Goal: Task Accomplishment & Management: Manage account settings

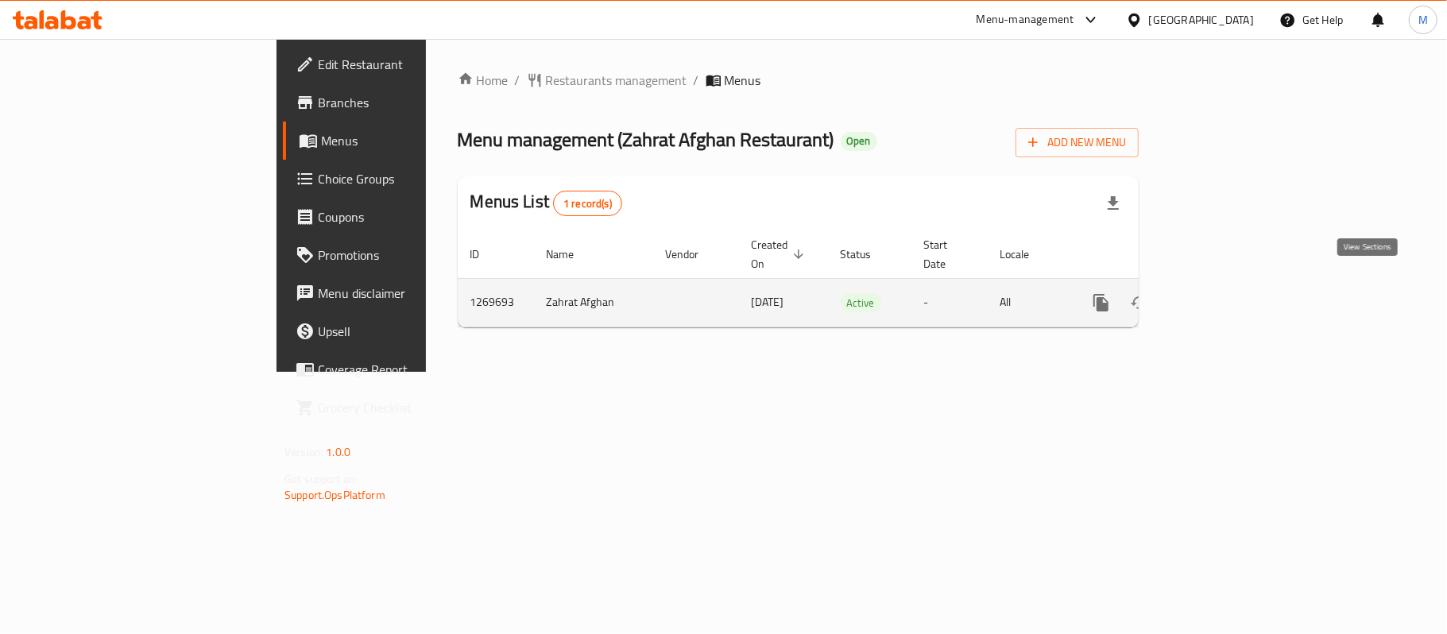
click at [1225, 293] on icon "enhanced table" at bounding box center [1215, 302] width 19 height 19
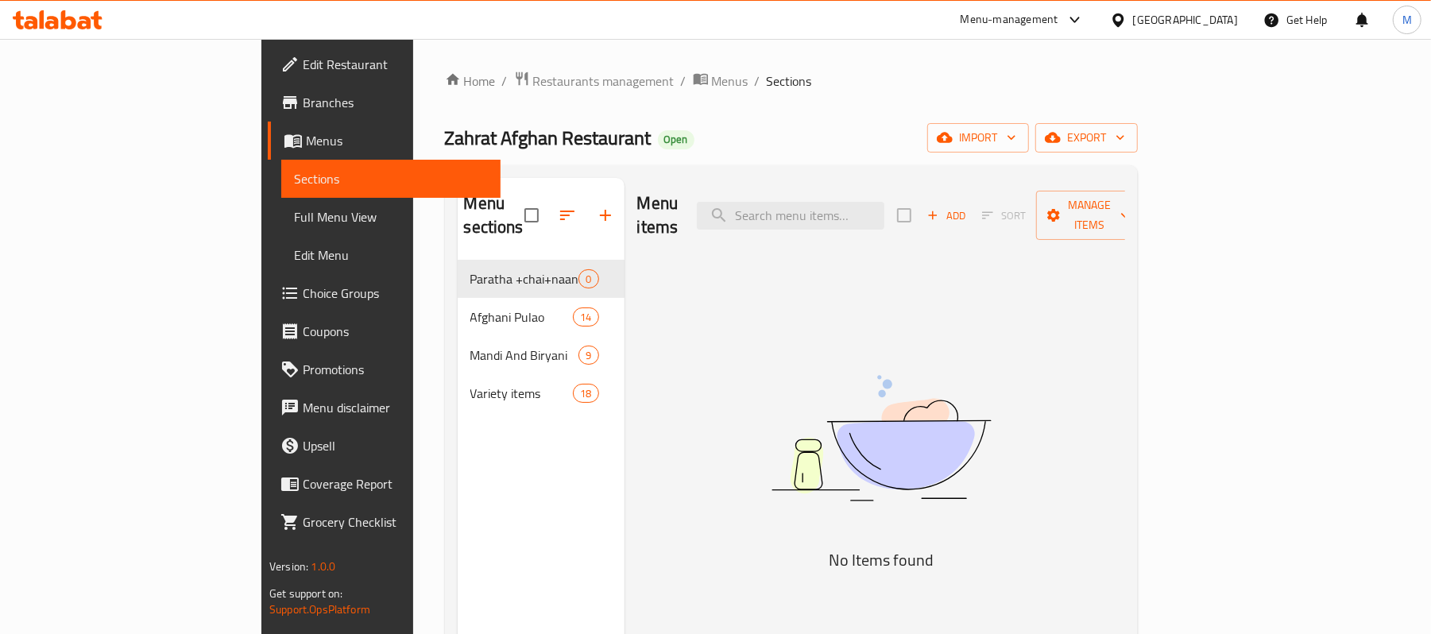
click at [898, 226] on div "Menu items Add Sort Manage items" at bounding box center [881, 215] width 488 height 75
click at [885, 213] on input "search" at bounding box center [791, 216] width 188 height 28
paste input "دجاج بيشاوري كاراهي سبيشيال"
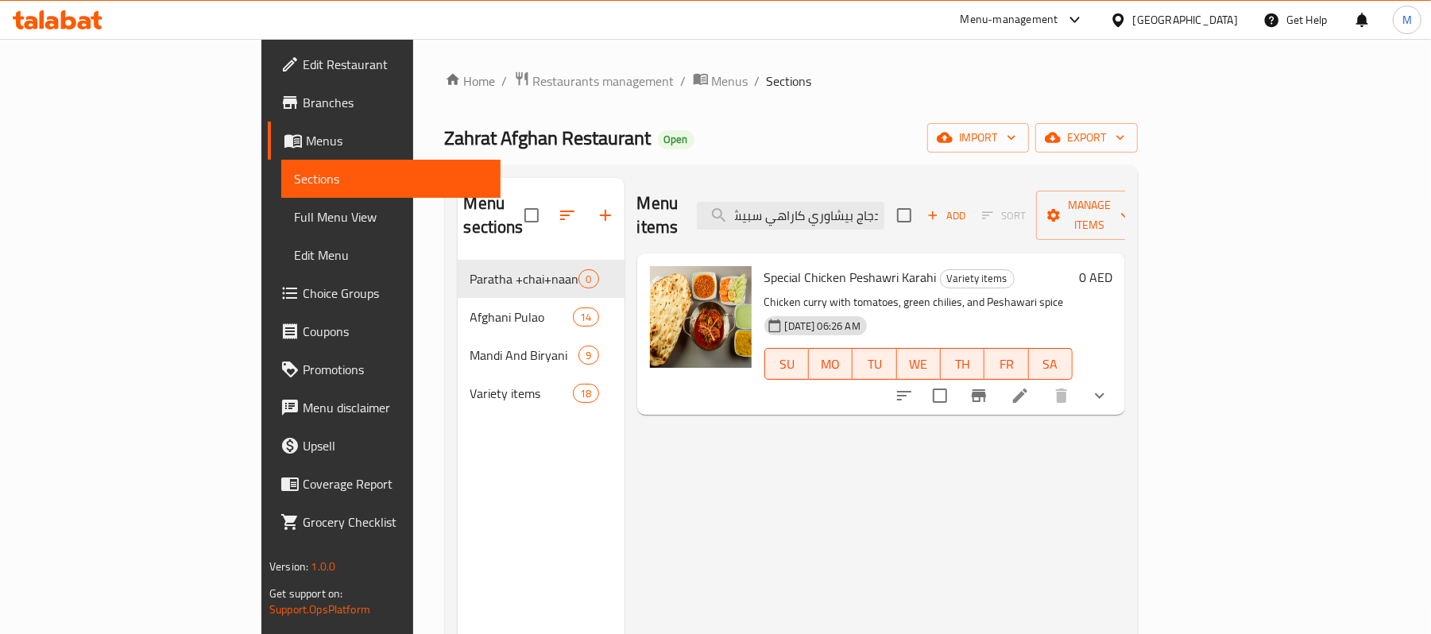
type input "دجاج بيشاوري كاراهي سبيشيال"
click at [1030, 386] on icon at bounding box center [1020, 395] width 19 height 19
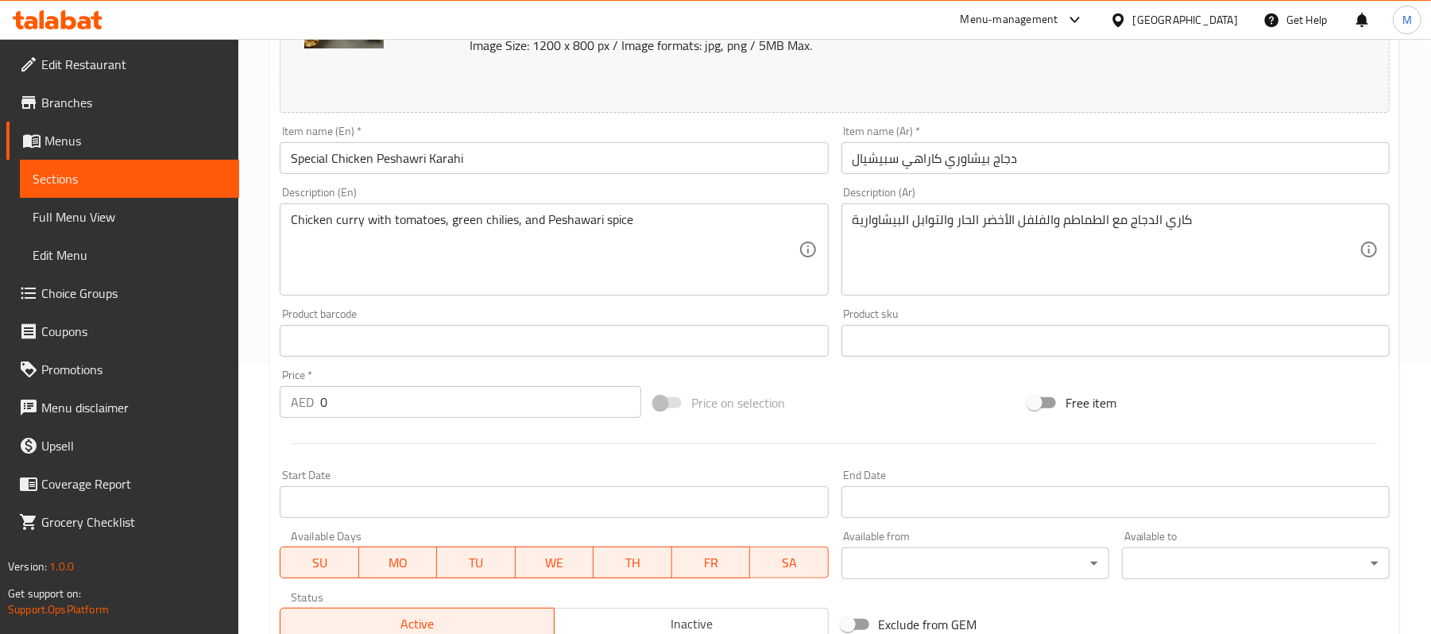
scroll to position [548, 0]
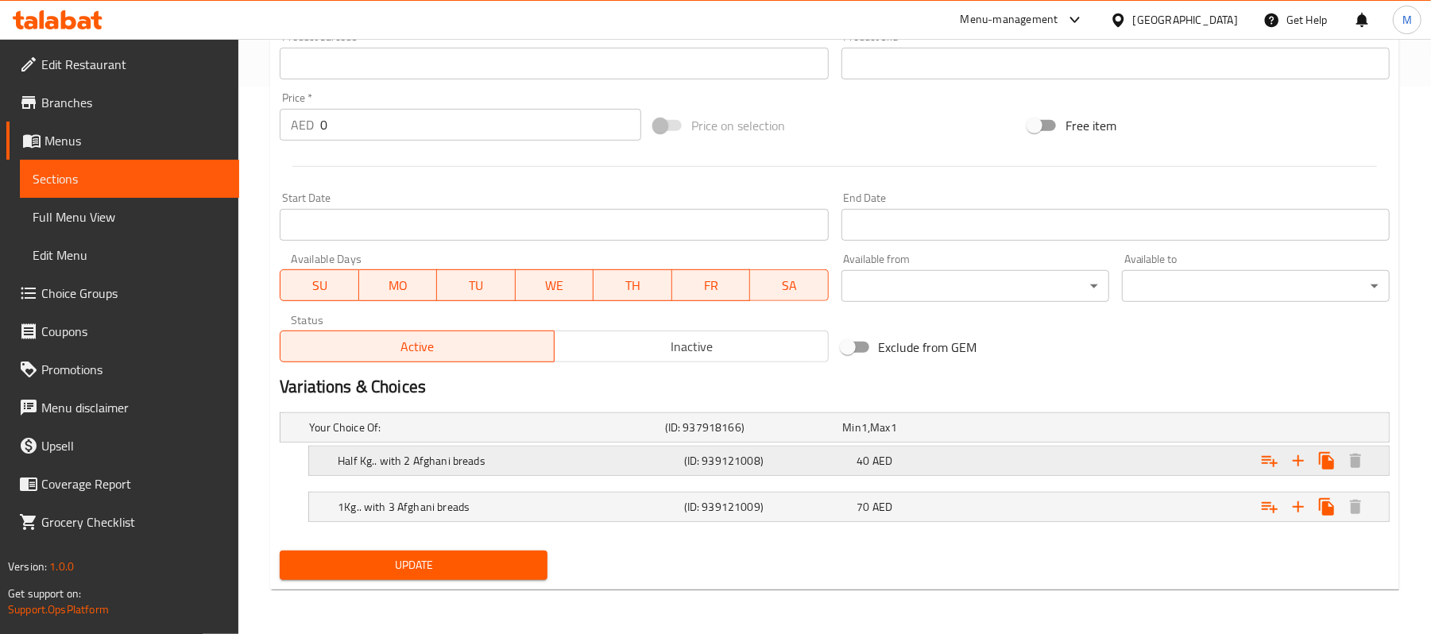
click at [585, 453] on h5 "Half Kg.. with 2 Afghani breads" at bounding box center [508, 461] width 340 height 16
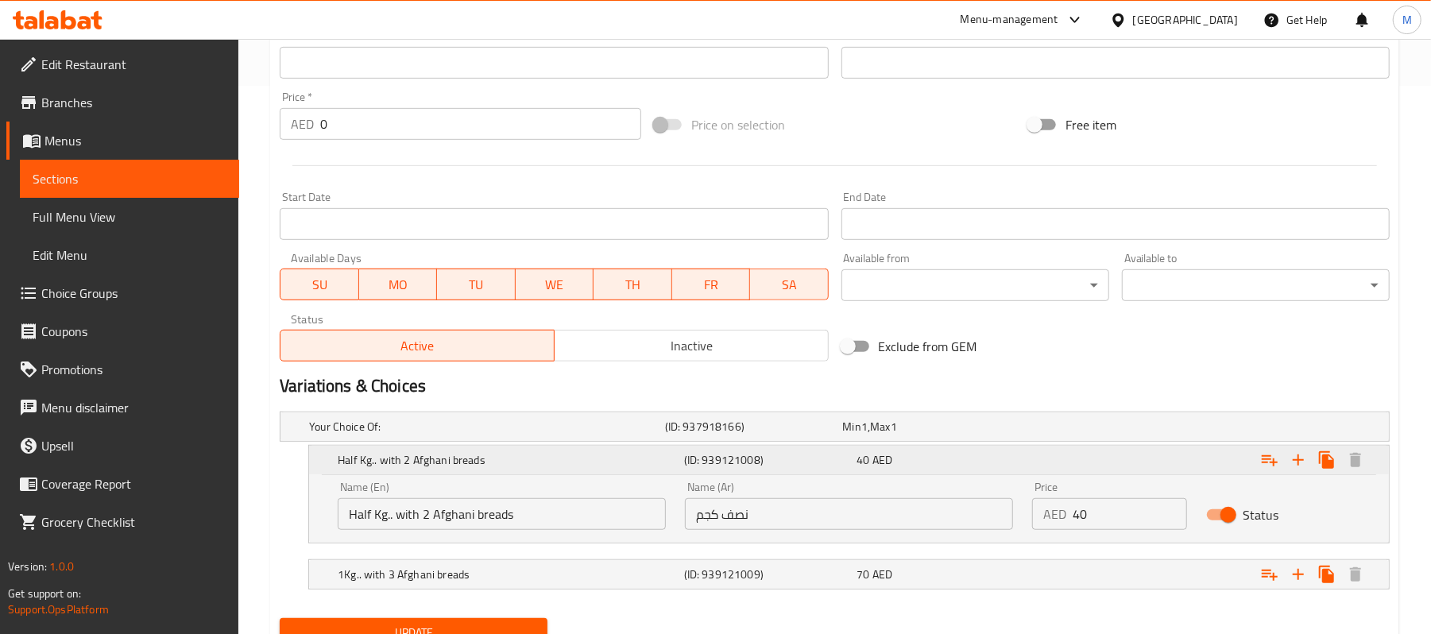
scroll to position [617, 0]
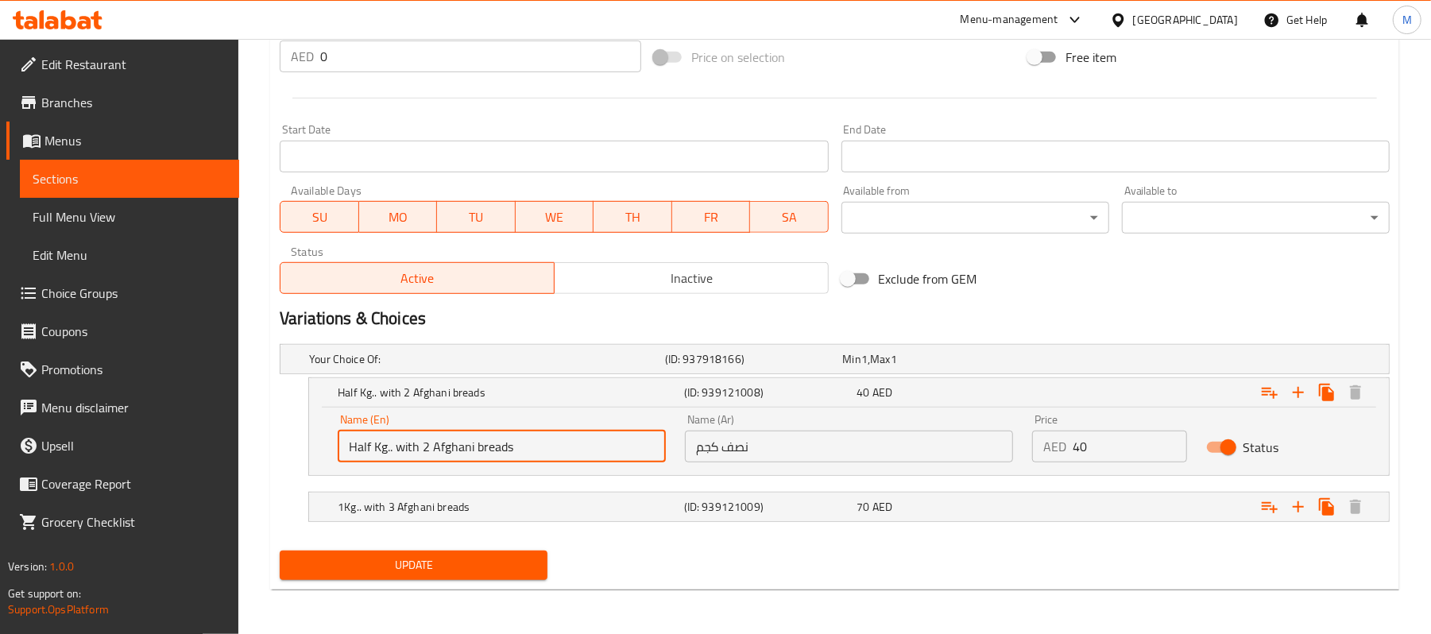
click at [389, 448] on input "Half Kg.. with 2 Afghani breads" at bounding box center [502, 447] width 328 height 32
click at [506, 447] on input "Half Kg with 2 Afghani breads" at bounding box center [502, 447] width 328 height 32
type input "Half Kg with 2 Afghani Breads"
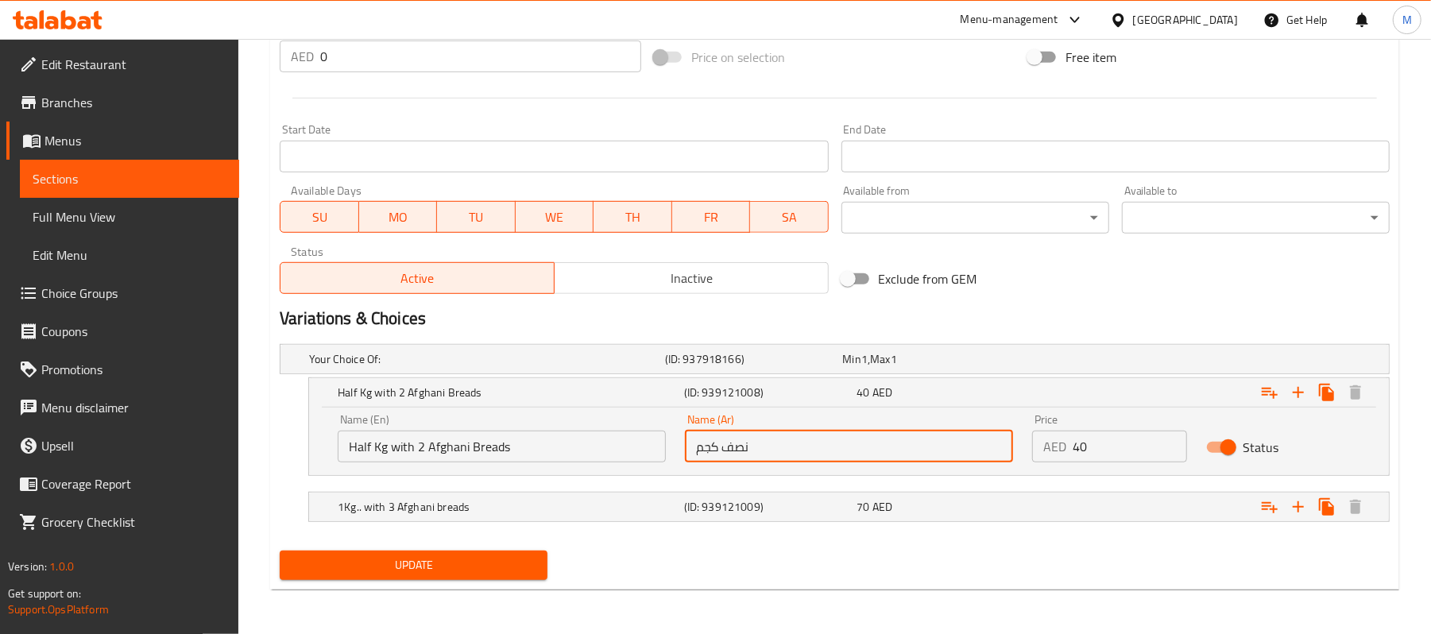
click at [828, 450] on input "نصف كجم" at bounding box center [849, 447] width 328 height 32
click at [447, 434] on input "Half Kg with 2 Afghani Breads" at bounding box center [502, 447] width 328 height 32
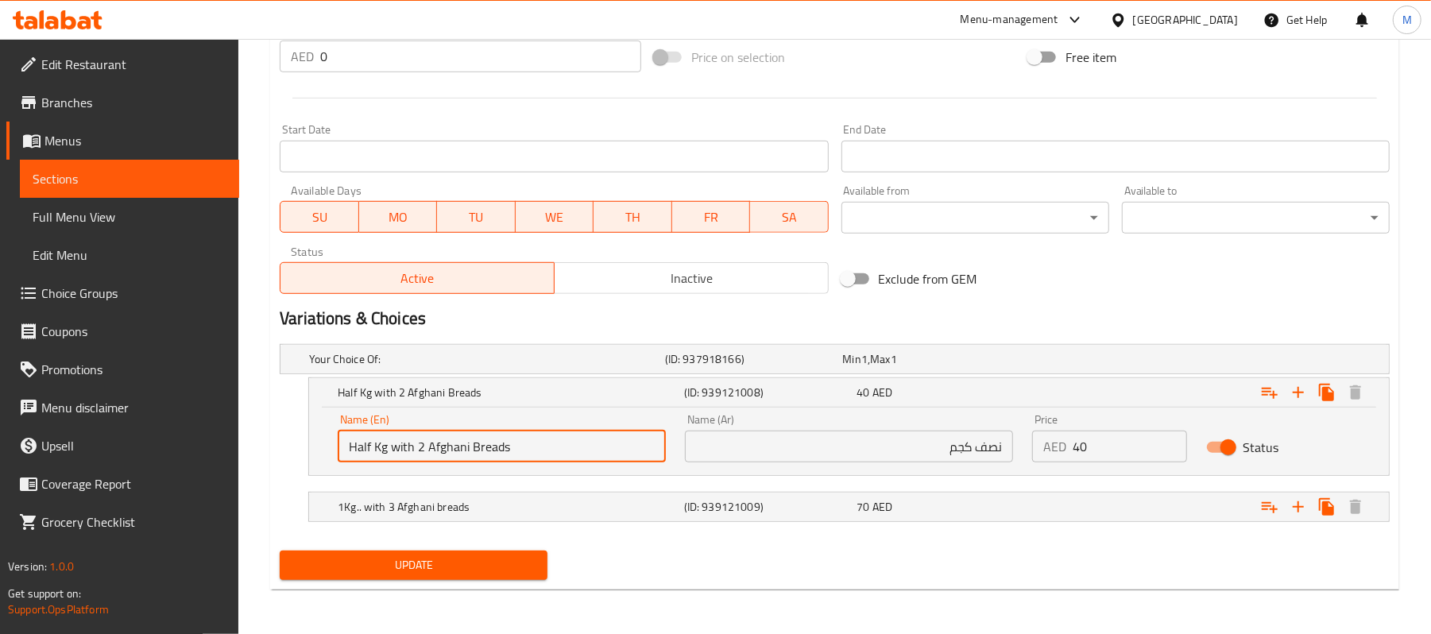
click at [447, 434] on input "Half Kg with 2 Afghani Breads" at bounding box center [502, 447] width 328 height 32
click at [906, 449] on input "نصف كجم" at bounding box center [849, 447] width 328 height 32
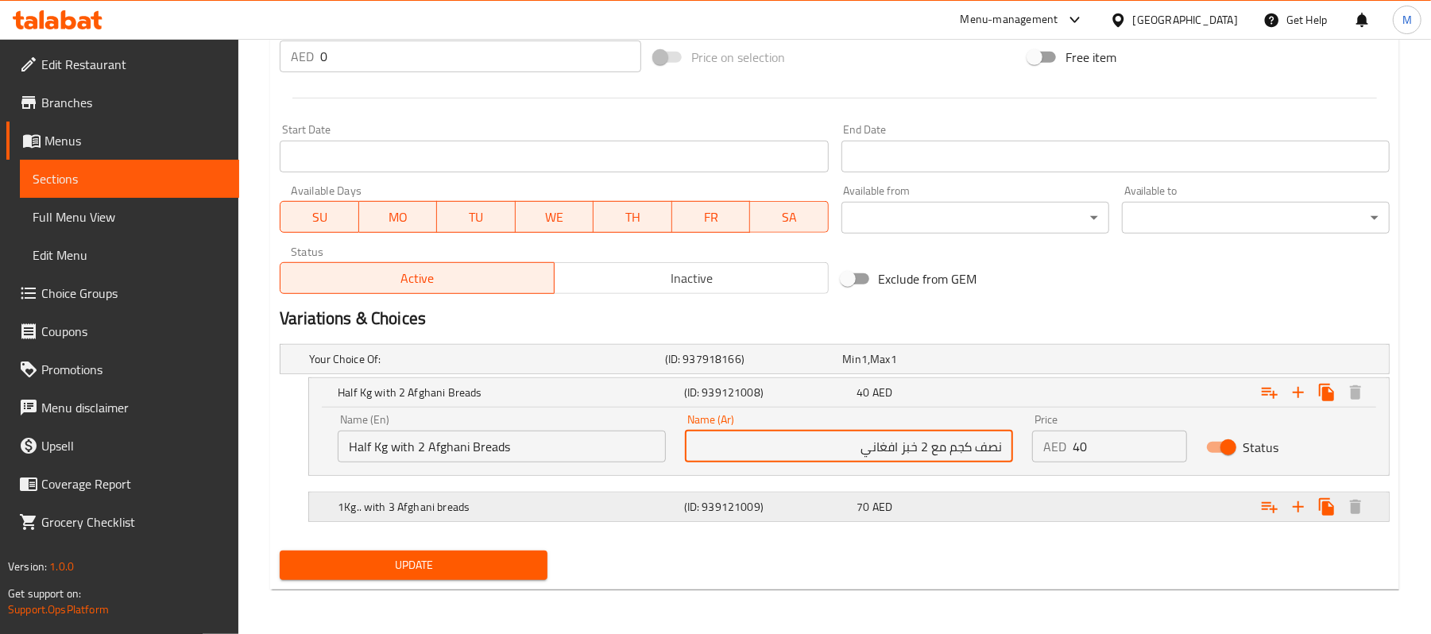
type input "نصف كجم مع 2 خبز افغاني"
click at [776, 496] on div "(ID: 939121009)" at bounding box center [767, 507] width 173 height 22
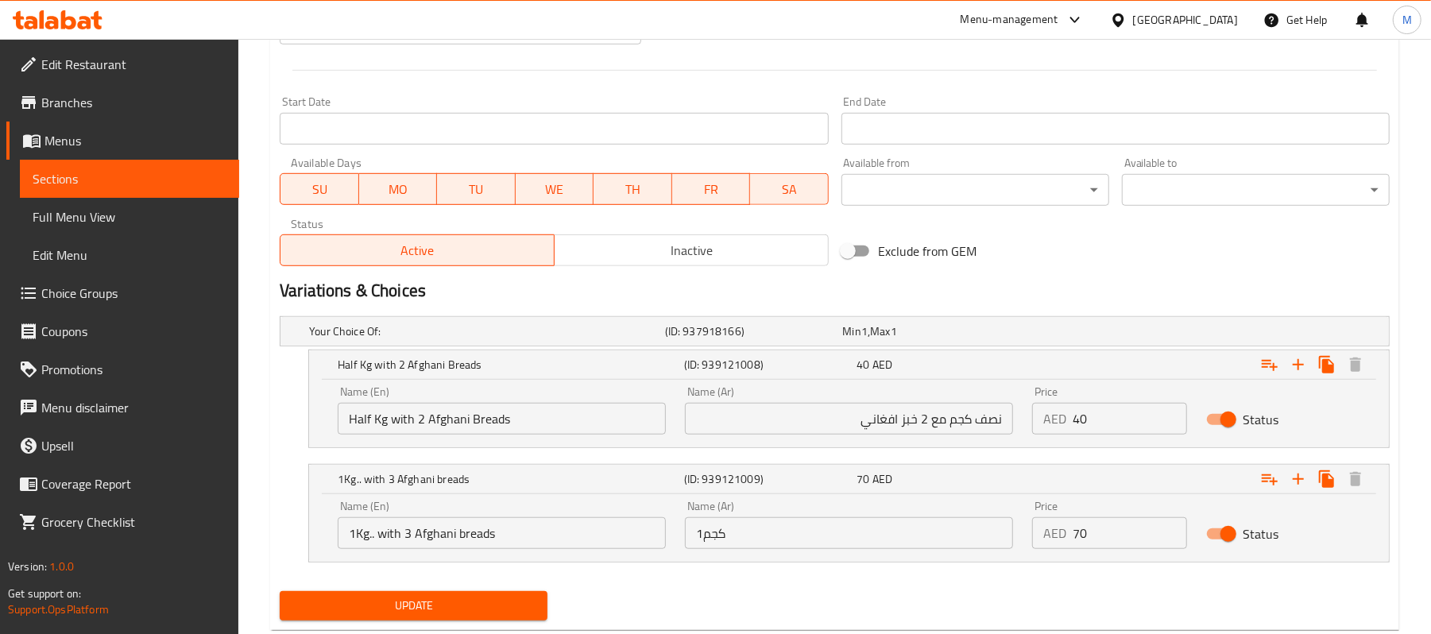
scroll to position [685, 0]
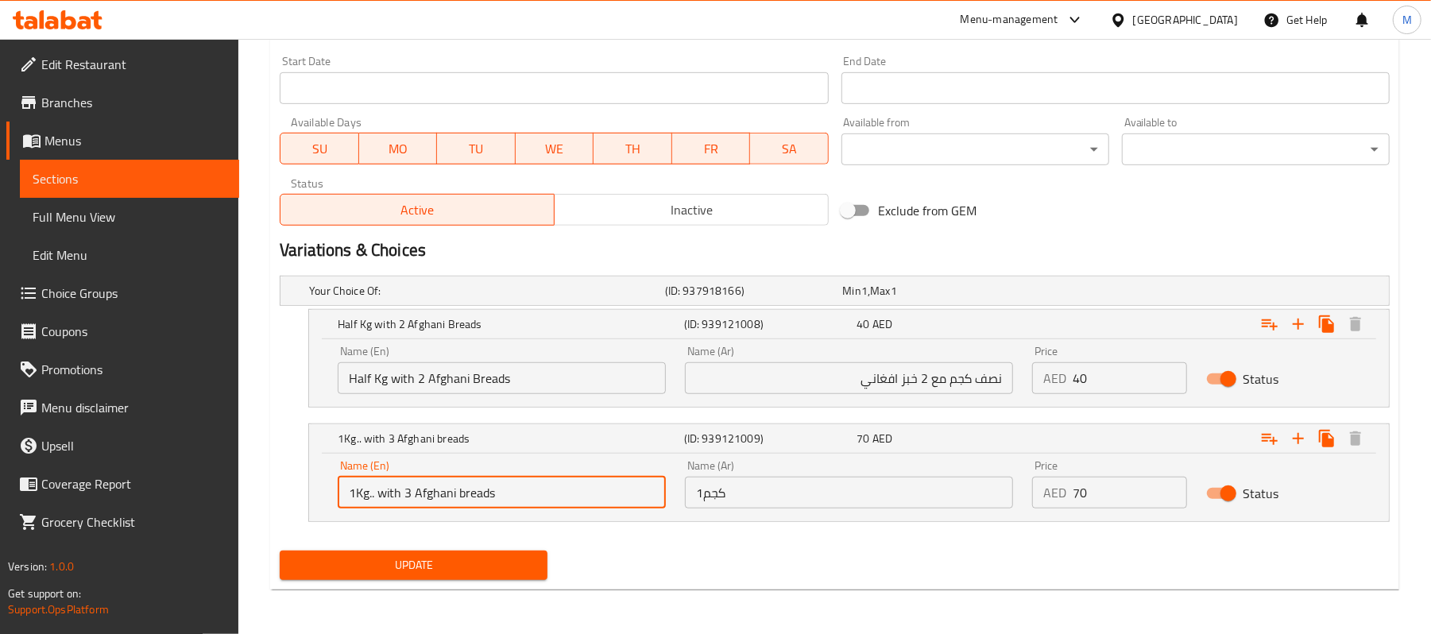
click at [373, 497] on input "1Kg.. with 3 Afghani breads" at bounding box center [502, 493] width 328 height 32
click at [377, 497] on input "1Kg.. with 3 Afghani breads" at bounding box center [502, 493] width 328 height 32
click at [455, 499] on input "1Kg with 3 Afghani breads" at bounding box center [502, 493] width 328 height 32
click at [451, 497] on input "1Kg with 3 Afghani breads" at bounding box center [502, 493] width 328 height 32
click at [451, 490] on input "1Kg with 3 AfghaniBreads" at bounding box center [502, 493] width 328 height 32
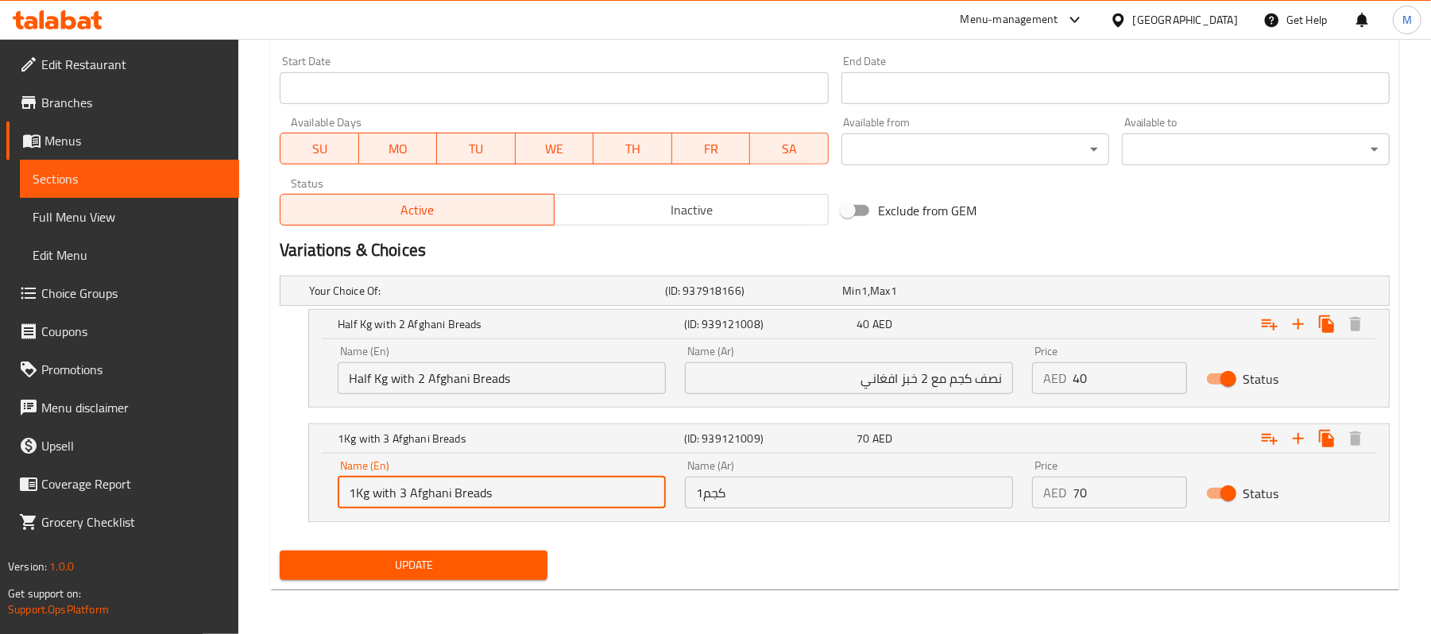
type input "1Kg with 3 Afghani Breads"
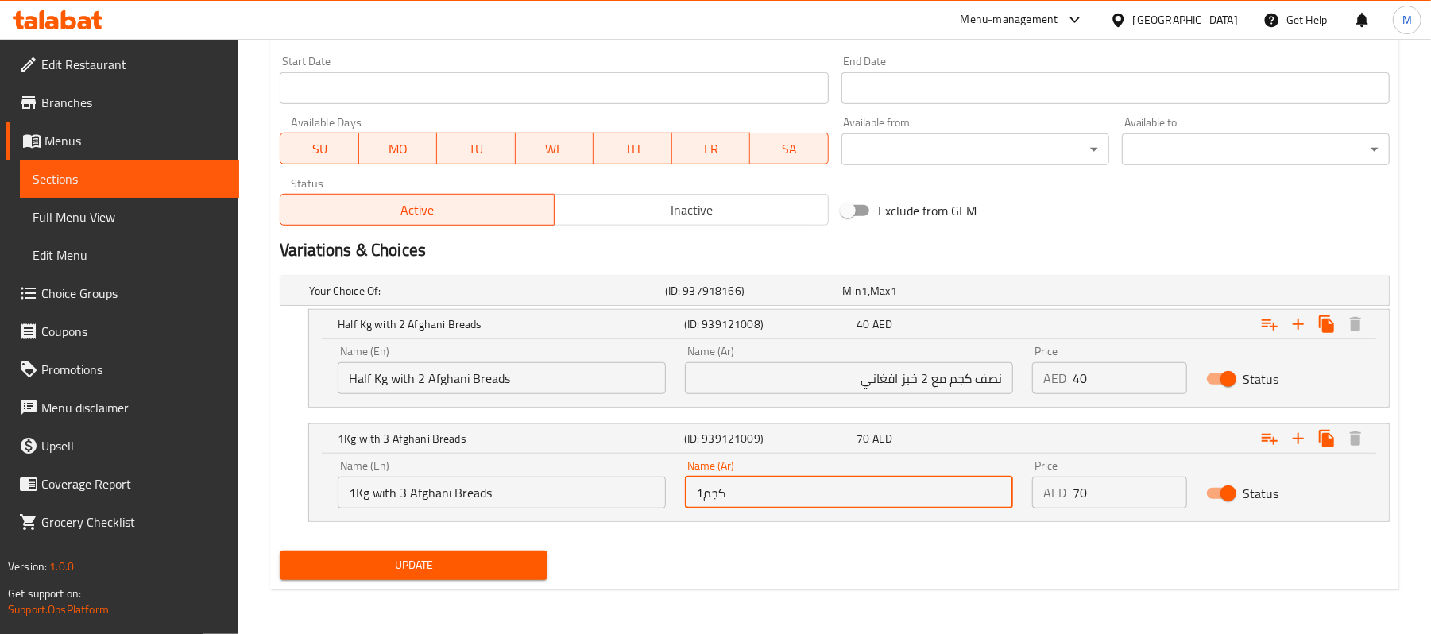
click at [943, 502] on input "1كجم" at bounding box center [849, 493] width 328 height 32
click at [923, 490] on input "1كجم مع 3 خبز افغاني" at bounding box center [849, 493] width 328 height 32
paste input "أ"
click at [925, 494] on input "1كجم مع 3 خبزأفغاني" at bounding box center [849, 493] width 328 height 32
type input "1كجم مع 3 خبز أفغاني"
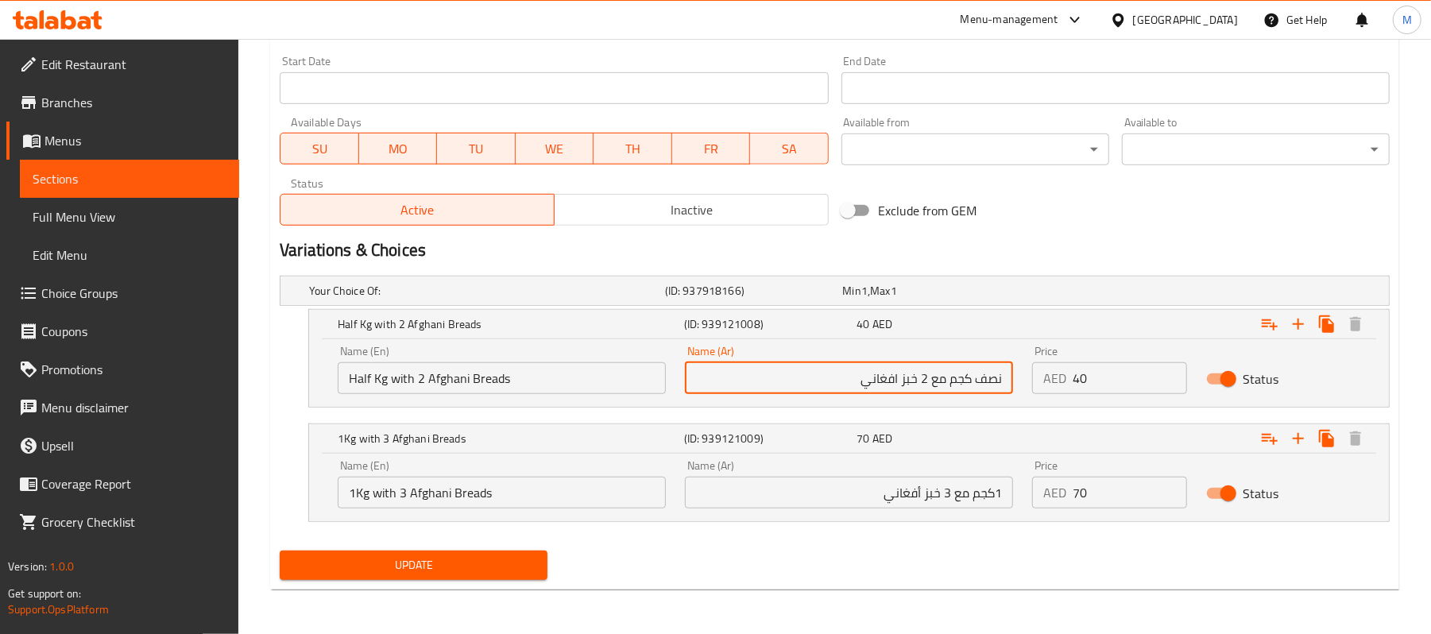
click at [897, 382] on input "نصف كجم مع 2 خبز افغاني" at bounding box center [849, 378] width 328 height 32
paste input "text"
type input "نصف كجم مع 2 خبز أفغاني"
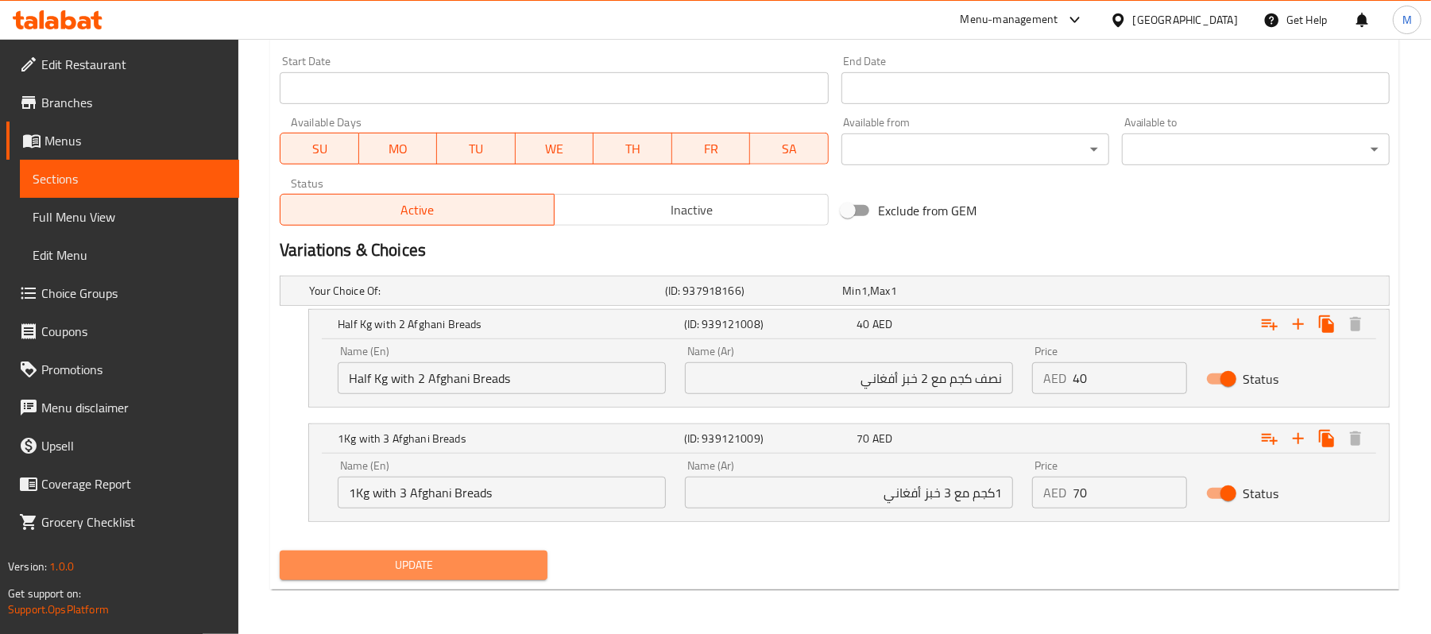
click at [443, 558] on span "Update" at bounding box center [413, 565] width 242 height 20
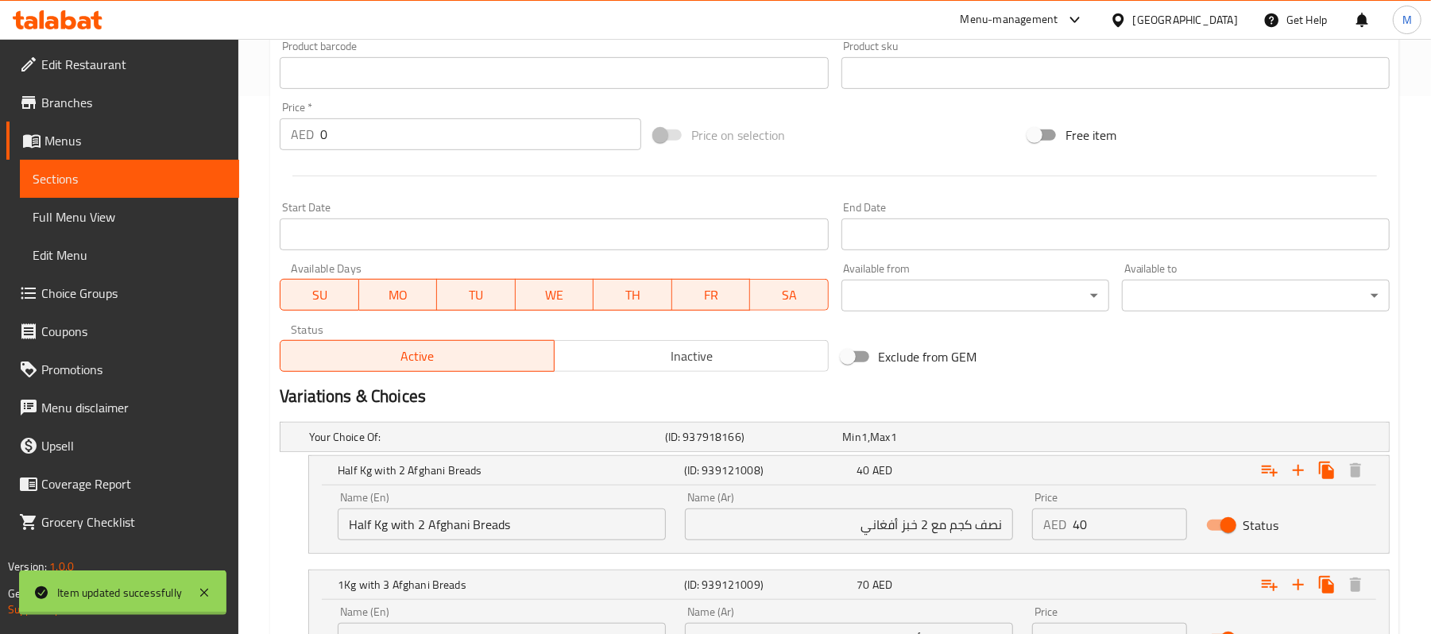
scroll to position [367, 0]
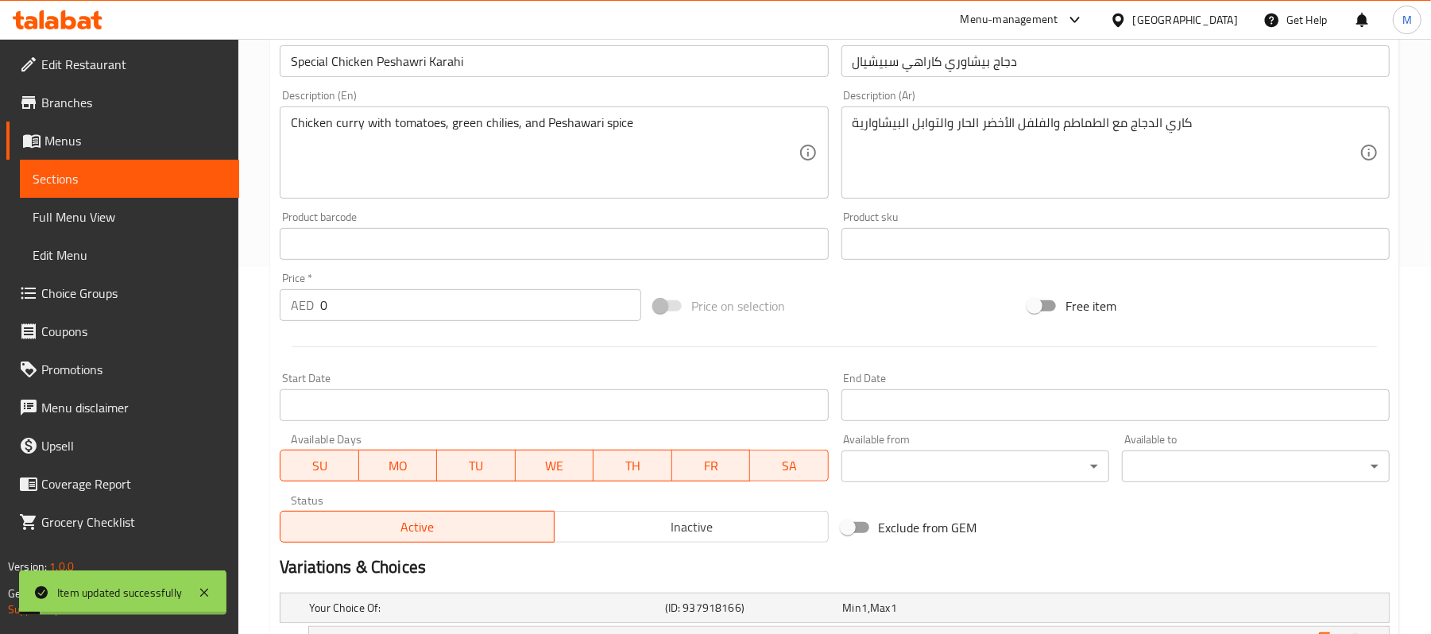
click at [506, 64] on input "Special Chicken Peshawri Karahi" at bounding box center [554, 61] width 548 height 32
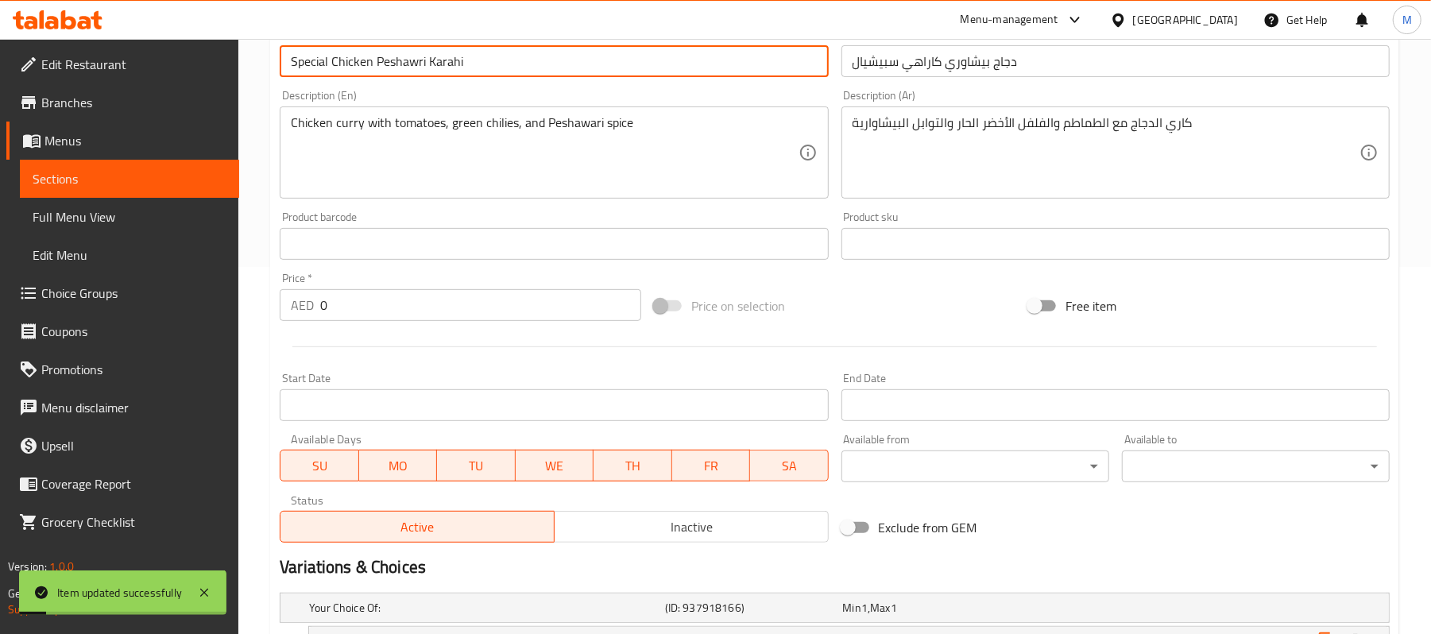
click at [506, 64] on input "Special Chicken Peshawri Karahi" at bounding box center [554, 61] width 548 height 32
click at [87, 216] on span "Full Menu View" at bounding box center [130, 216] width 194 height 19
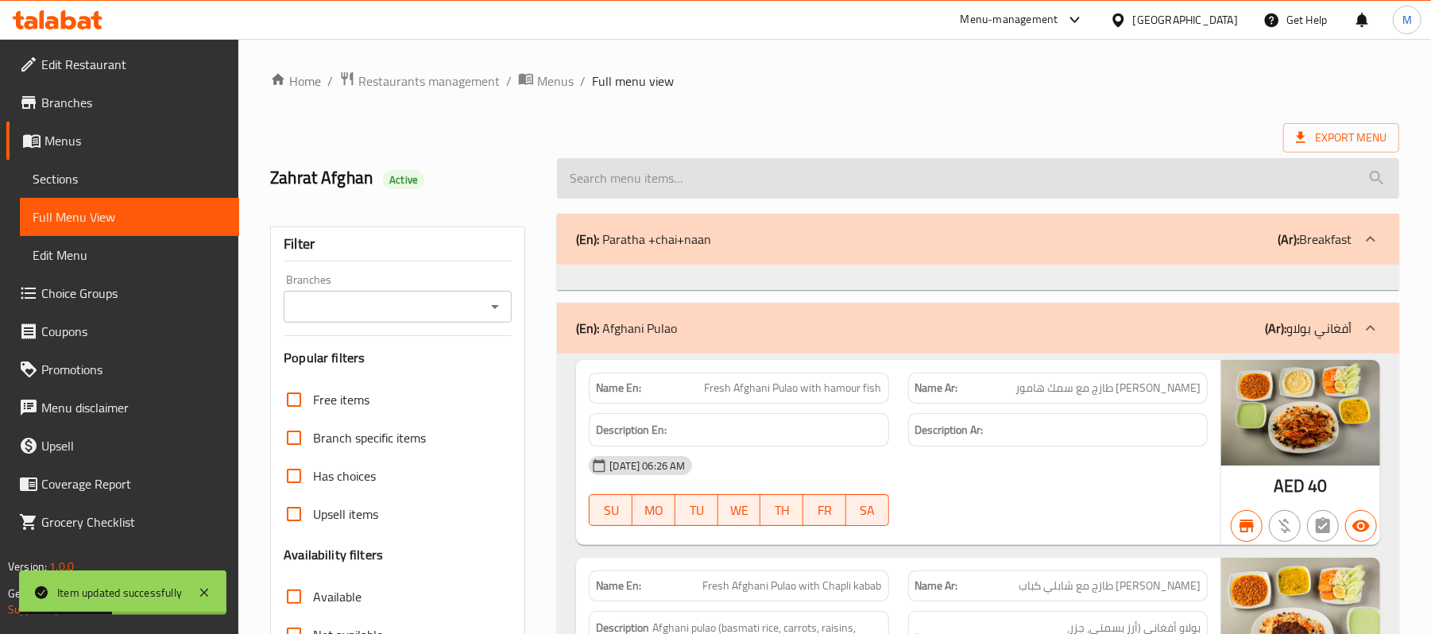
click at [770, 175] on input "search" at bounding box center [978, 178] width 842 height 41
paste input "Special Chicken Peshawri Karahi"
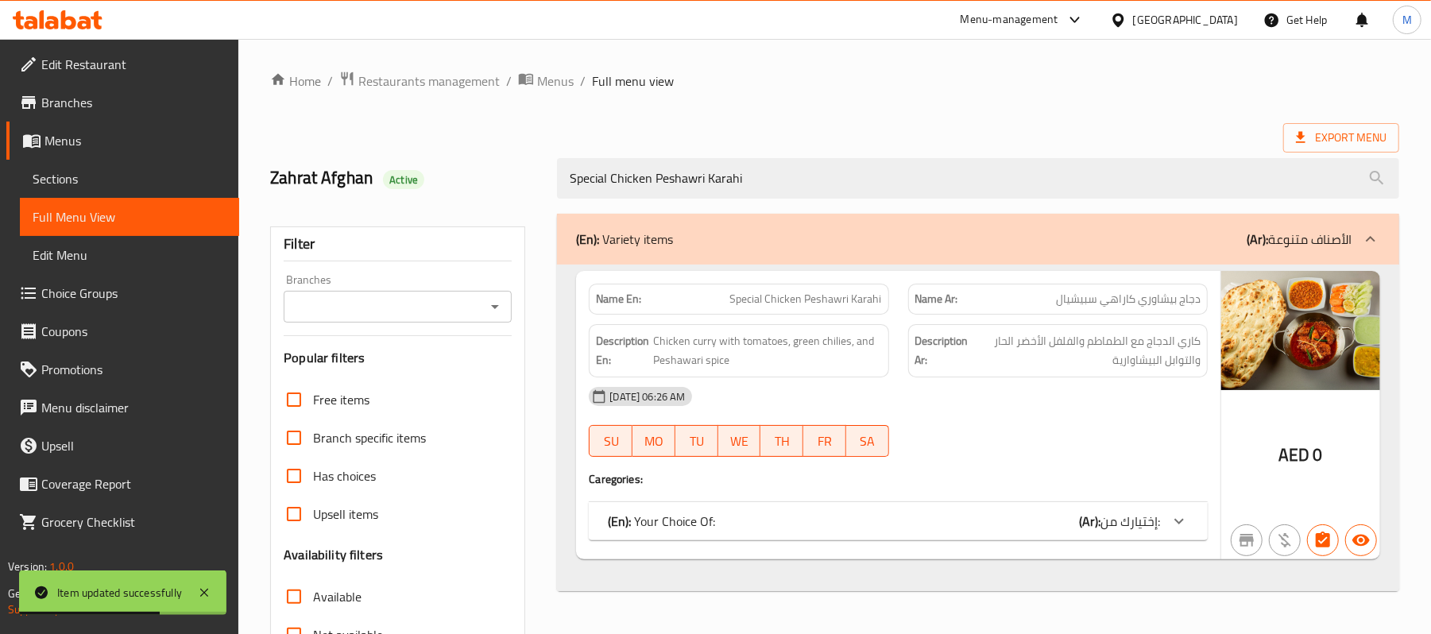
type input "Special Chicken Peshawri Karahi"
click at [1179, 522] on icon at bounding box center [1179, 521] width 19 height 19
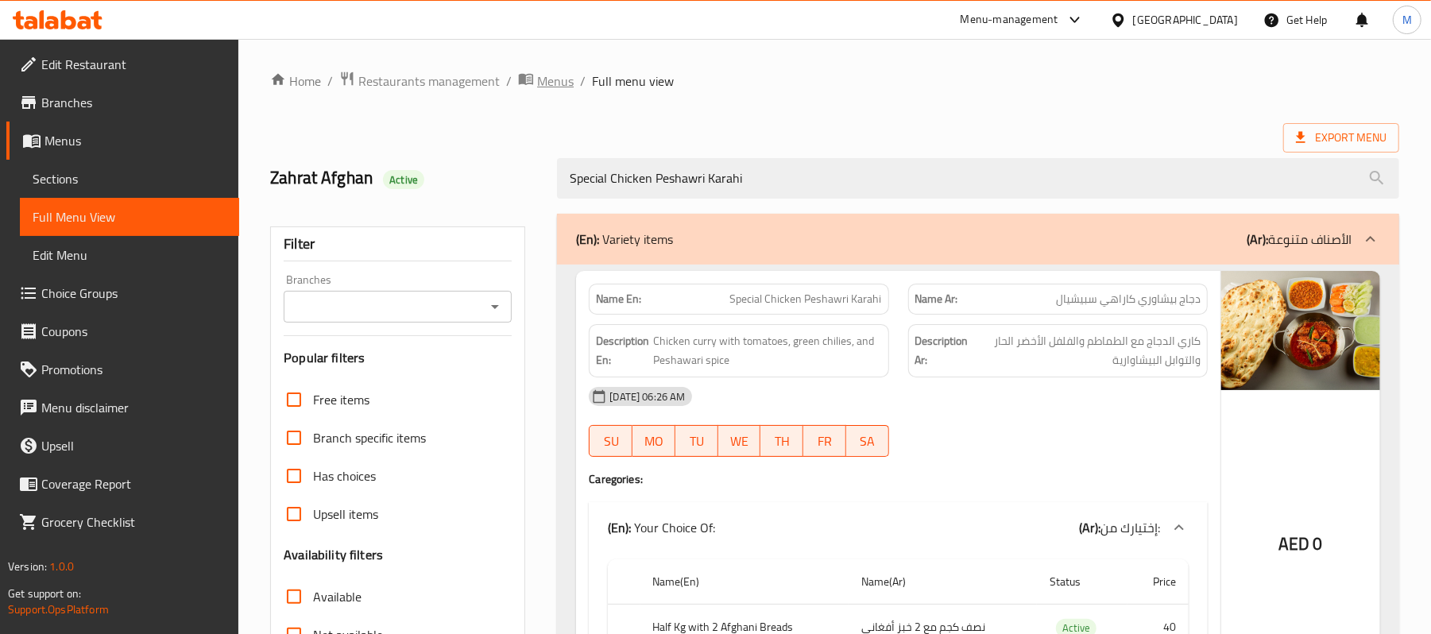
click at [566, 81] on span "Menus" at bounding box center [555, 81] width 37 height 19
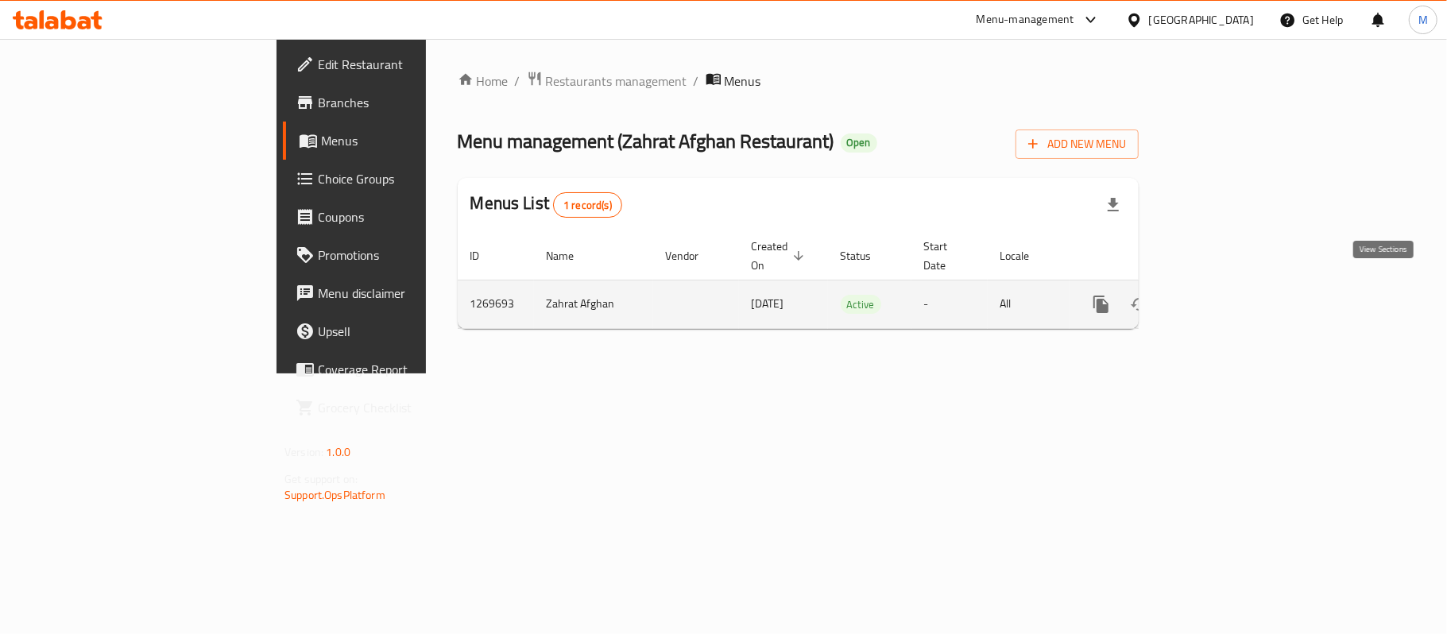
click at [1235, 300] on link "enhanced table" at bounding box center [1216, 304] width 38 height 38
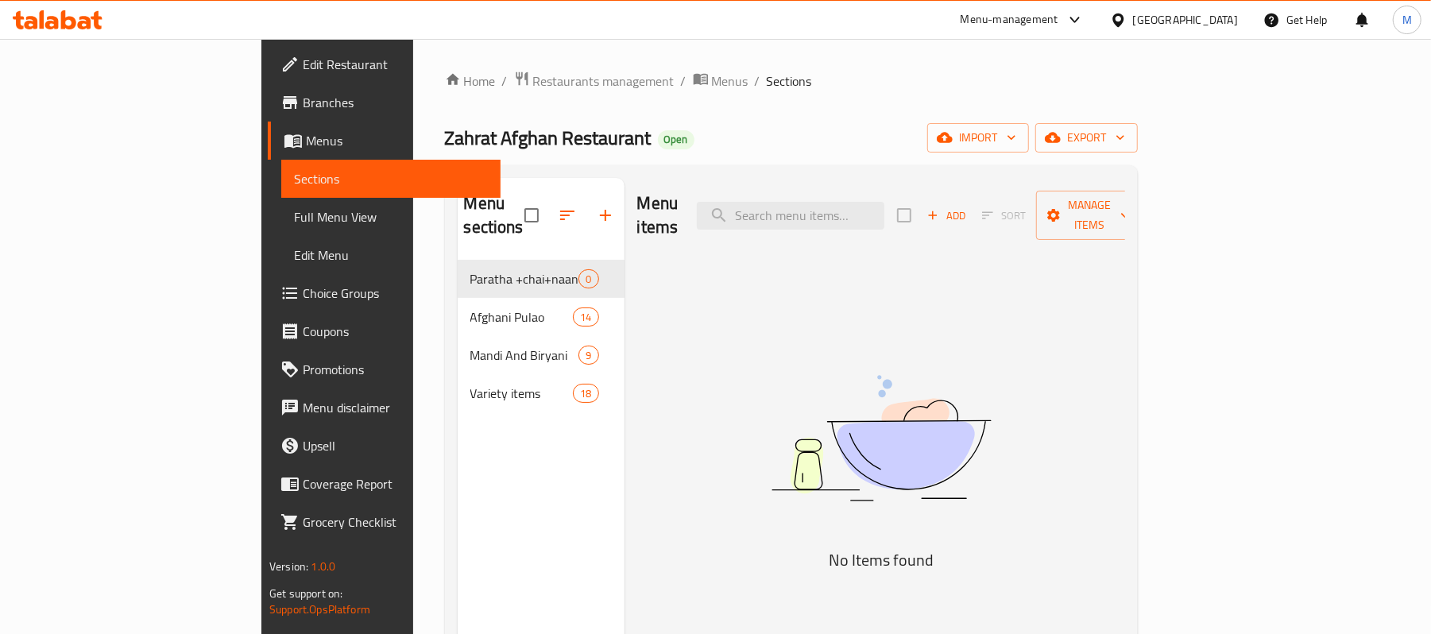
click at [890, 220] on div "Menu items Add Sort Manage items" at bounding box center [881, 215] width 488 height 75
click at [881, 214] on input "search" at bounding box center [791, 216] width 188 height 28
paste input "[PERSON_NAME]"
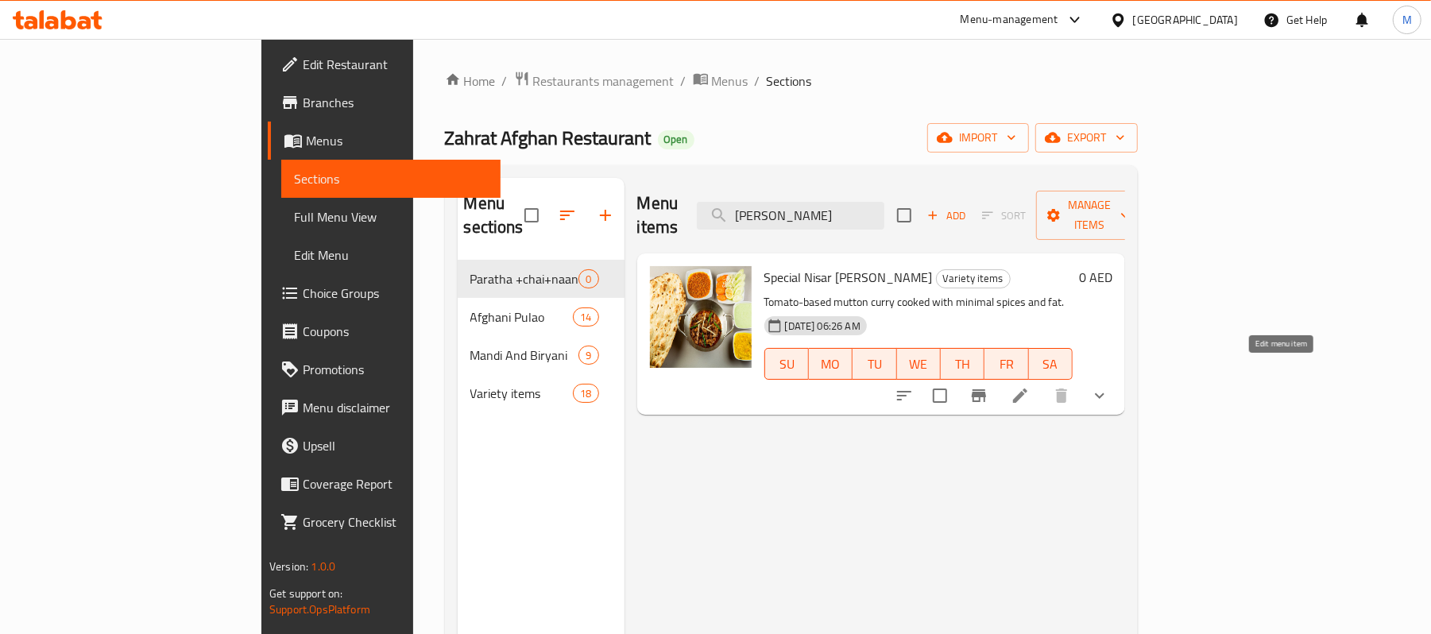
type input "[PERSON_NAME]"
click at [1028, 389] on icon at bounding box center [1020, 396] width 14 height 14
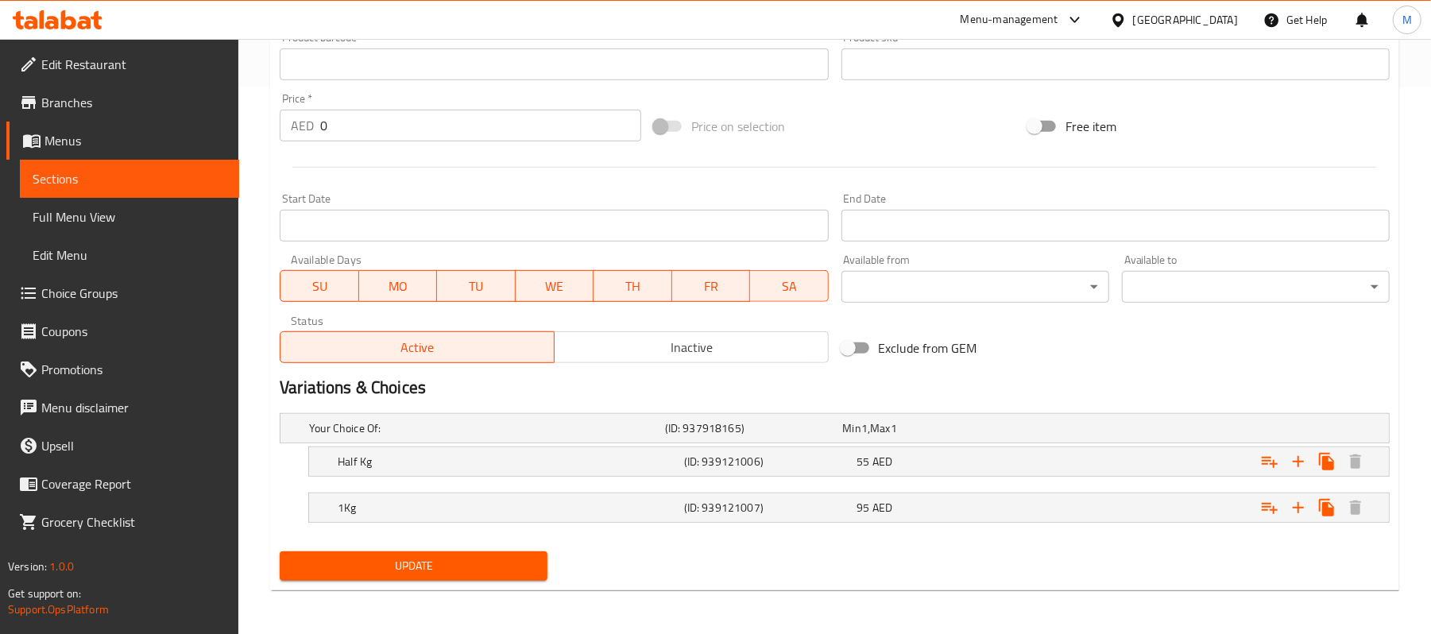
scroll to position [548, 0]
click at [557, 461] on h5 "Half Kg" at bounding box center [508, 461] width 340 height 16
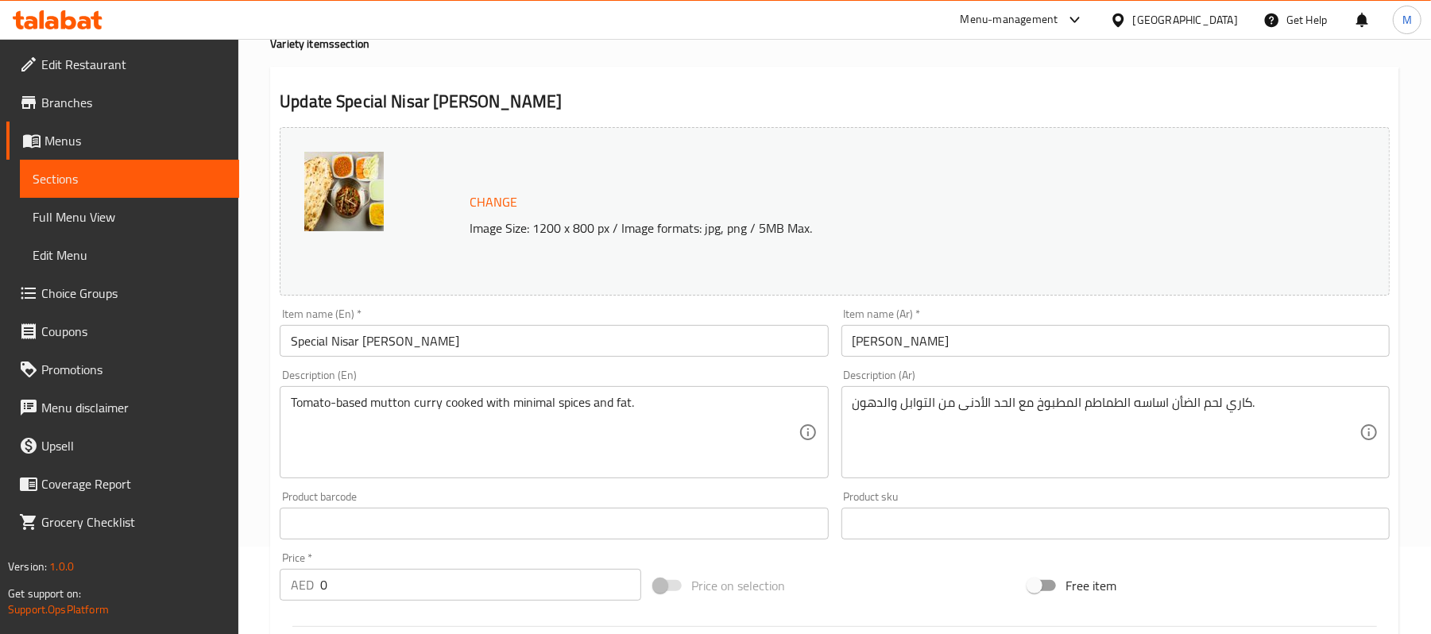
scroll to position [0, 0]
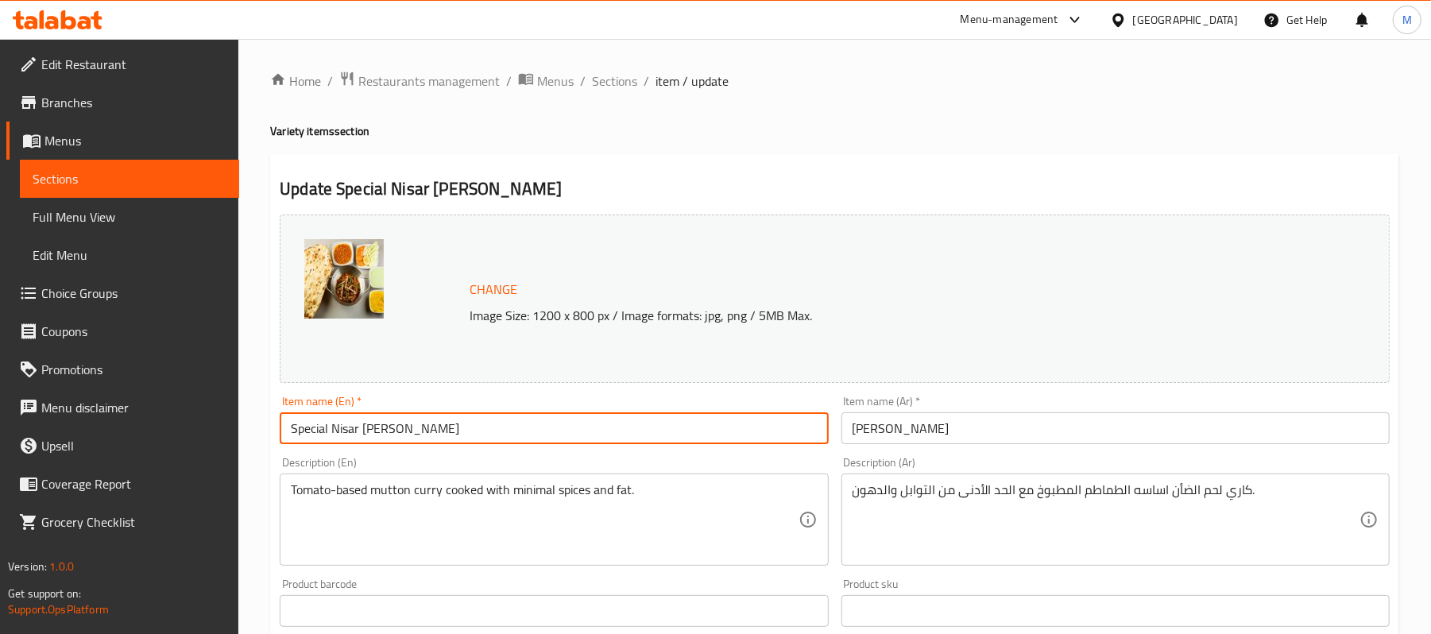
click at [369, 421] on input "Special Nisar [PERSON_NAME]" at bounding box center [554, 428] width 548 height 32
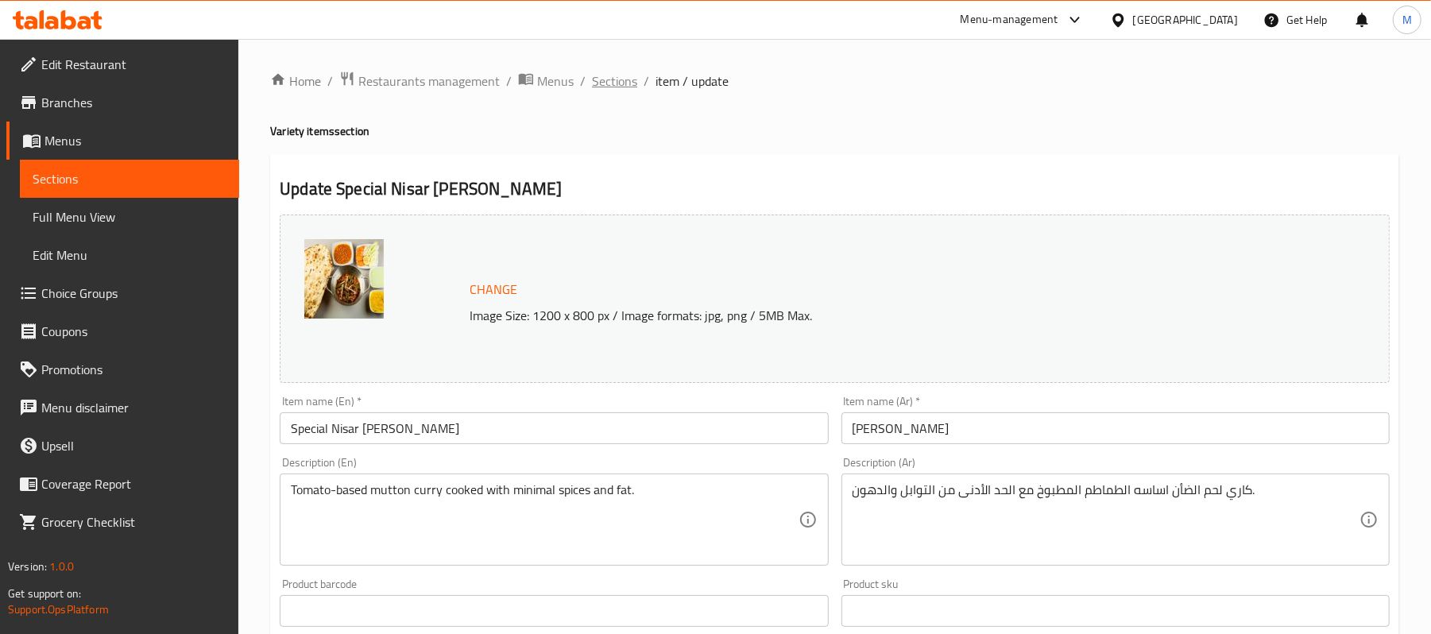
click at [623, 90] on span "Sections" at bounding box center [614, 81] width 45 height 19
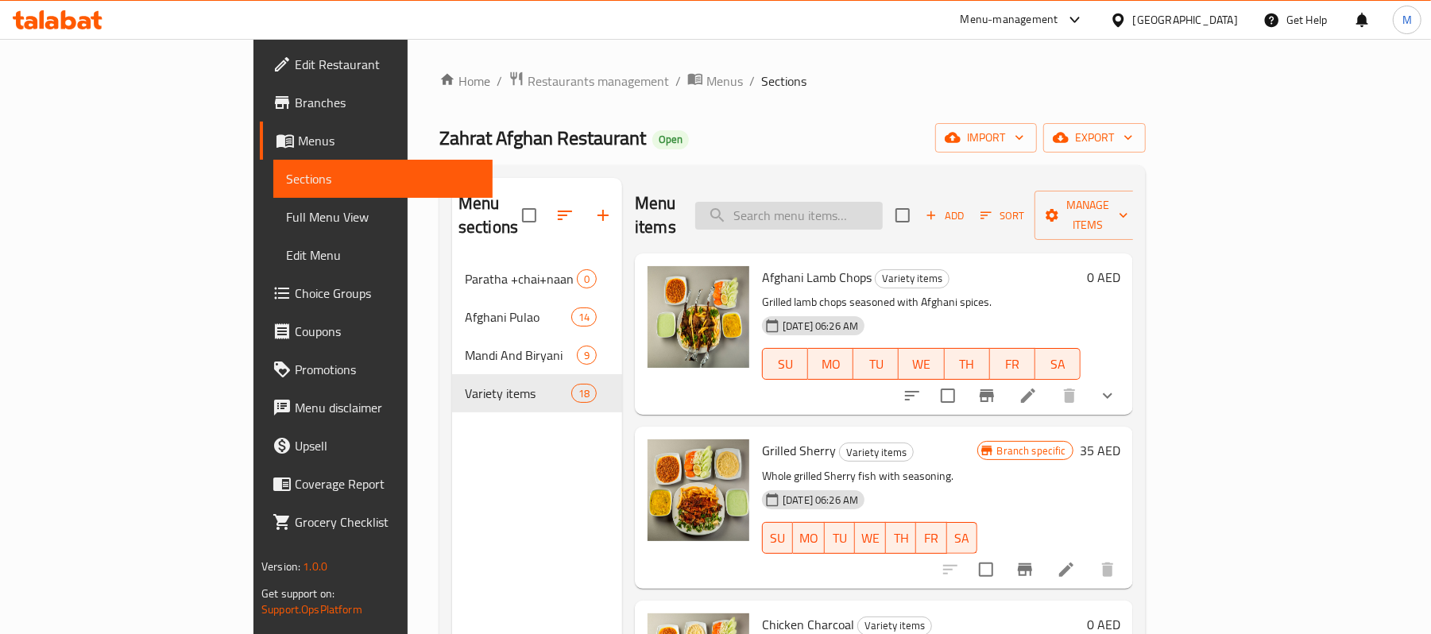
click at [828, 202] on input "search" at bounding box center [789, 216] width 188 height 28
paste input "Special Nisar [PERSON_NAME]"
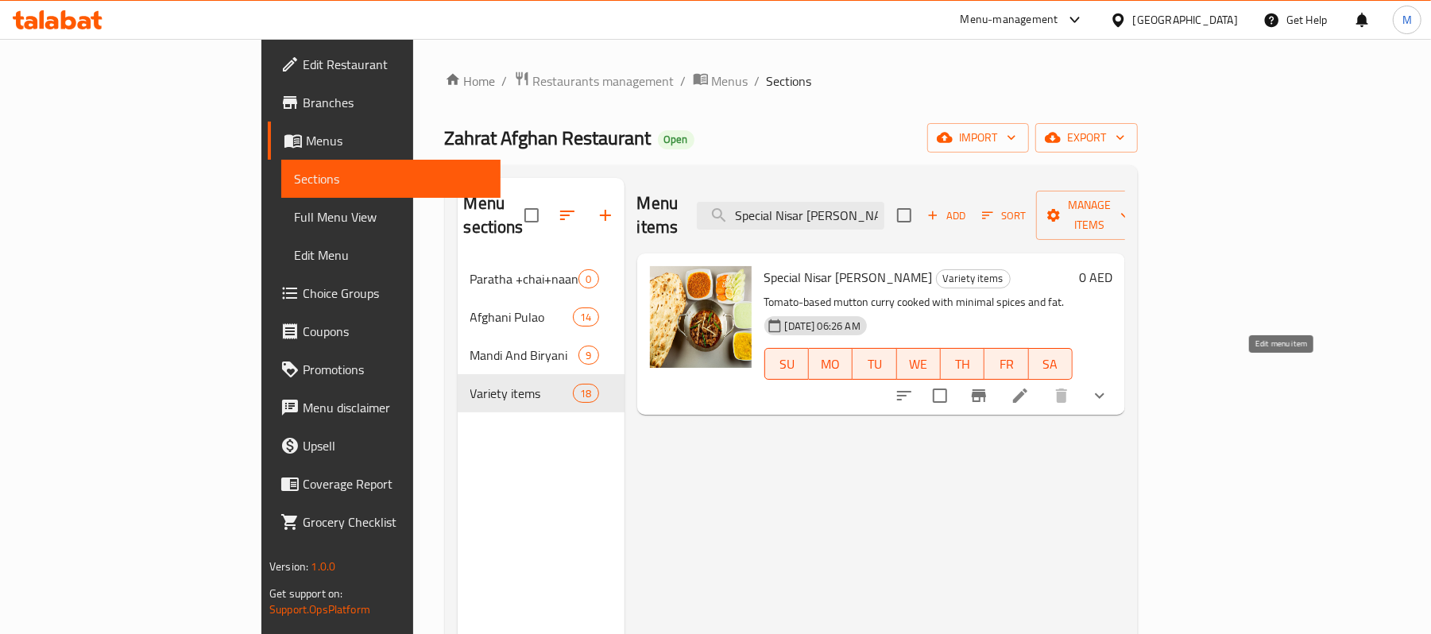
type input "Special Nisar [PERSON_NAME]"
click at [1030, 386] on icon at bounding box center [1020, 395] width 19 height 19
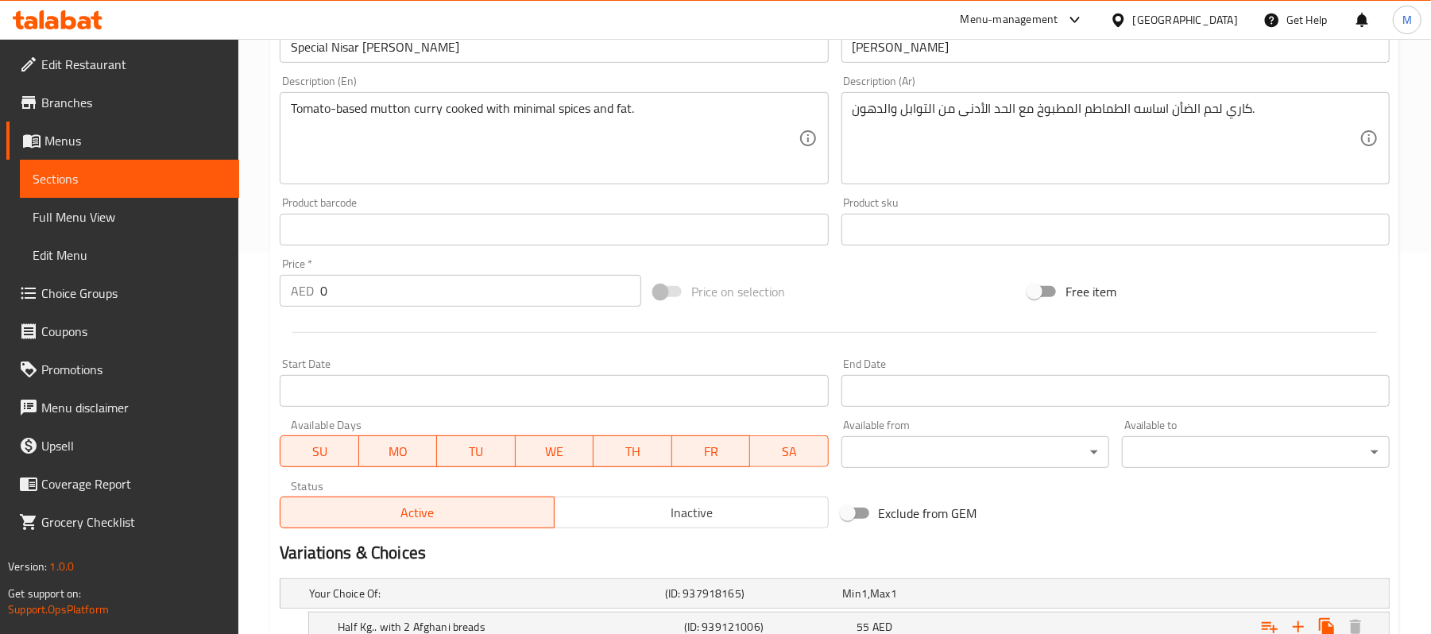
scroll to position [548, 0]
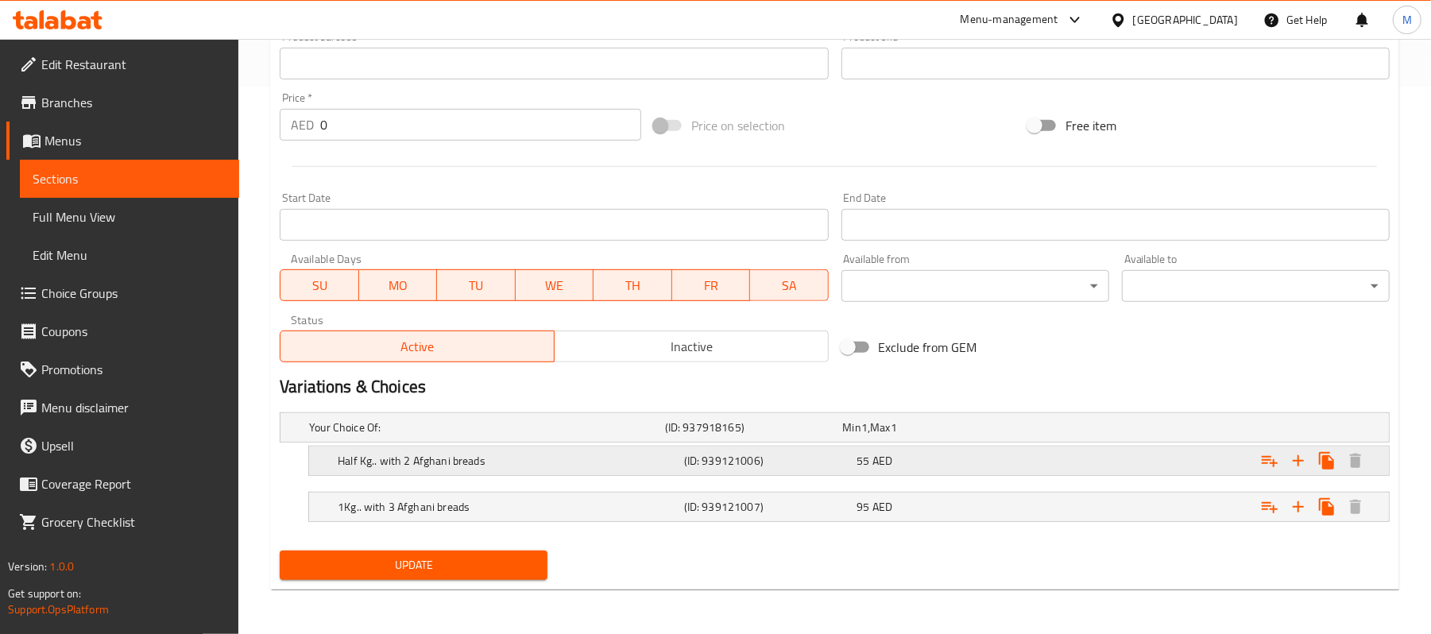
click at [591, 461] on h5 "Half Kg.. with 2 Afghani breads" at bounding box center [508, 461] width 340 height 16
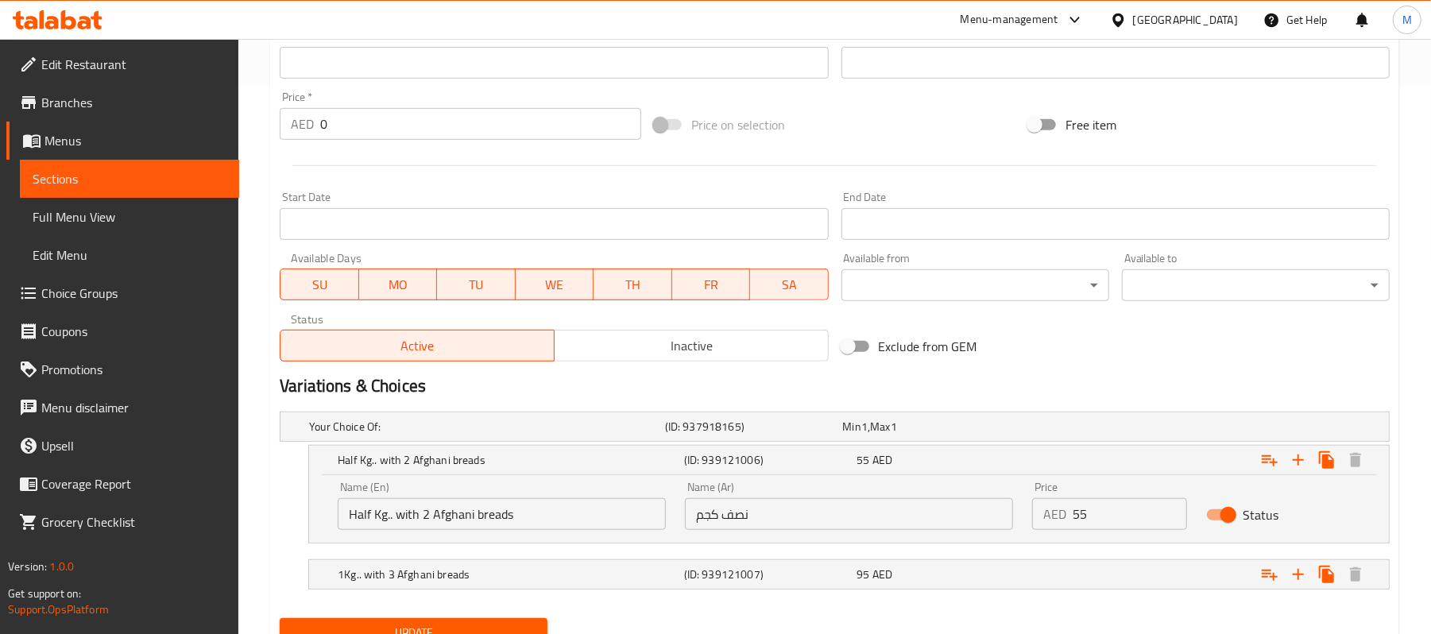
scroll to position [617, 0]
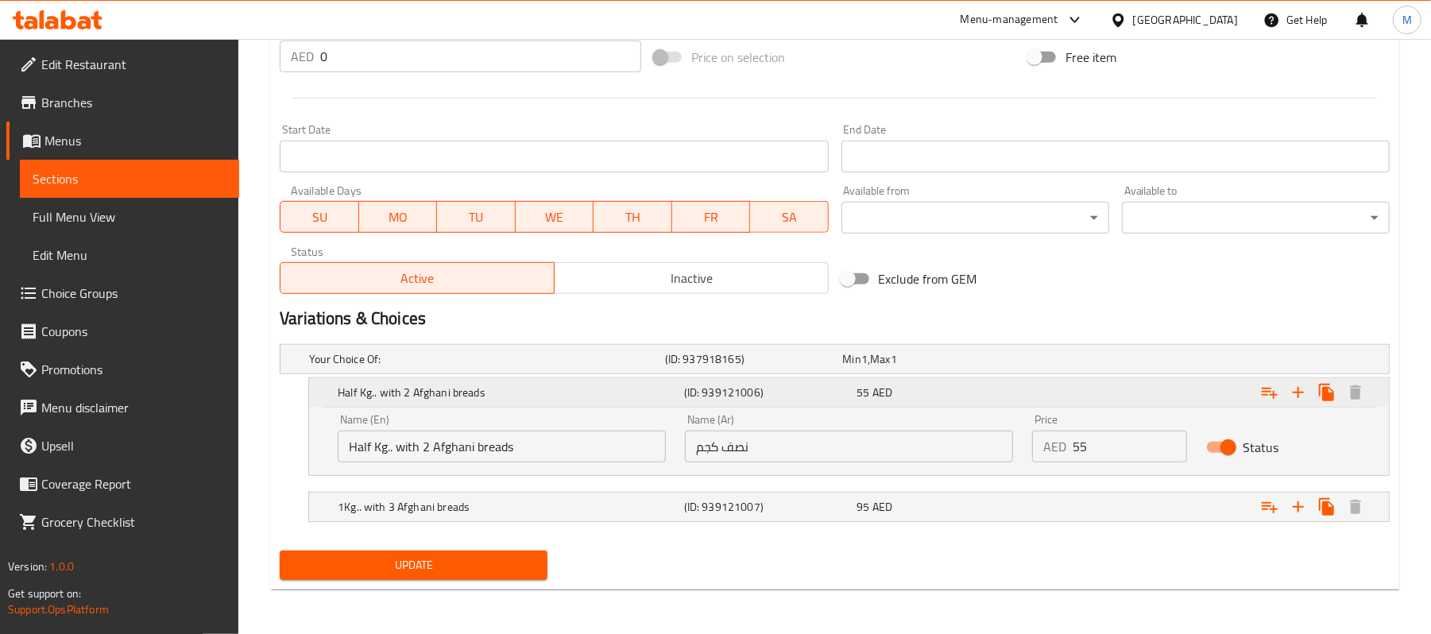
click at [380, 392] on h5 "Half Kg.. with 2 Afghani breads" at bounding box center [508, 393] width 340 height 16
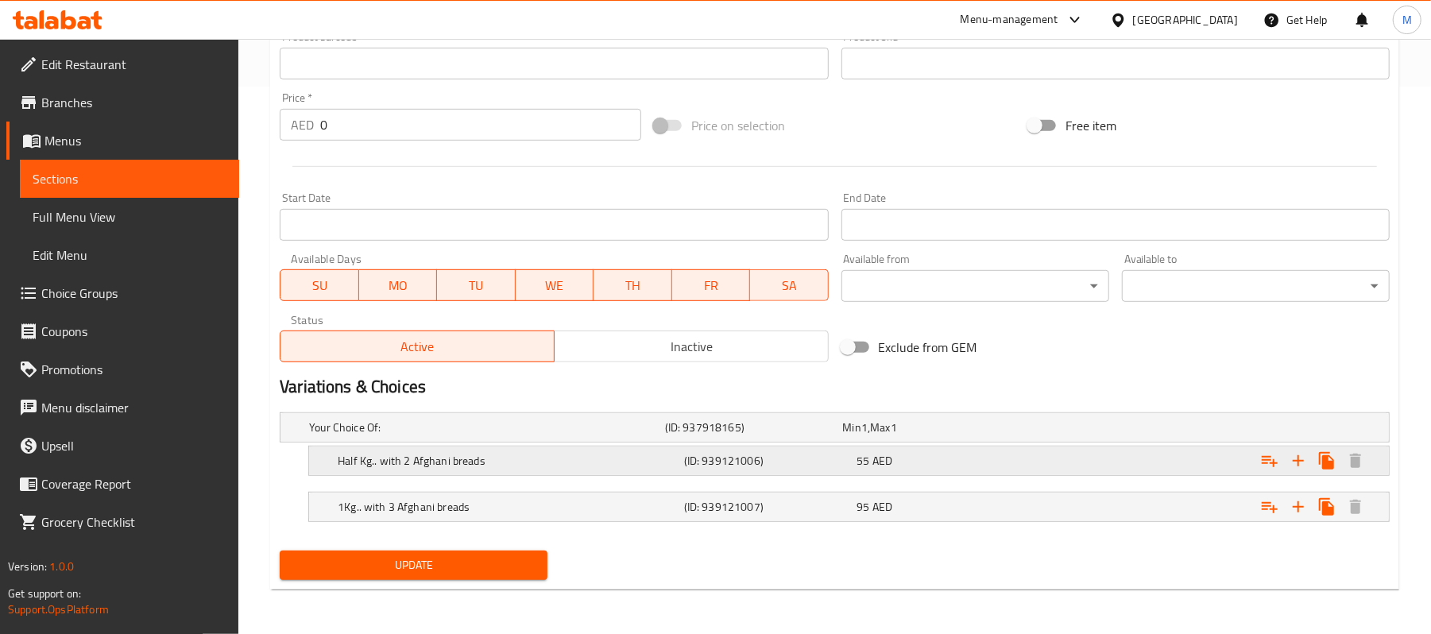
scroll to position [548, 0]
click at [435, 459] on h5 "Half Kg.. with 2 Afghani breads" at bounding box center [508, 461] width 340 height 16
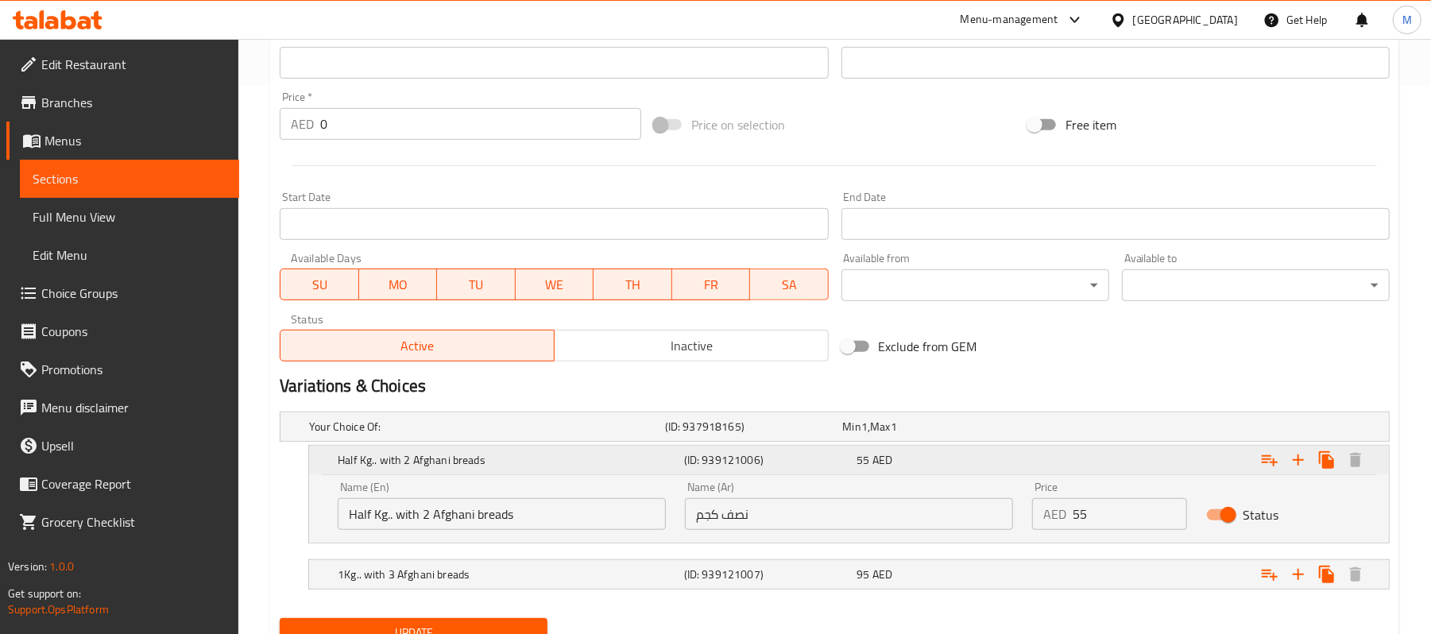
scroll to position [617, 0]
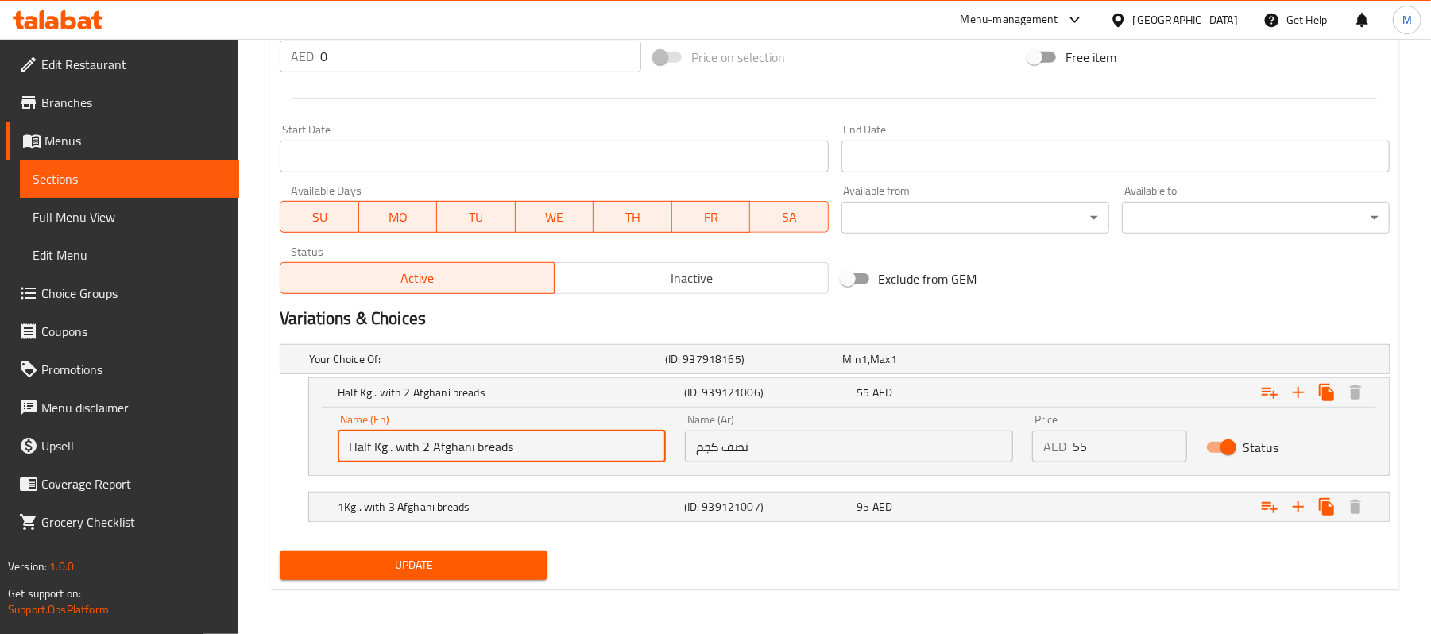
drag, startPoint x: 397, startPoint y: 447, endPoint x: 389, endPoint y: 450, distance: 9.3
click at [389, 450] on input "Half Kg.. with 2 Afghani breads" at bounding box center [502, 447] width 328 height 32
click at [472, 451] on input "Half Kg with 2 Afghani breads" at bounding box center [502, 447] width 328 height 32
type input "Half Kg with 2 Afghani Breads"
click at [497, 501] on h5 "1Kg.. with 3 Afghani breads" at bounding box center [508, 507] width 340 height 16
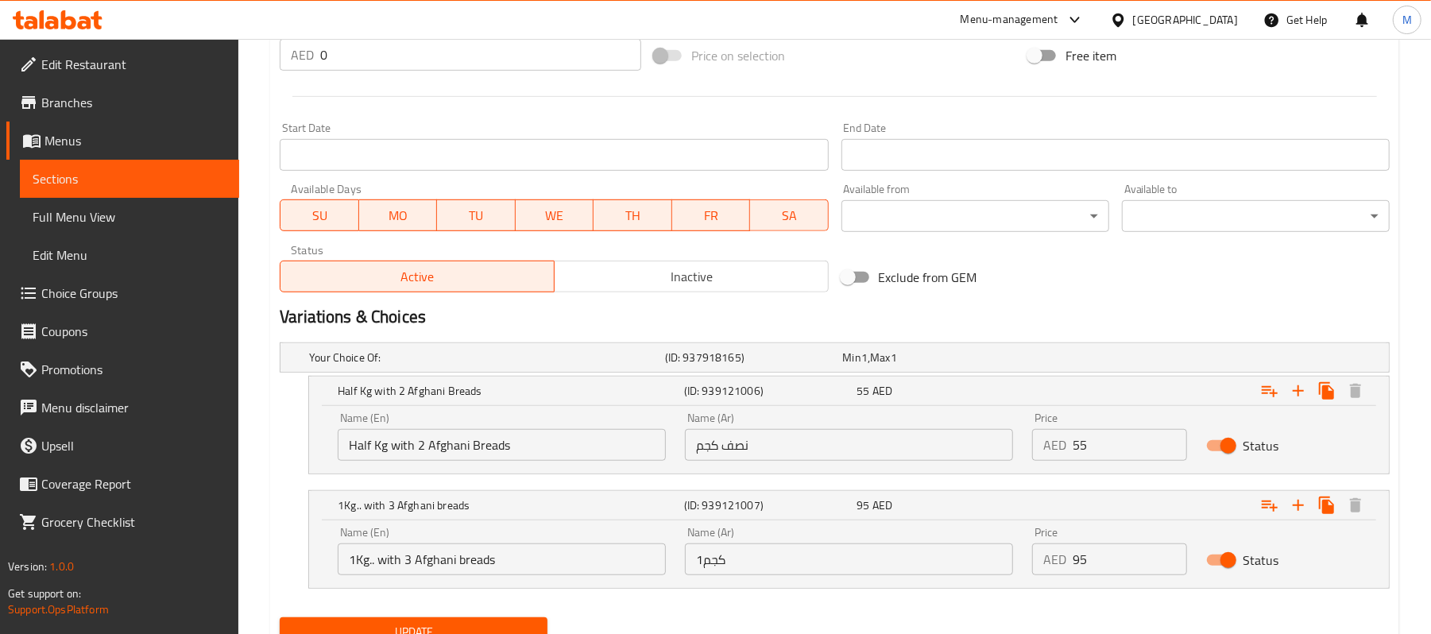
click at [839, 450] on input "نصف كجم" at bounding box center [849, 445] width 328 height 32
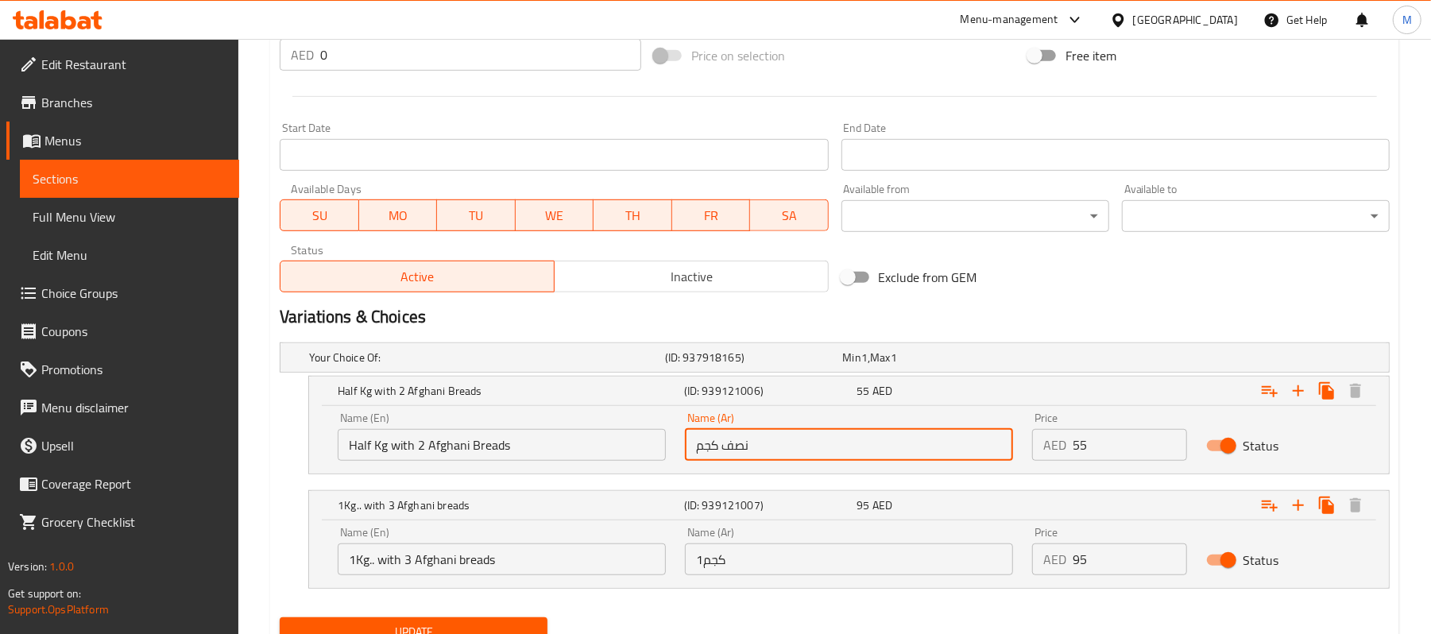
type input "نصف كجم مع 2 خبز أفغاني"
click at [840, 567] on input "1كجم" at bounding box center [849, 560] width 328 height 32
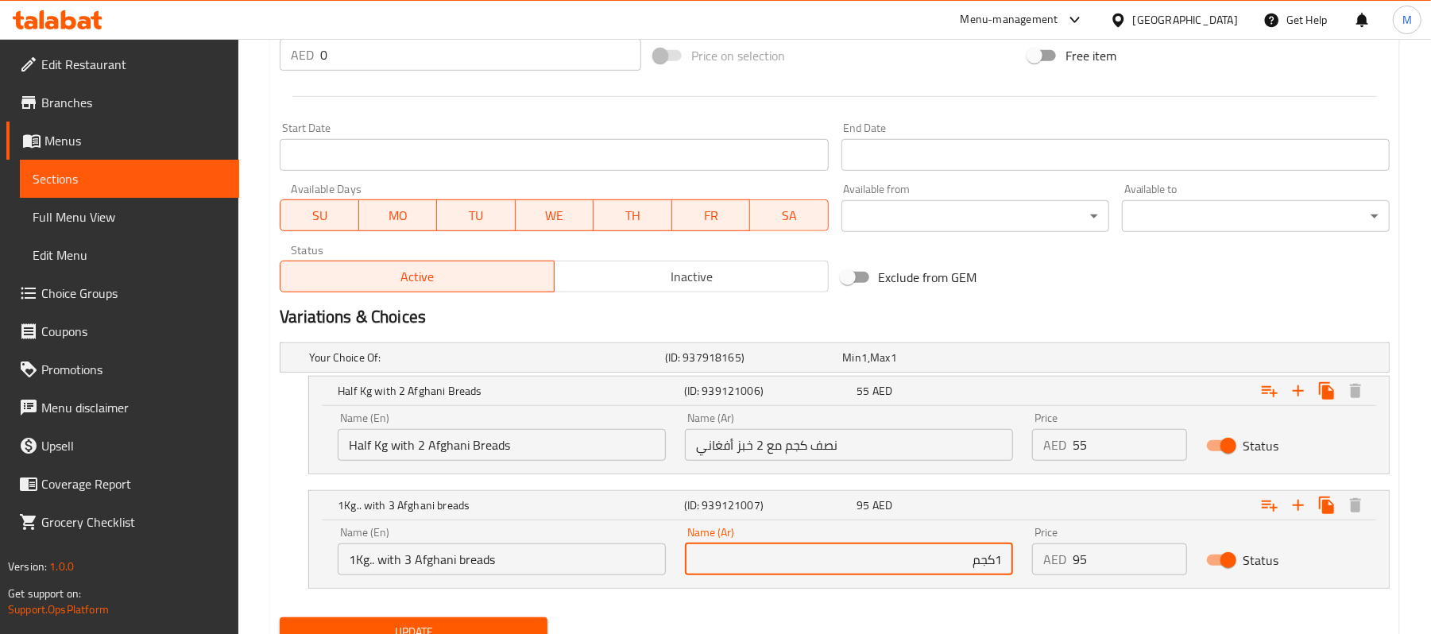
type input "1كجم مع 3 خبز أفغاني"
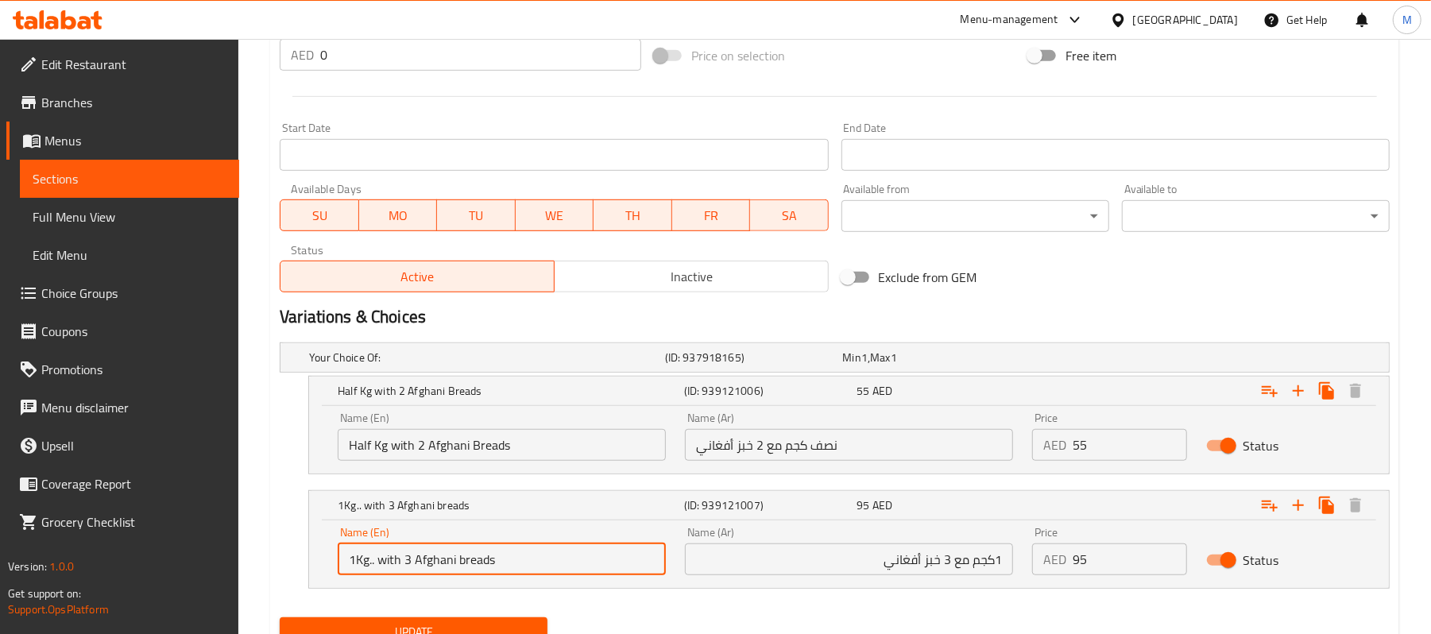
click at [374, 567] on input "1Kg.. with 3 Afghani breads" at bounding box center [502, 560] width 328 height 32
click at [379, 564] on input "1Kg.. with 3 Afghani breads" at bounding box center [502, 560] width 328 height 32
click at [452, 563] on input "1Kg with 3 Afghani breads" at bounding box center [502, 560] width 328 height 32
type input "1Kg with 3 Afghani Breads"
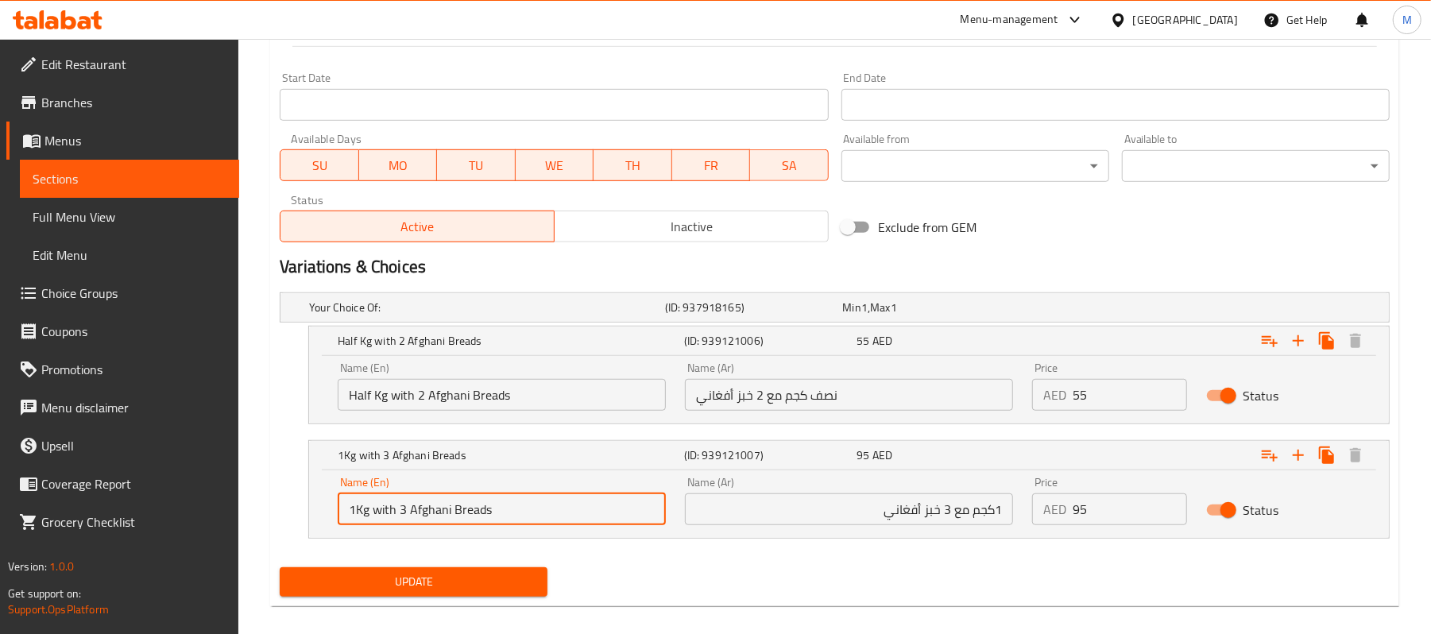
scroll to position [685, 0]
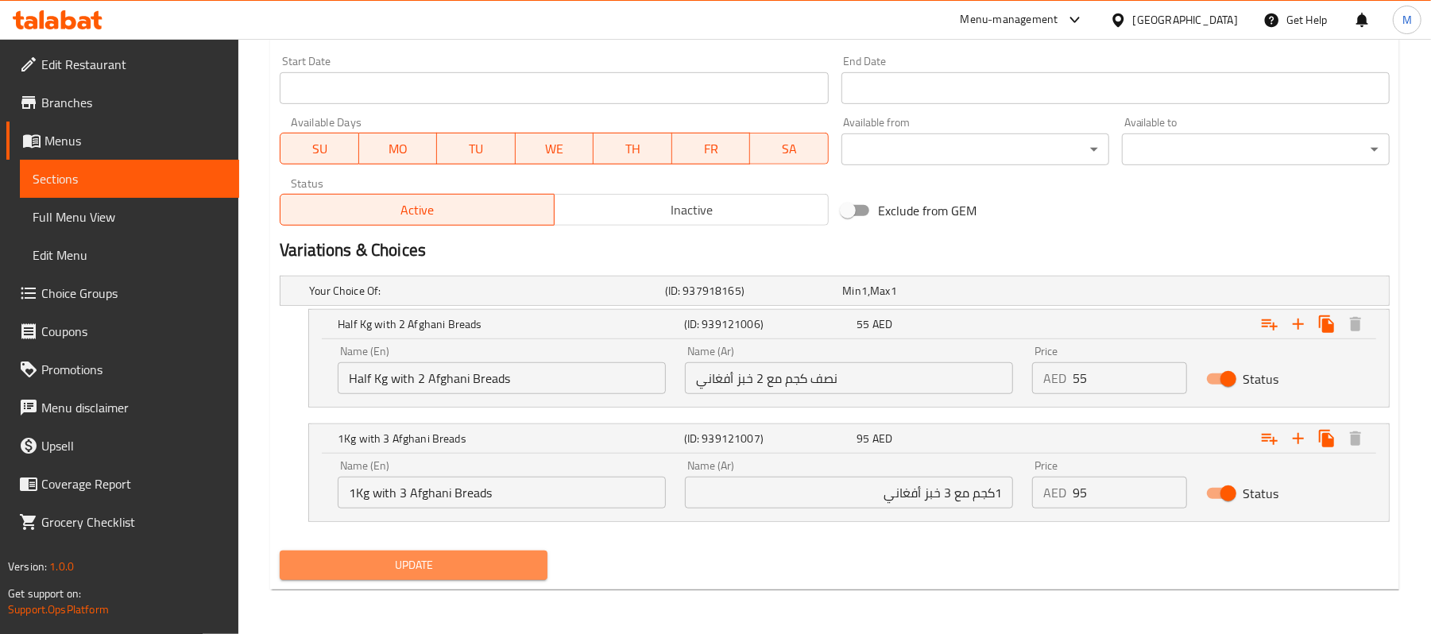
click at [380, 560] on span "Update" at bounding box center [413, 565] width 242 height 20
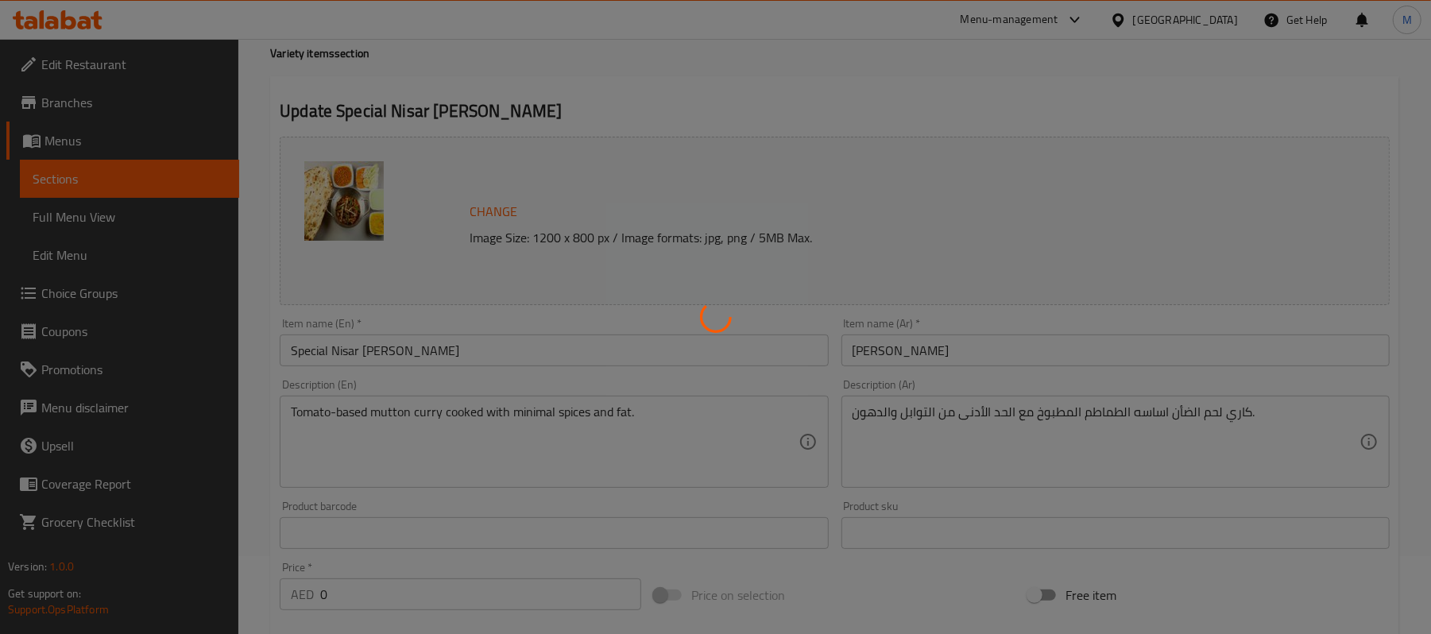
scroll to position [0, 0]
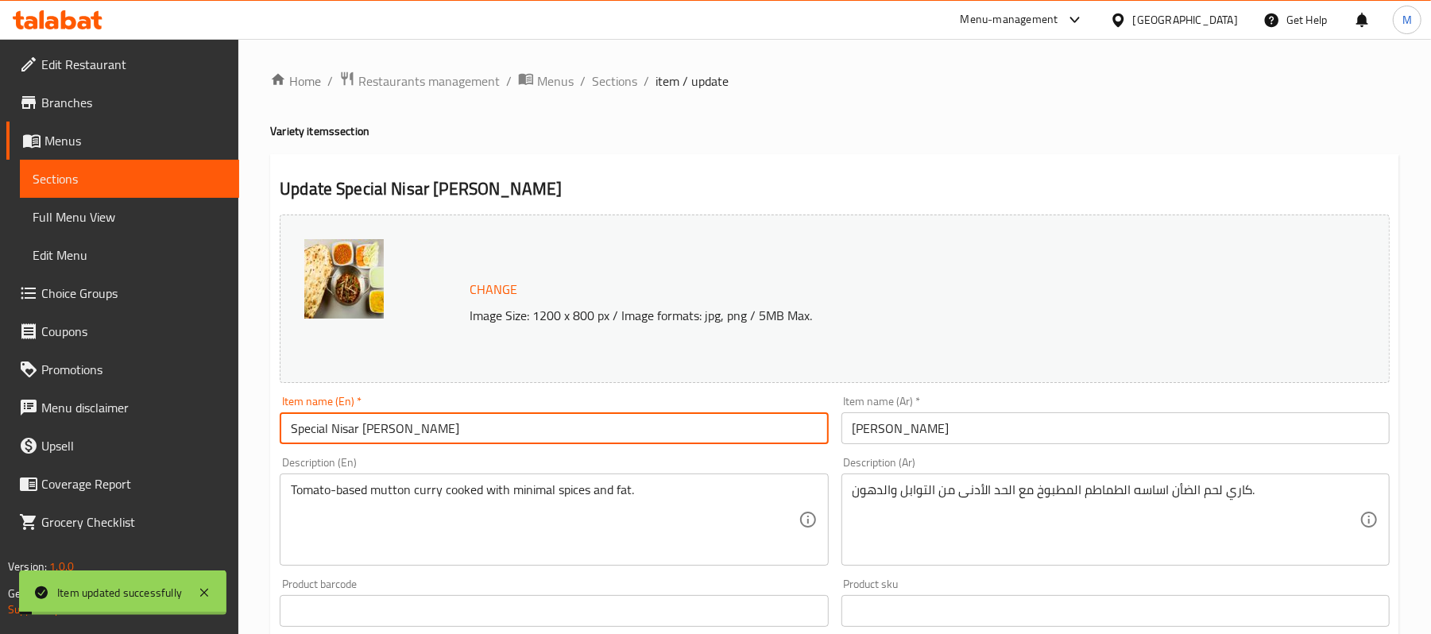
click at [386, 429] on input "Special Nisar [PERSON_NAME]" at bounding box center [554, 428] width 548 height 32
click at [610, 79] on span "Sections" at bounding box center [614, 81] width 45 height 19
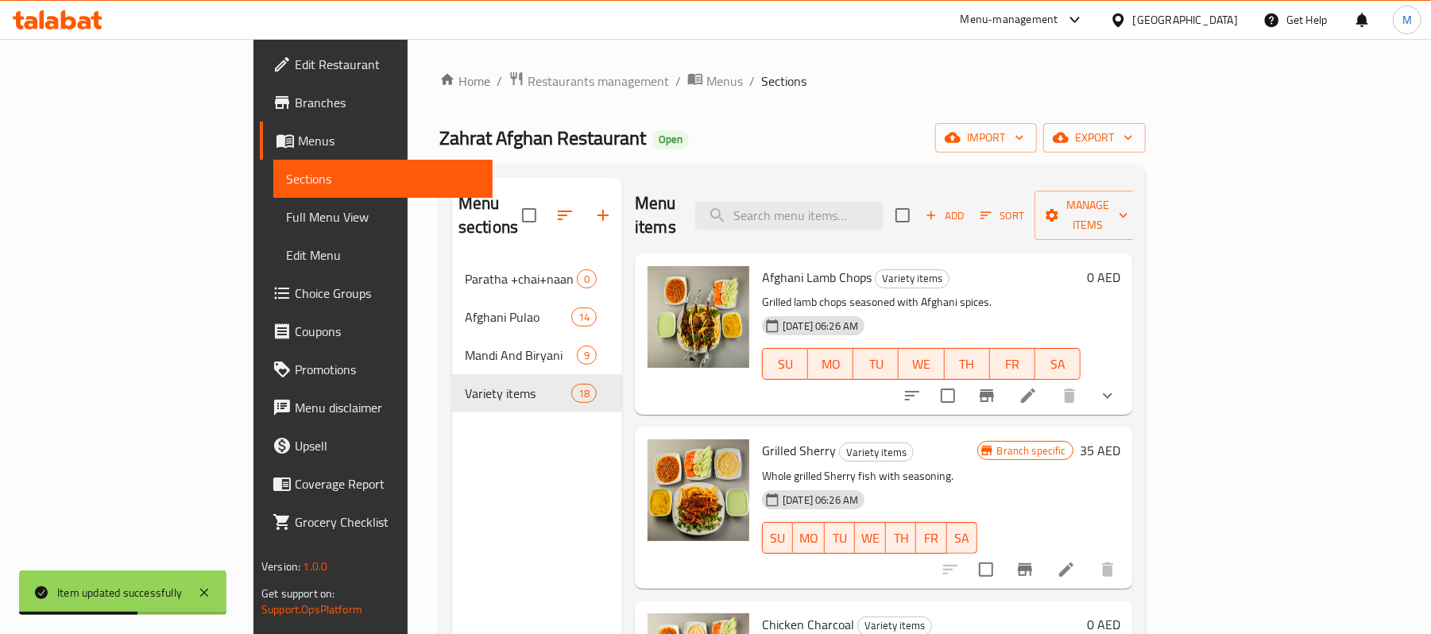
click at [286, 224] on span "Full Menu View" at bounding box center [383, 216] width 194 height 19
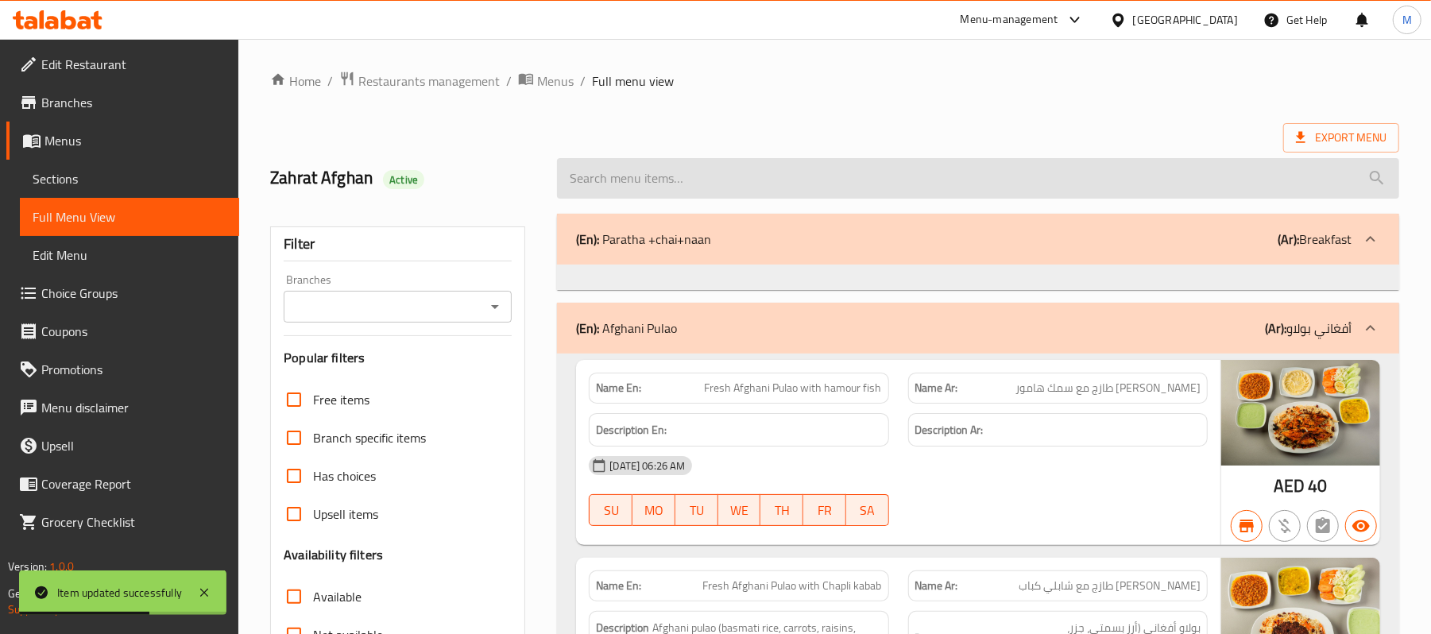
click at [906, 188] on input "search" at bounding box center [978, 178] width 842 height 41
paste input "Special Nisar [PERSON_NAME]"
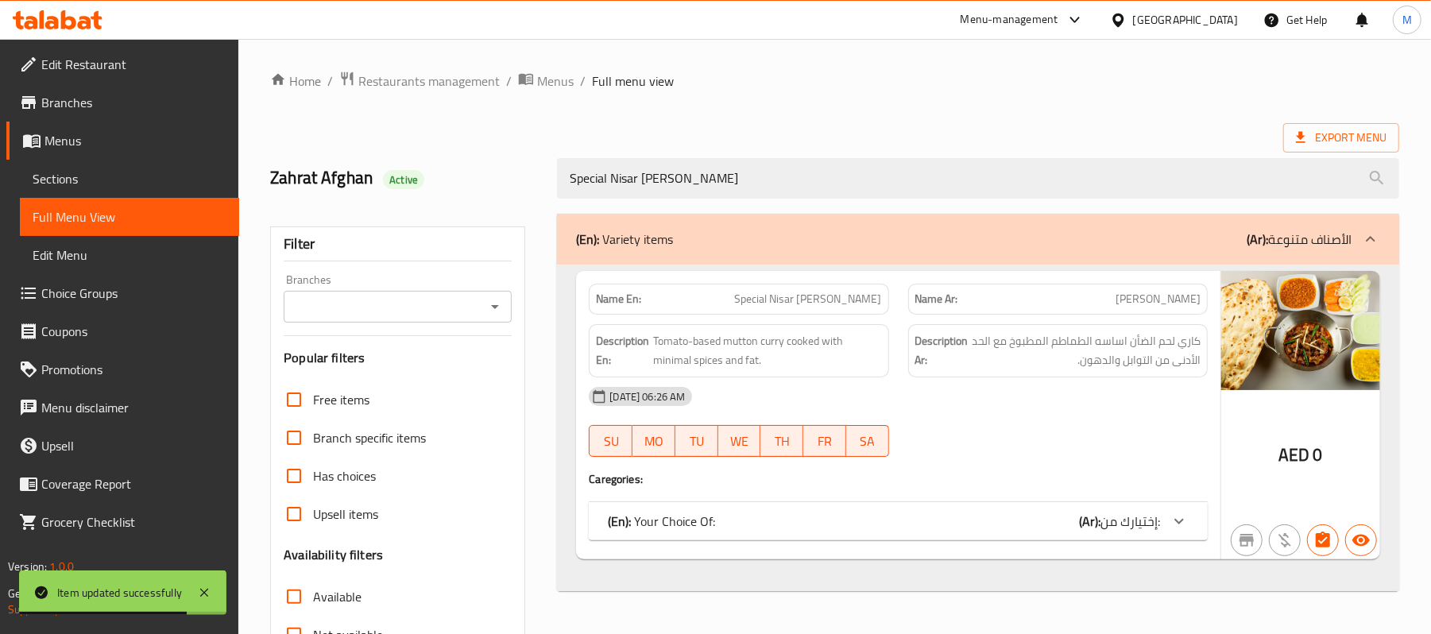
type input "Special Nisar [PERSON_NAME]"
click at [1179, 515] on icon at bounding box center [1179, 521] width 19 height 19
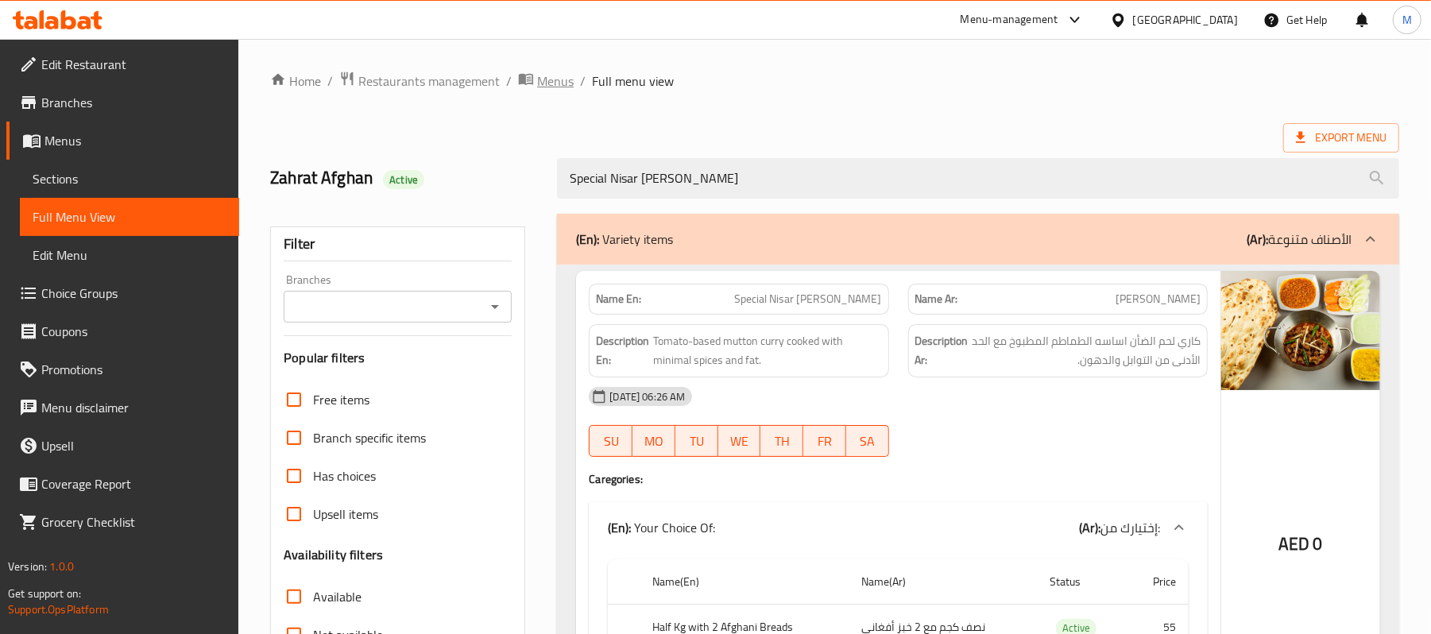
click at [545, 83] on span "Menus" at bounding box center [555, 81] width 37 height 19
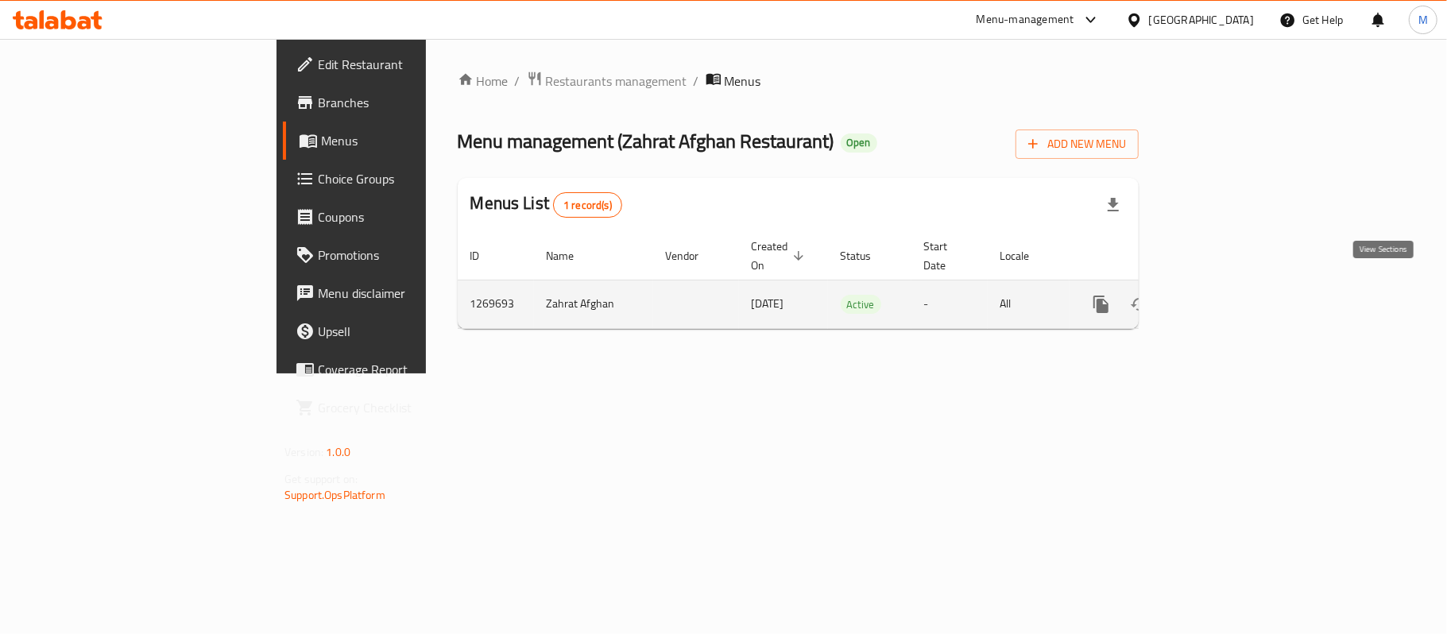
click at [1225, 295] on icon "enhanced table" at bounding box center [1215, 304] width 19 height 19
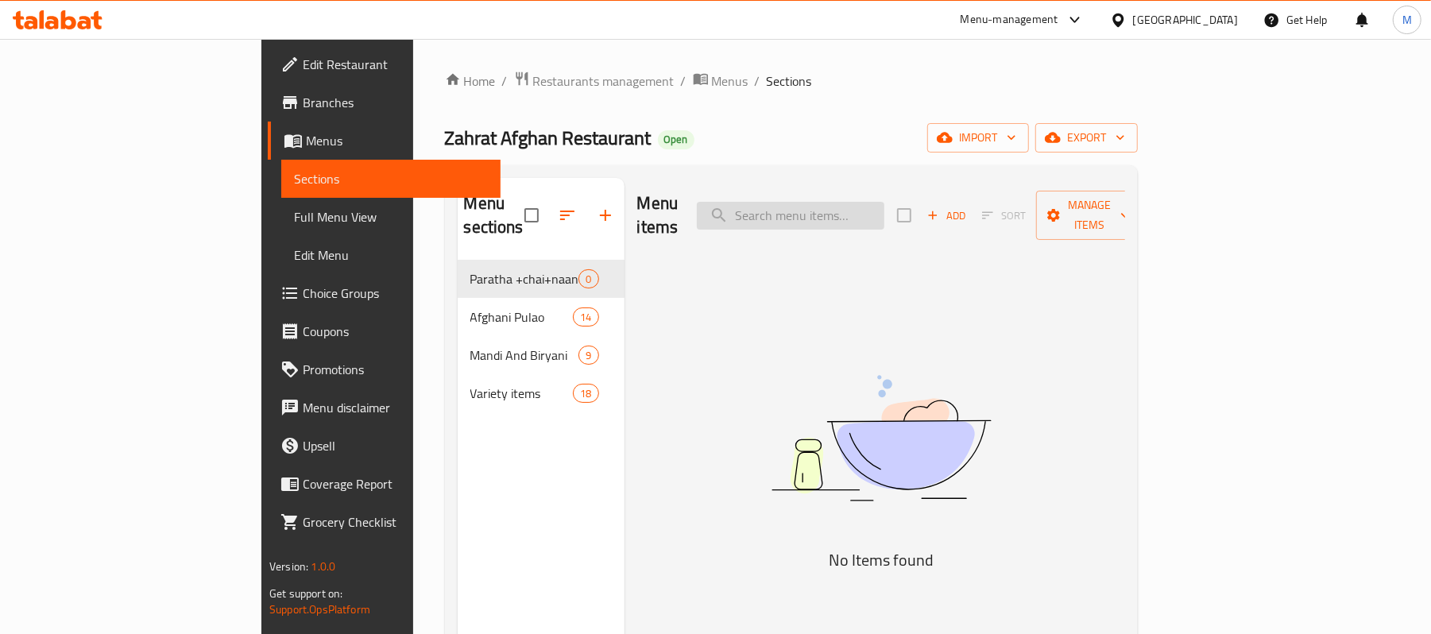
click at [885, 203] on input "search" at bounding box center [791, 216] width 188 height 28
paste input "لحم غنم سبيشيال [PERSON_NAME] كاراهي"
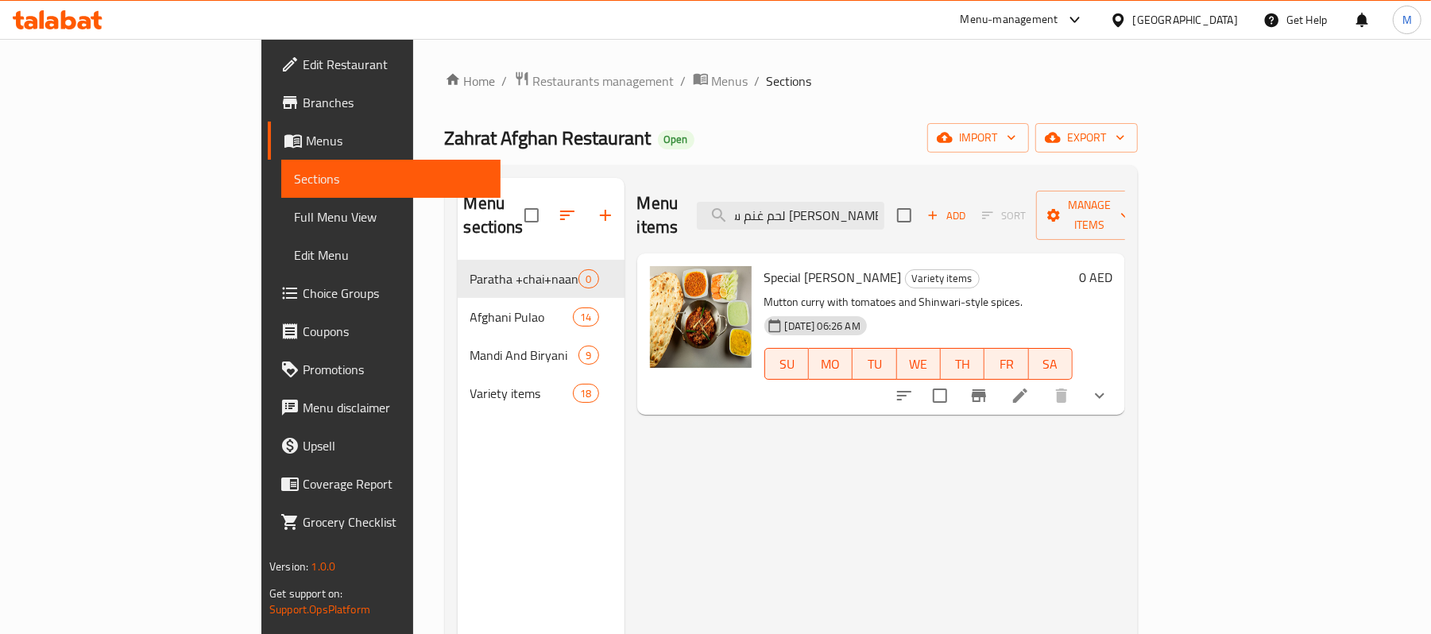
type input "لحم غنم سبيشيال [PERSON_NAME] كاراهي"
click at [1043, 381] on li at bounding box center [1020, 395] width 45 height 29
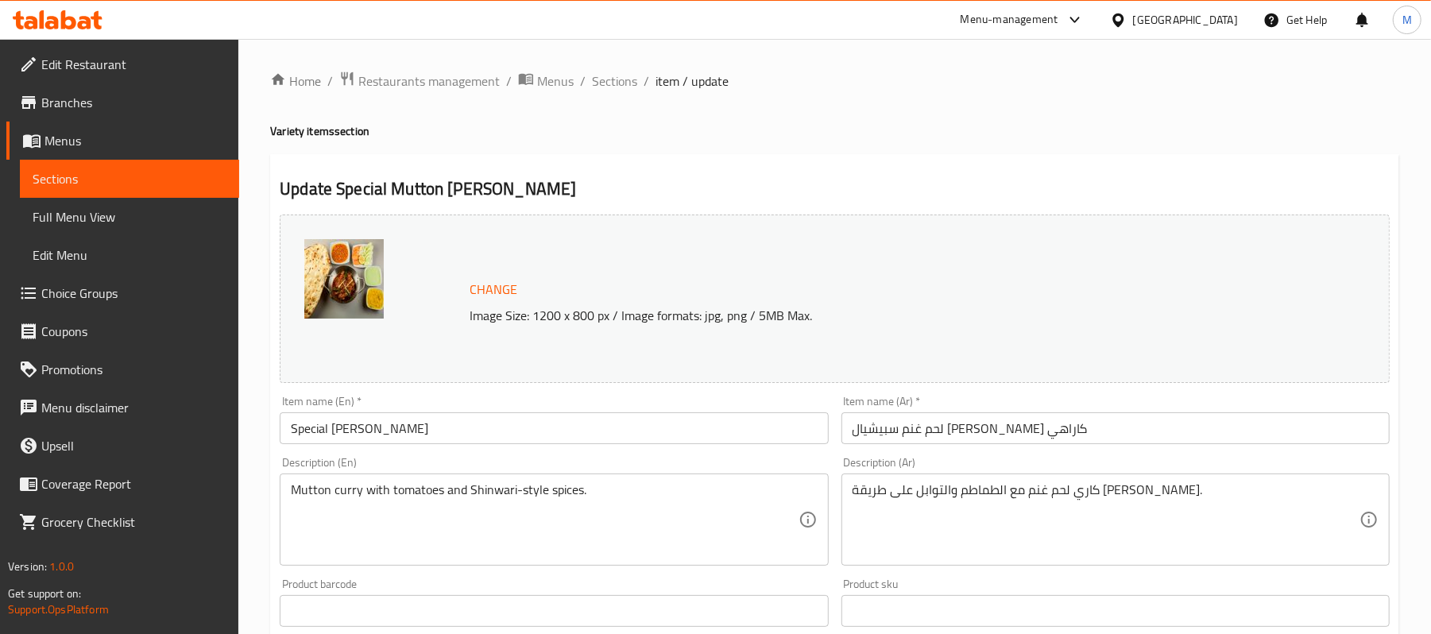
scroll to position [548, 0]
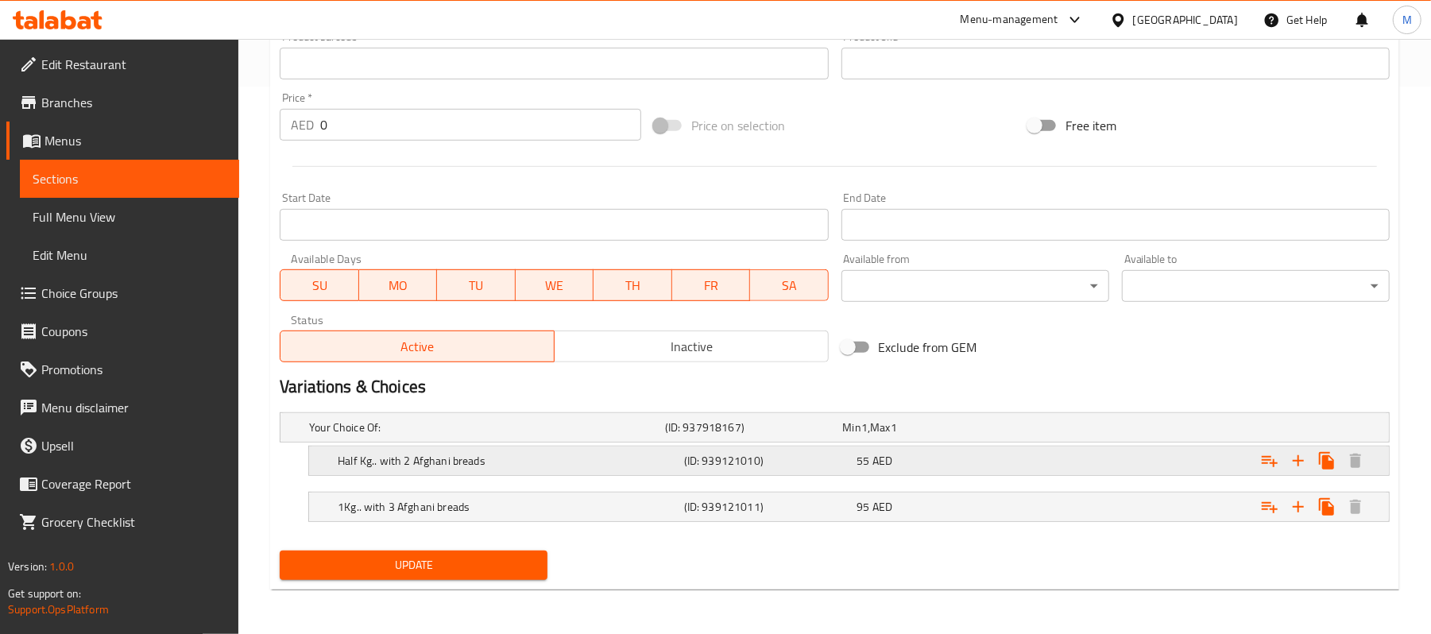
click at [634, 464] on h5 "Half Kg.. with 2 Afghani breads" at bounding box center [508, 461] width 340 height 16
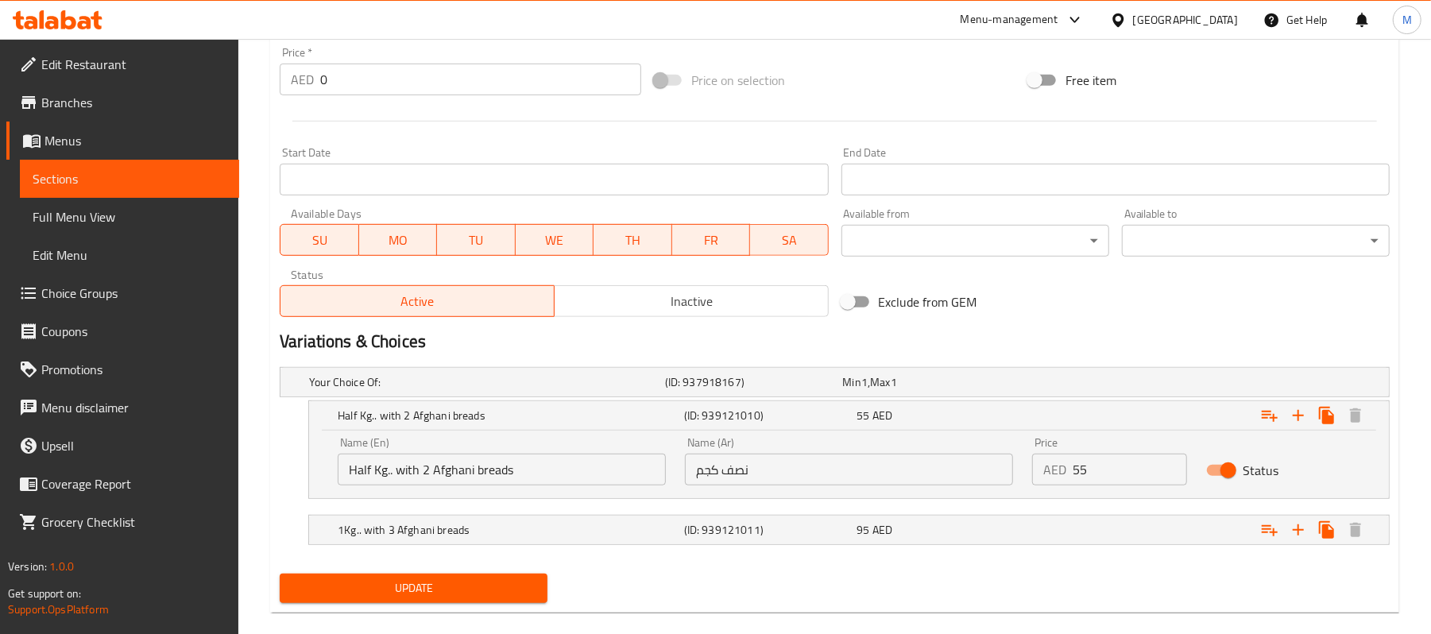
scroll to position [617, 0]
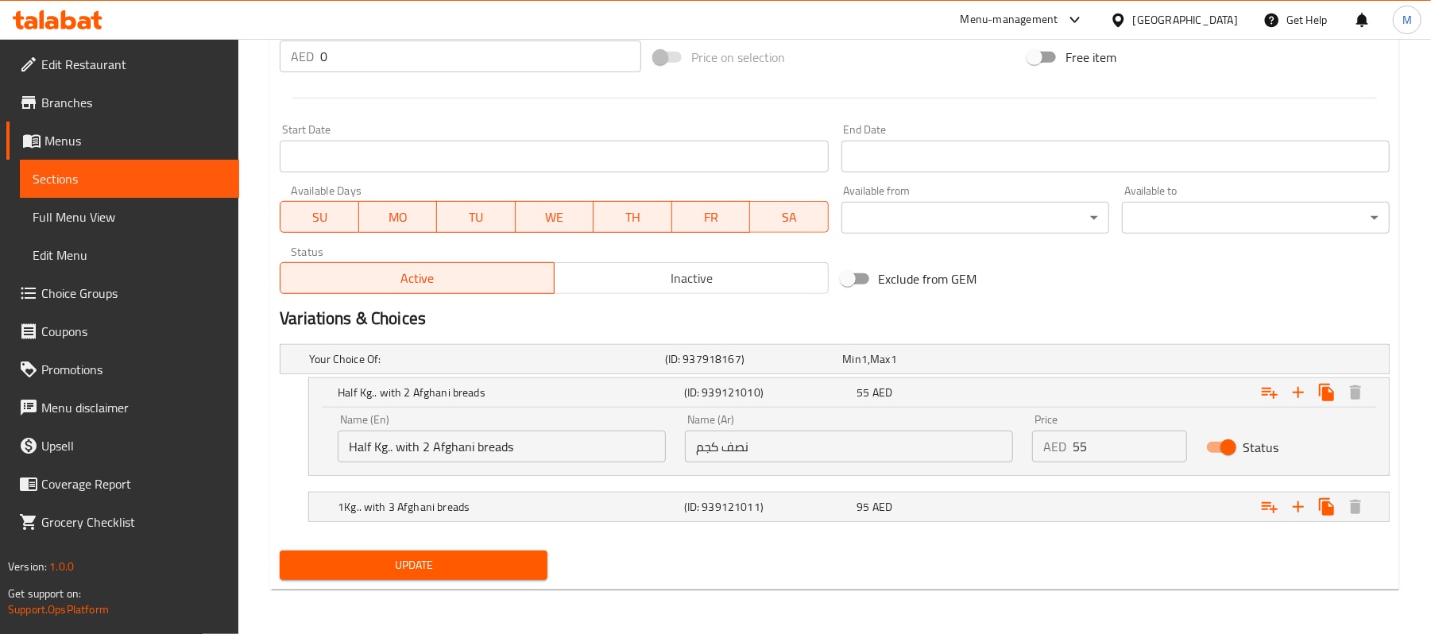
click at [607, 449] on input "Half Kg.. with 2 Afghani breads" at bounding box center [502, 447] width 328 height 32
click at [410, 447] on input "Half Kg.. with 2 Afghani breads" at bounding box center [502, 447] width 328 height 32
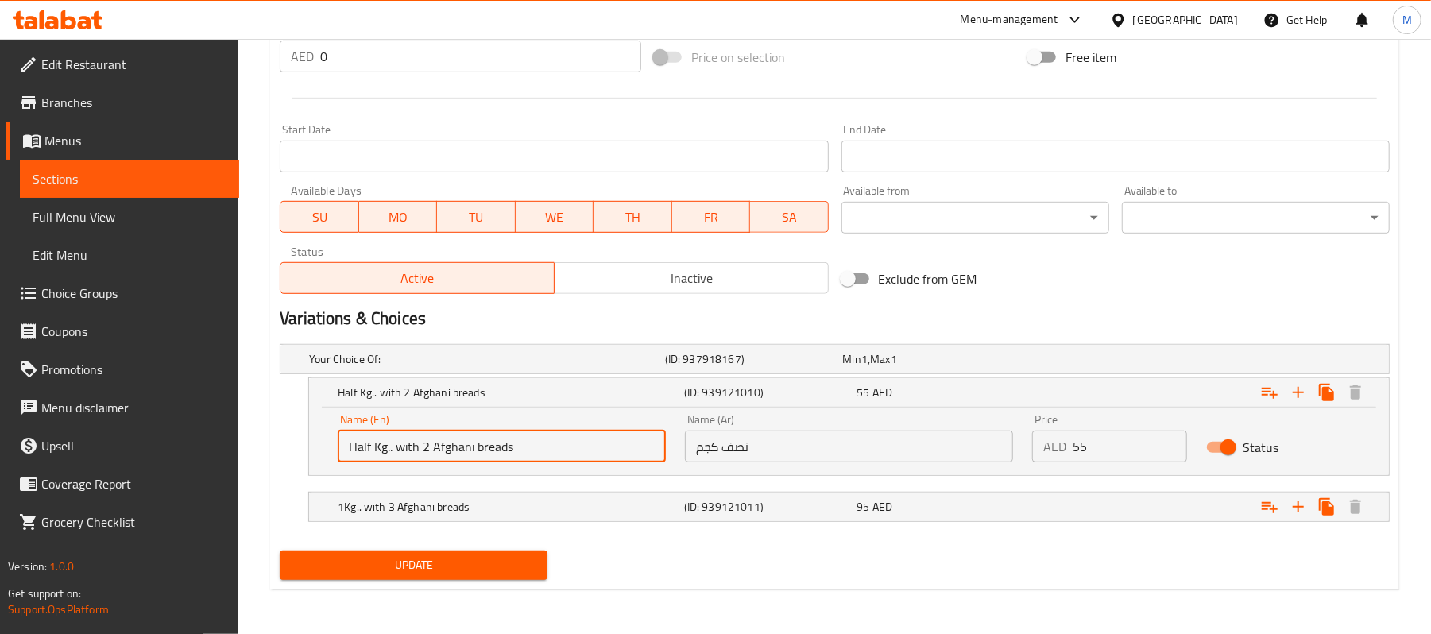
click at [397, 447] on input "Half Kg.. with 2 Afghani breads" at bounding box center [502, 447] width 328 height 32
click at [532, 443] on input "Half Kg with 2 Afghani breads" at bounding box center [502, 447] width 328 height 32
type input "Half Kg with 2 Afghani Breads"
click at [526, 503] on h5 "1Kg.. with 3 Afghani breads" at bounding box center [508, 507] width 340 height 16
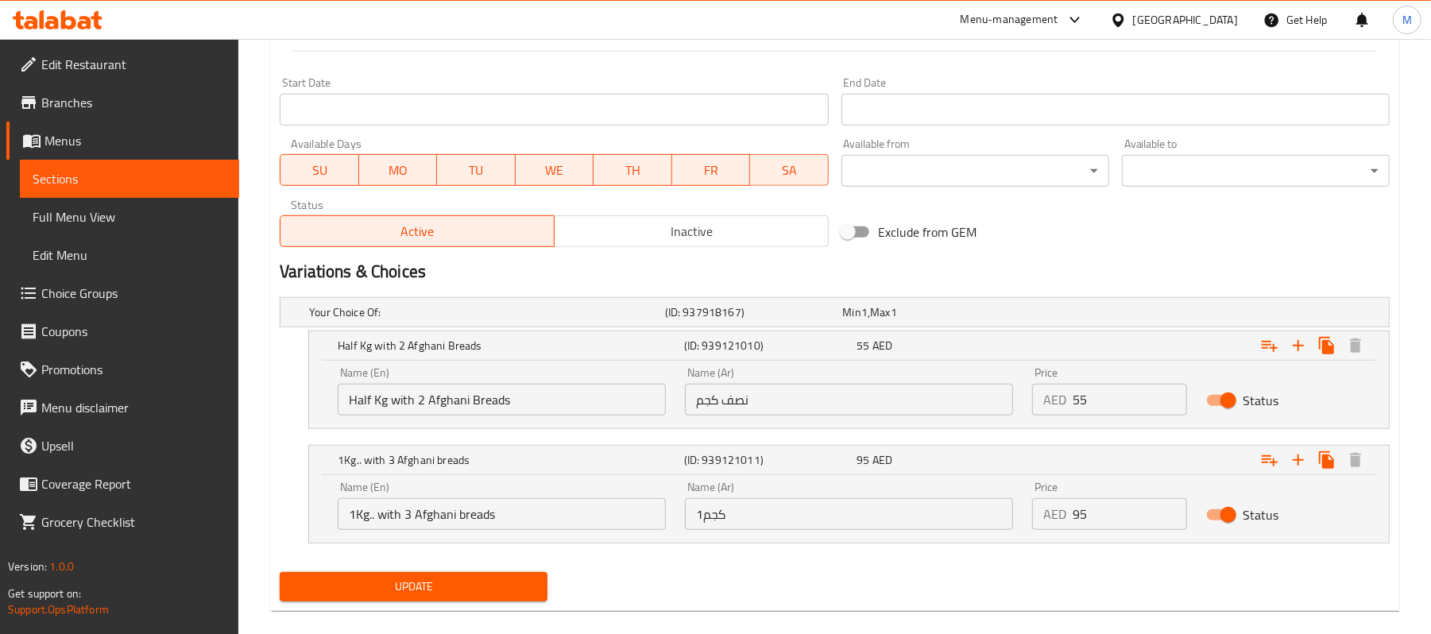
scroll to position [685, 0]
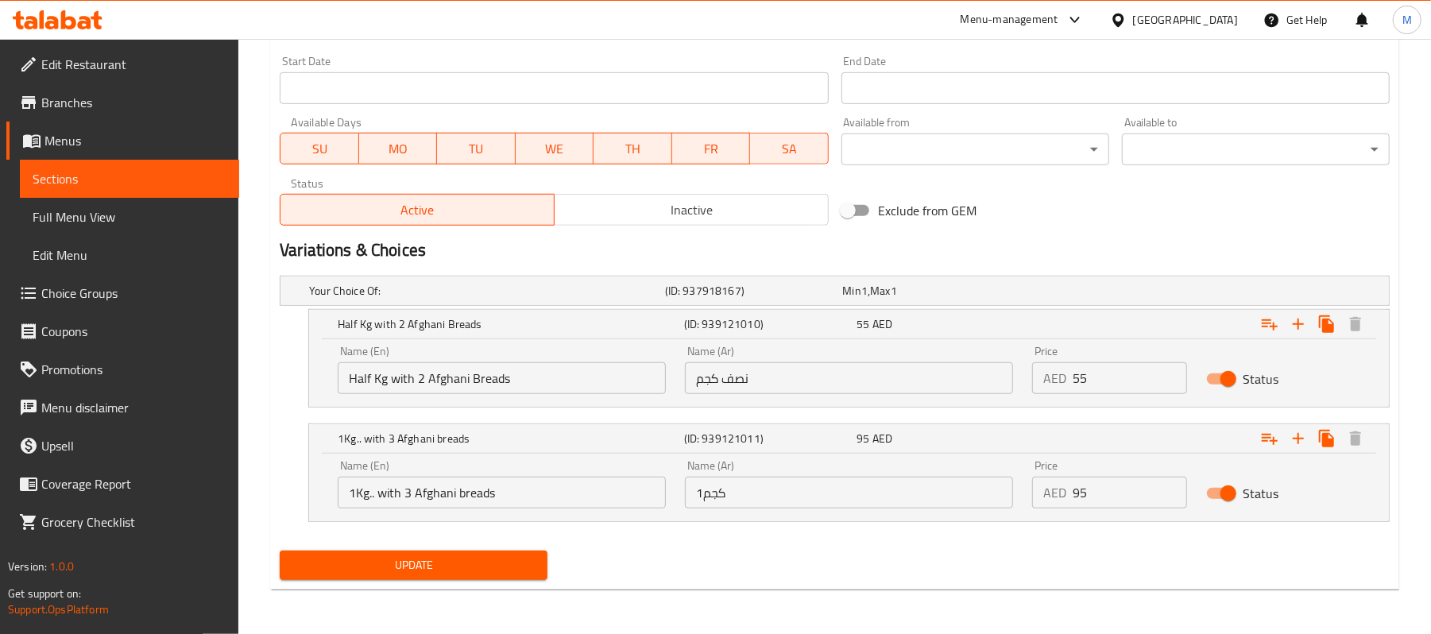
click at [532, 494] on input "1Kg.. with 3 Afghani breads" at bounding box center [502, 493] width 328 height 32
click at [377, 497] on input "1Kg.. with 3 Afghani breads" at bounding box center [502, 493] width 328 height 32
click at [503, 497] on input "1Kg with 3 Afghani breads" at bounding box center [502, 493] width 328 height 32
type input "1Kg with 3 Afghani Breads"
click at [799, 379] on input "نصف كجم" at bounding box center [849, 378] width 328 height 32
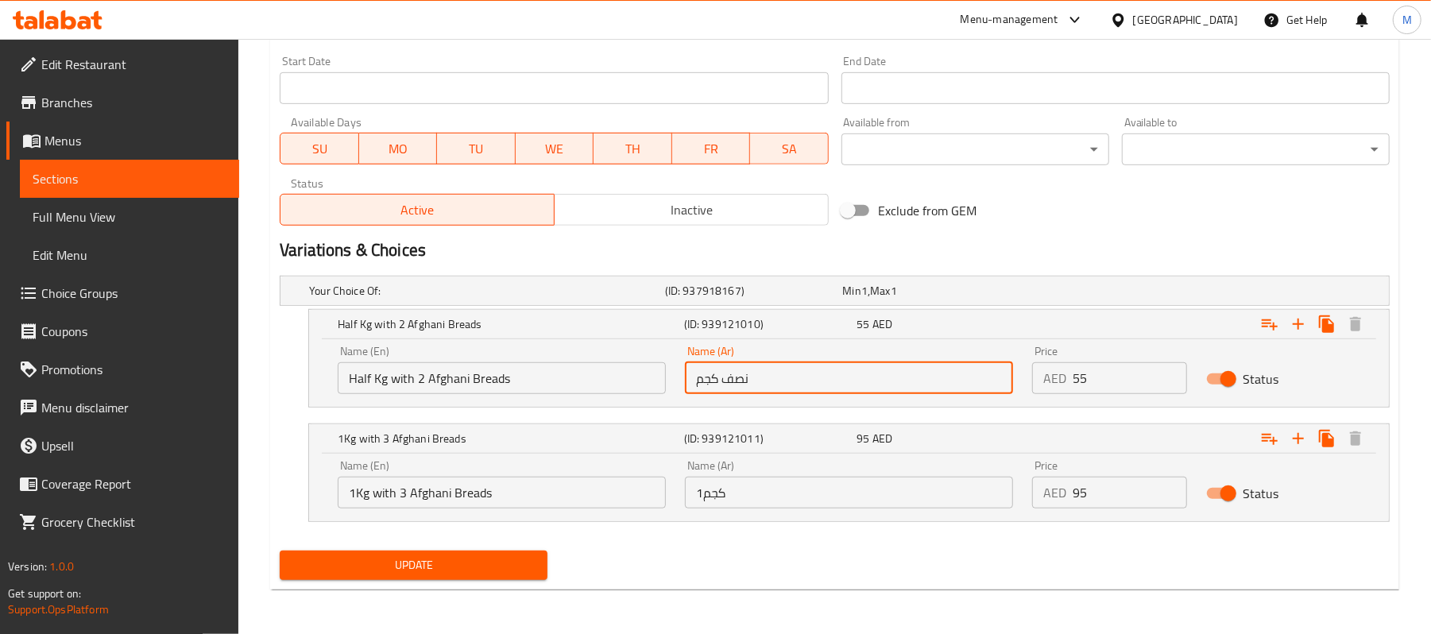
type input "نصف كجم مع 2 خبز أفغاني"
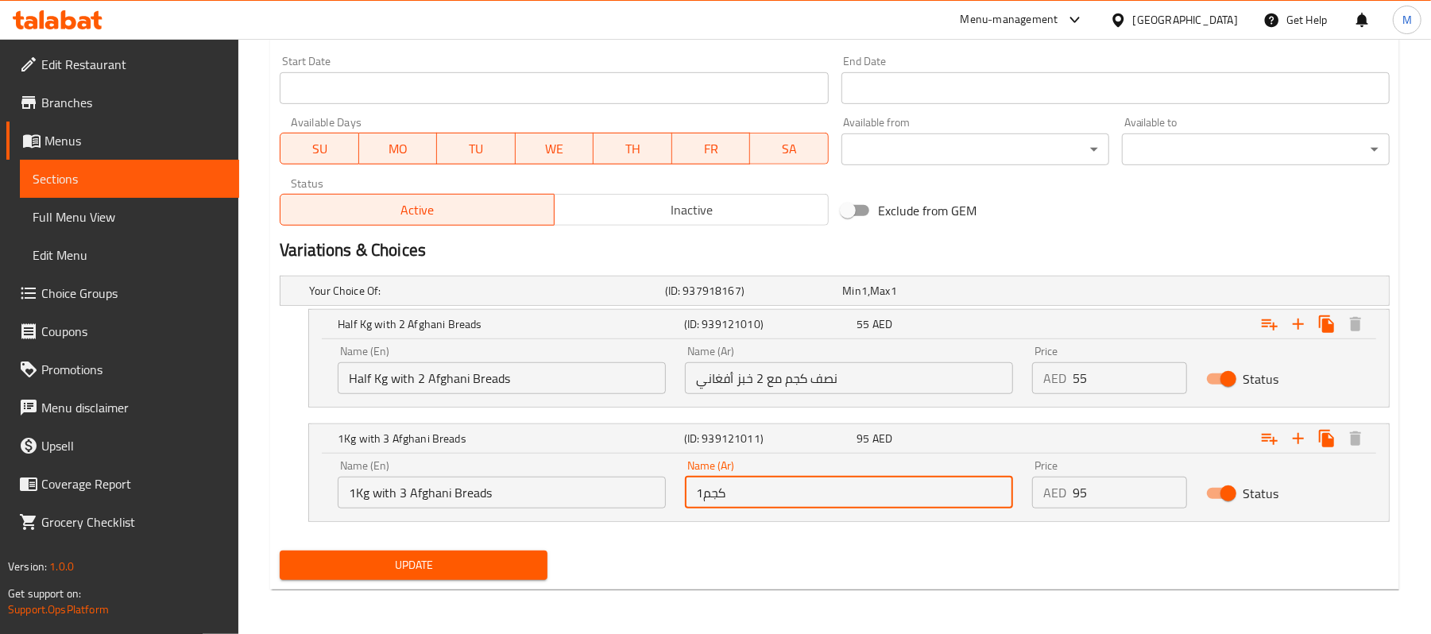
click at [798, 499] on input "1كجم" at bounding box center [849, 493] width 328 height 32
type input "1كجم مع 3 خبز أفغاني"
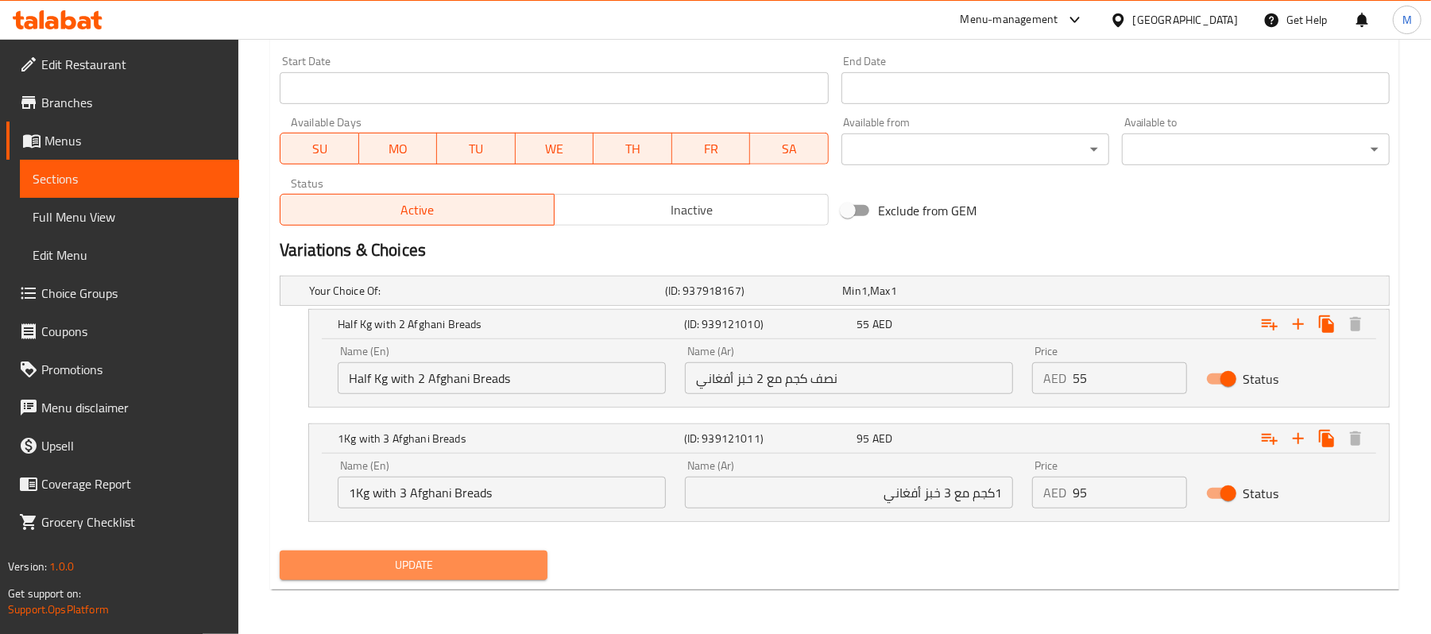
click at [418, 575] on span "Update" at bounding box center [413, 565] width 242 height 20
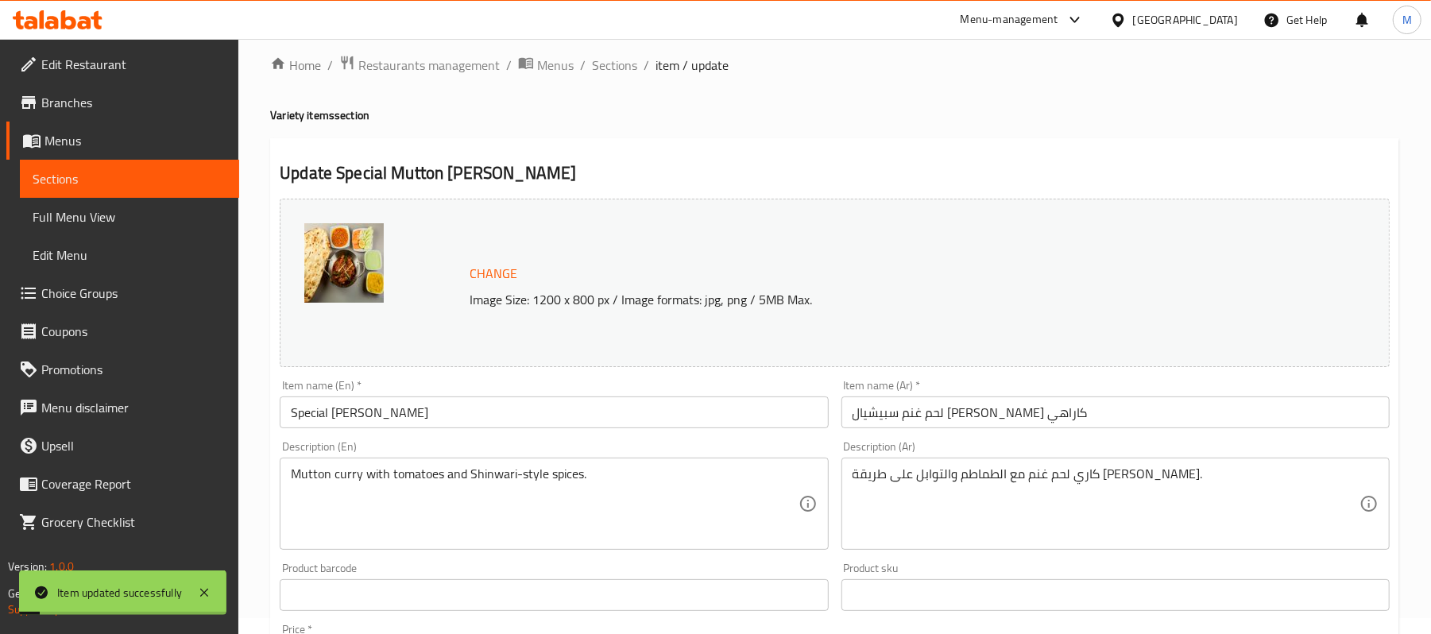
scroll to position [0, 0]
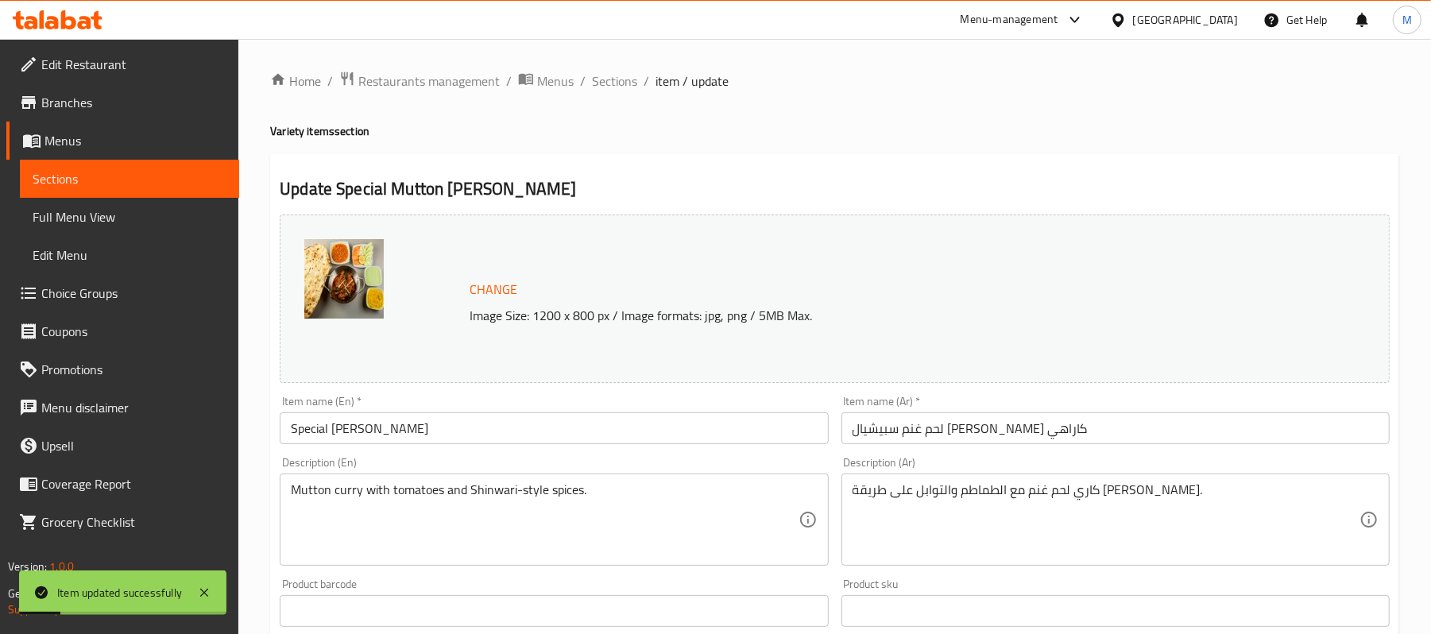
click at [351, 426] on input "Special [PERSON_NAME]" at bounding box center [554, 428] width 548 height 32
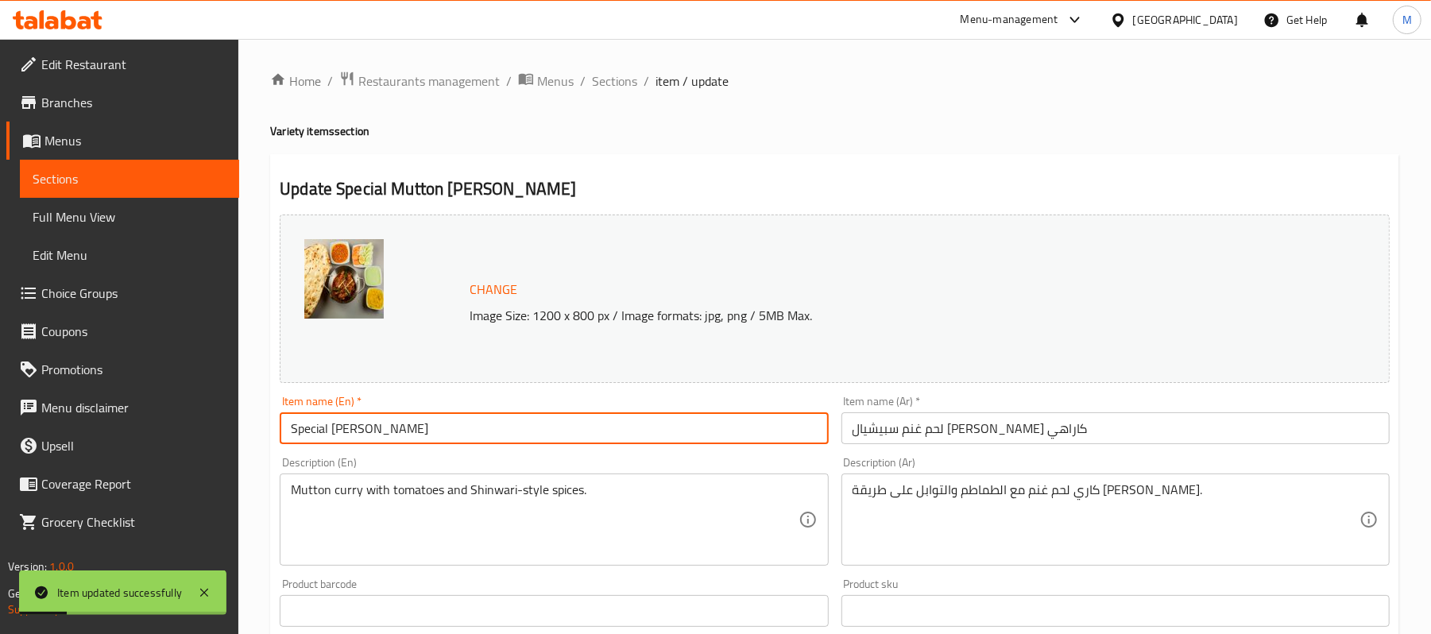
click at [351, 426] on input "Special [PERSON_NAME]" at bounding box center [554, 428] width 548 height 32
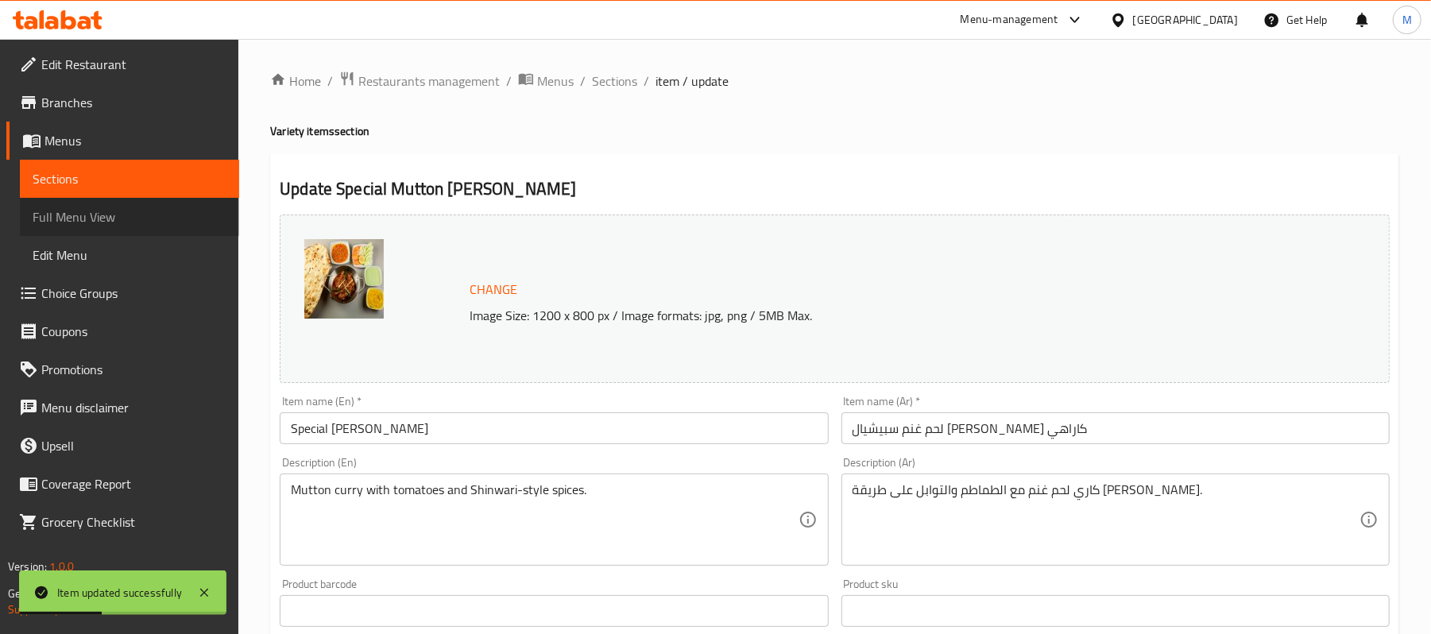
click at [109, 216] on span "Full Menu View" at bounding box center [130, 216] width 194 height 19
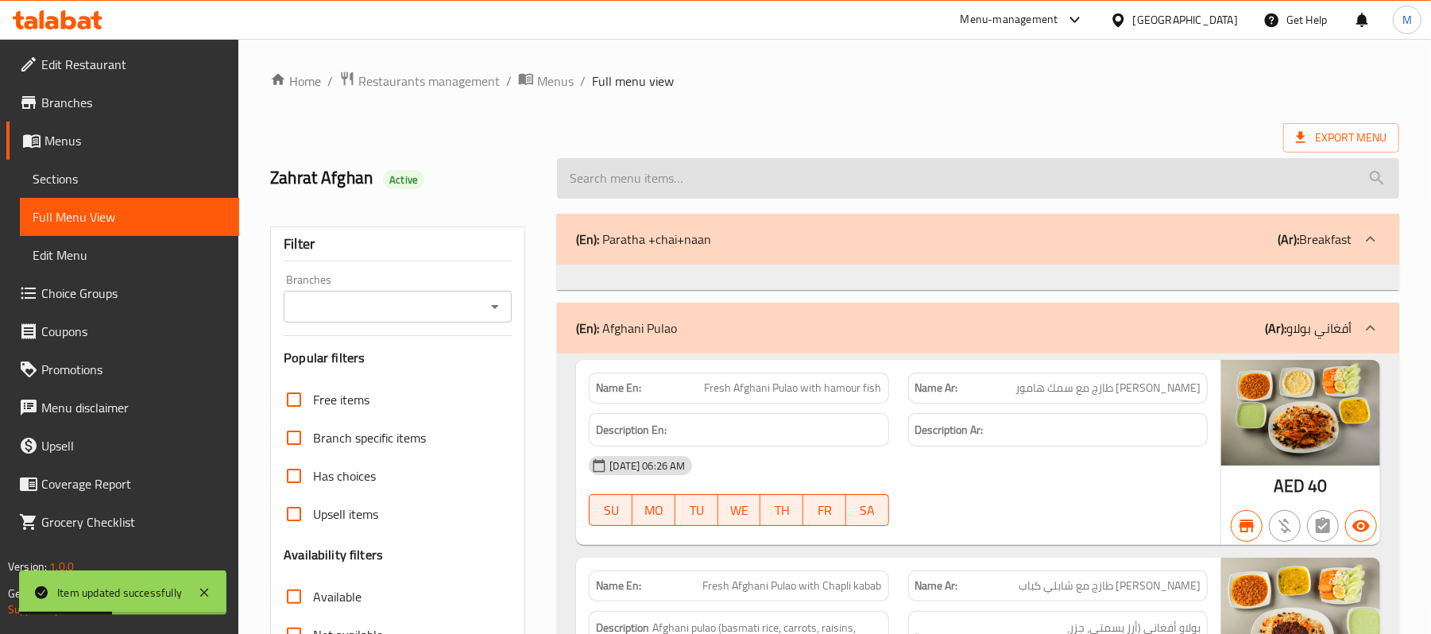
click at [719, 186] on input "search" at bounding box center [978, 178] width 842 height 41
paste input "Special [PERSON_NAME]"
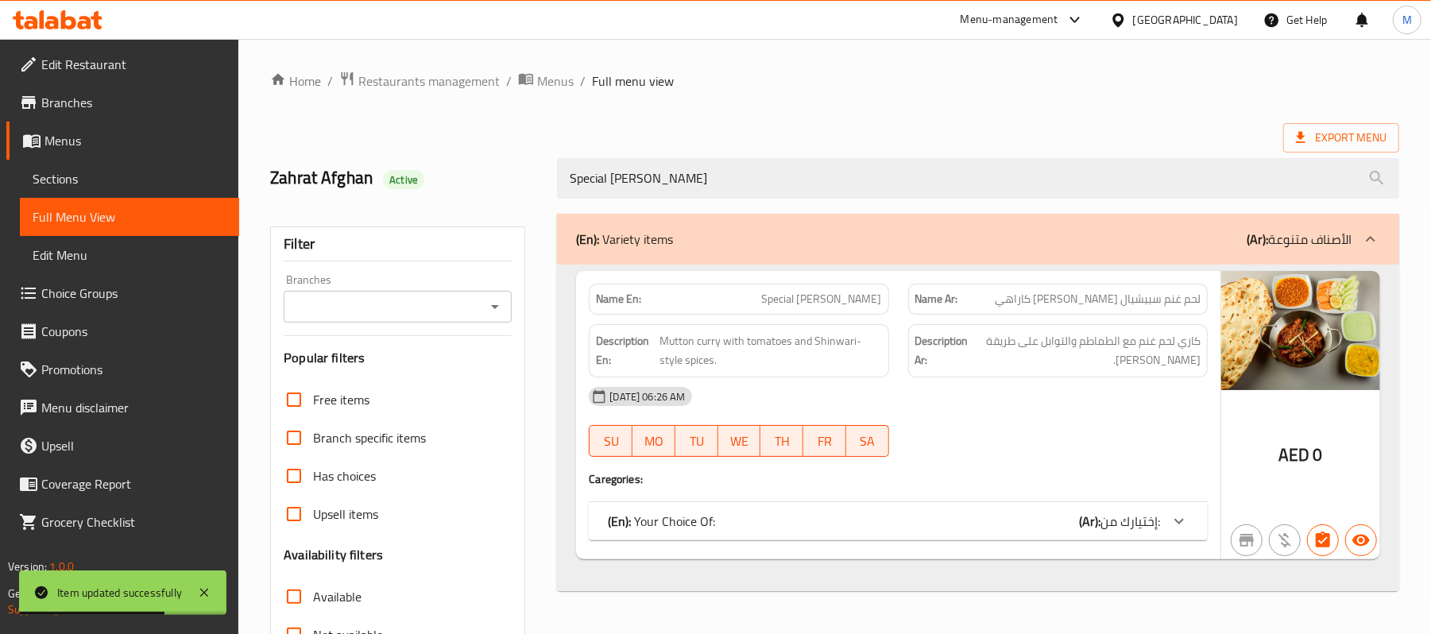
type input "Special [PERSON_NAME]"
click at [1171, 520] on icon at bounding box center [1179, 521] width 19 height 19
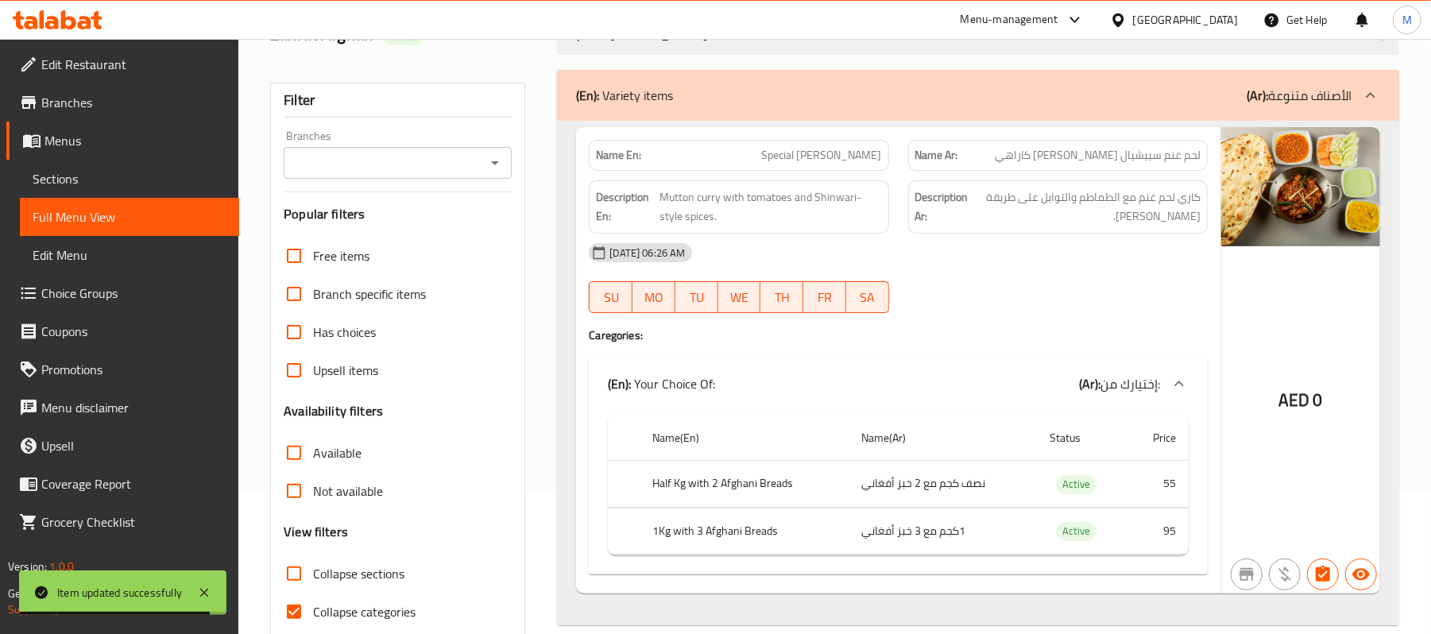
scroll to position [106, 0]
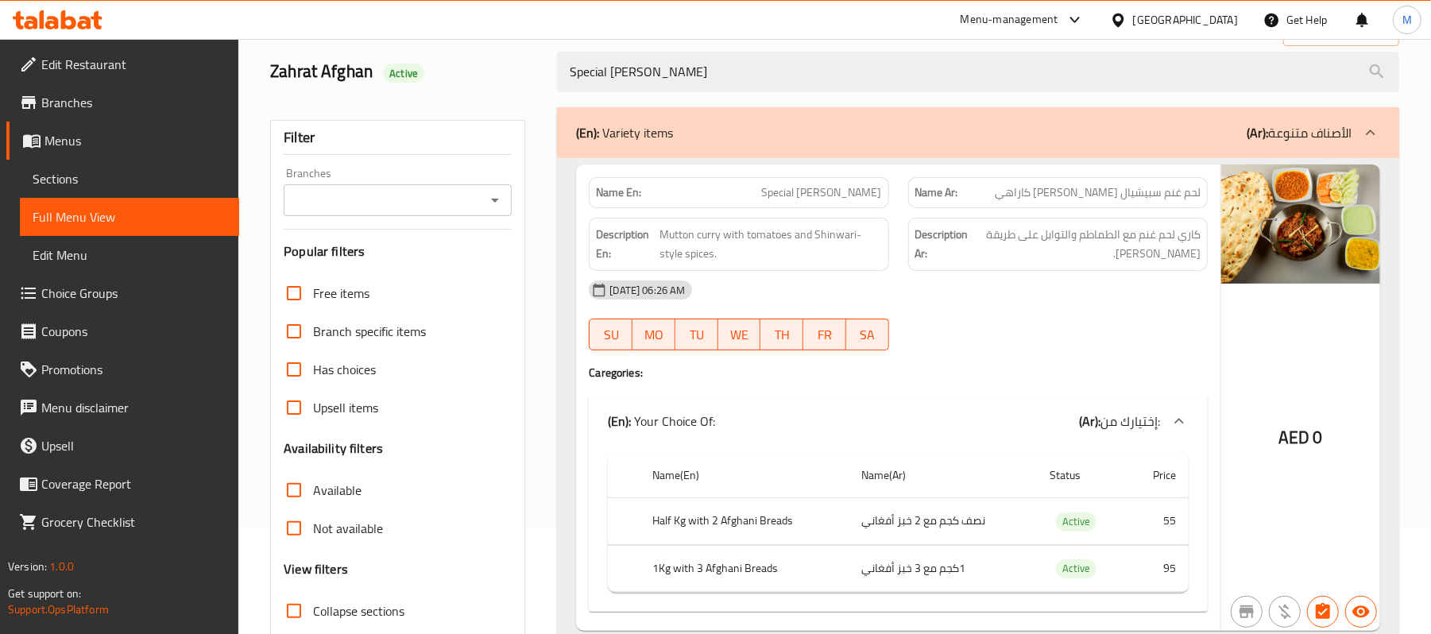
click at [1159, 17] on div "[GEOGRAPHIC_DATA]" at bounding box center [1185, 19] width 105 height 17
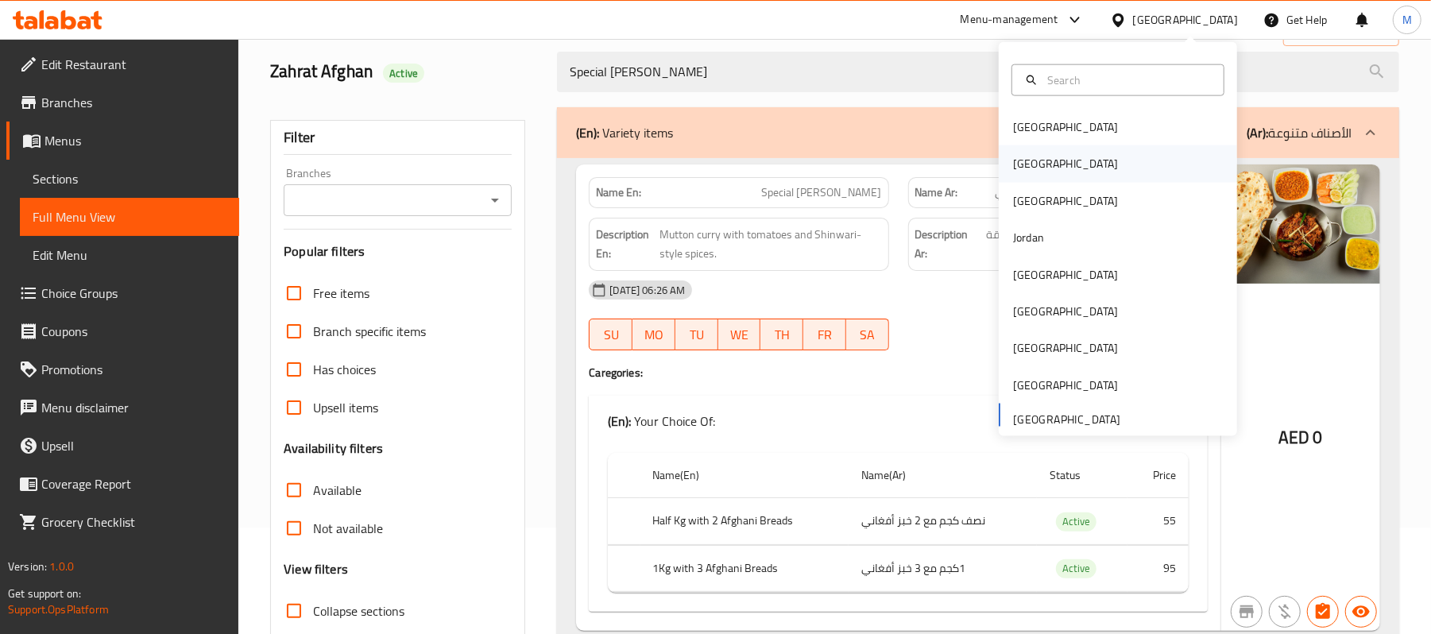
click at [1091, 146] on div "[GEOGRAPHIC_DATA]" at bounding box center [1118, 163] width 238 height 37
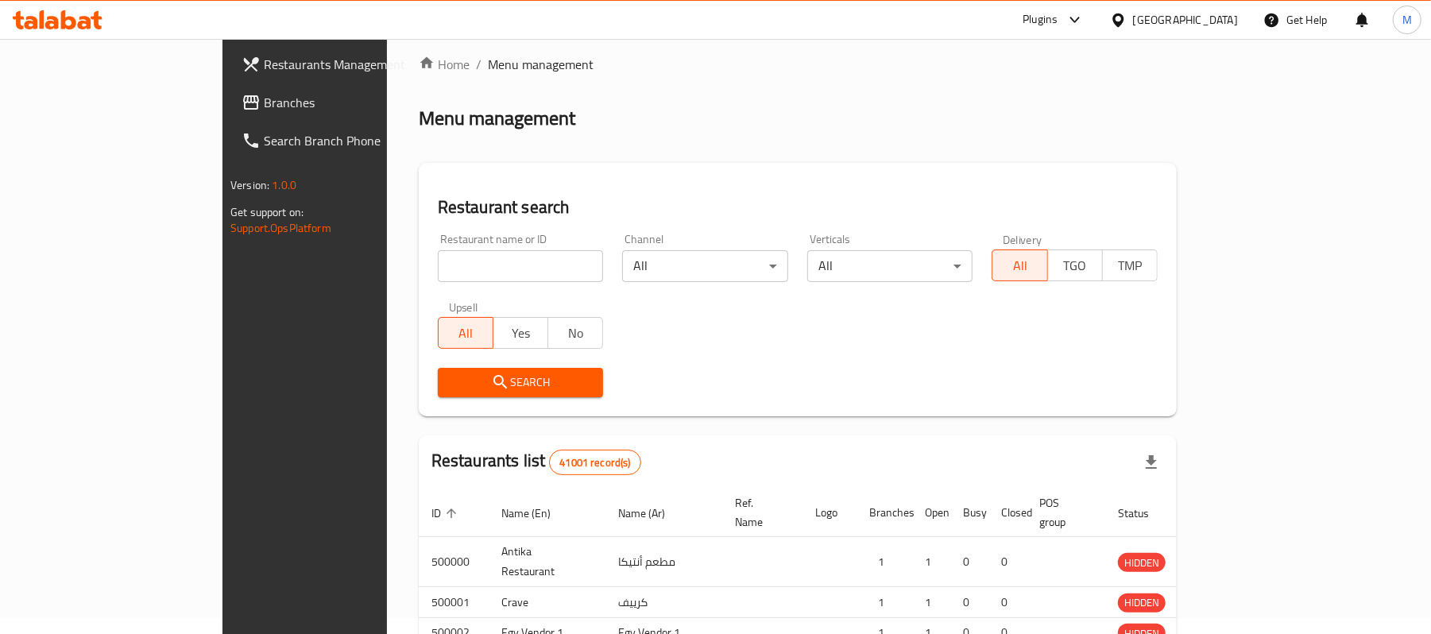
scroll to position [106, 0]
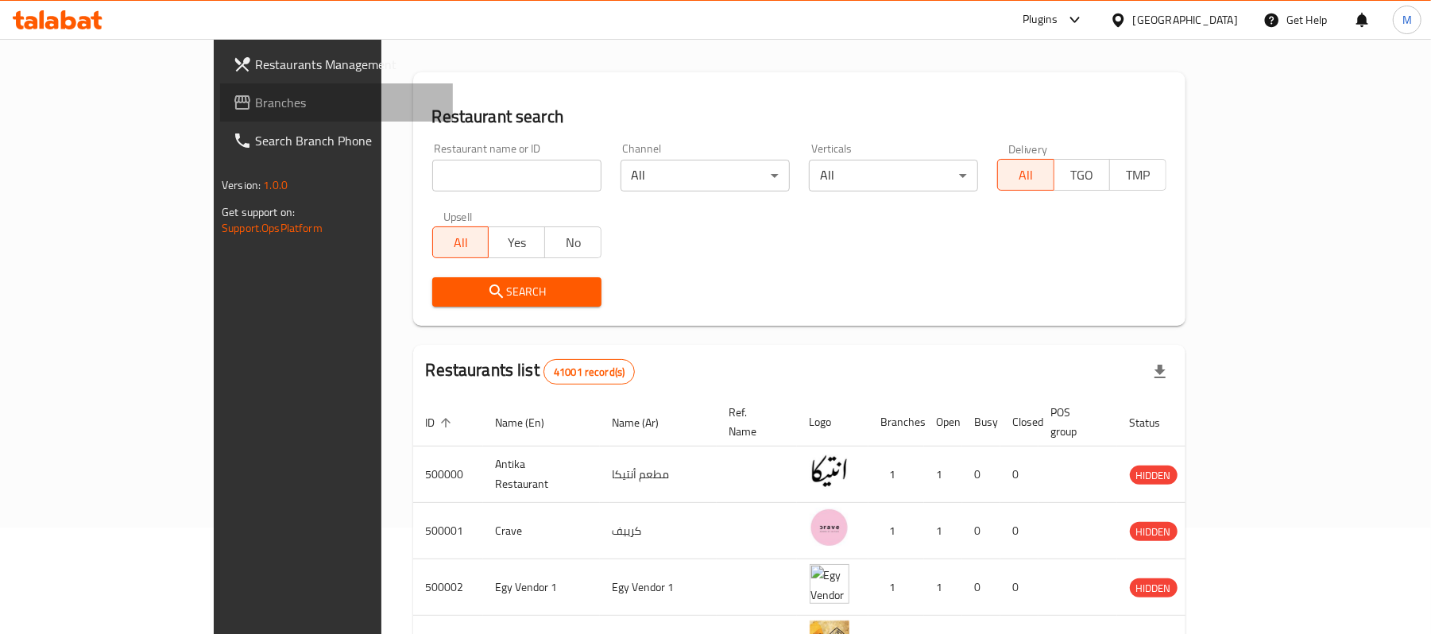
click at [255, 103] on span "Branches" at bounding box center [347, 102] width 185 height 19
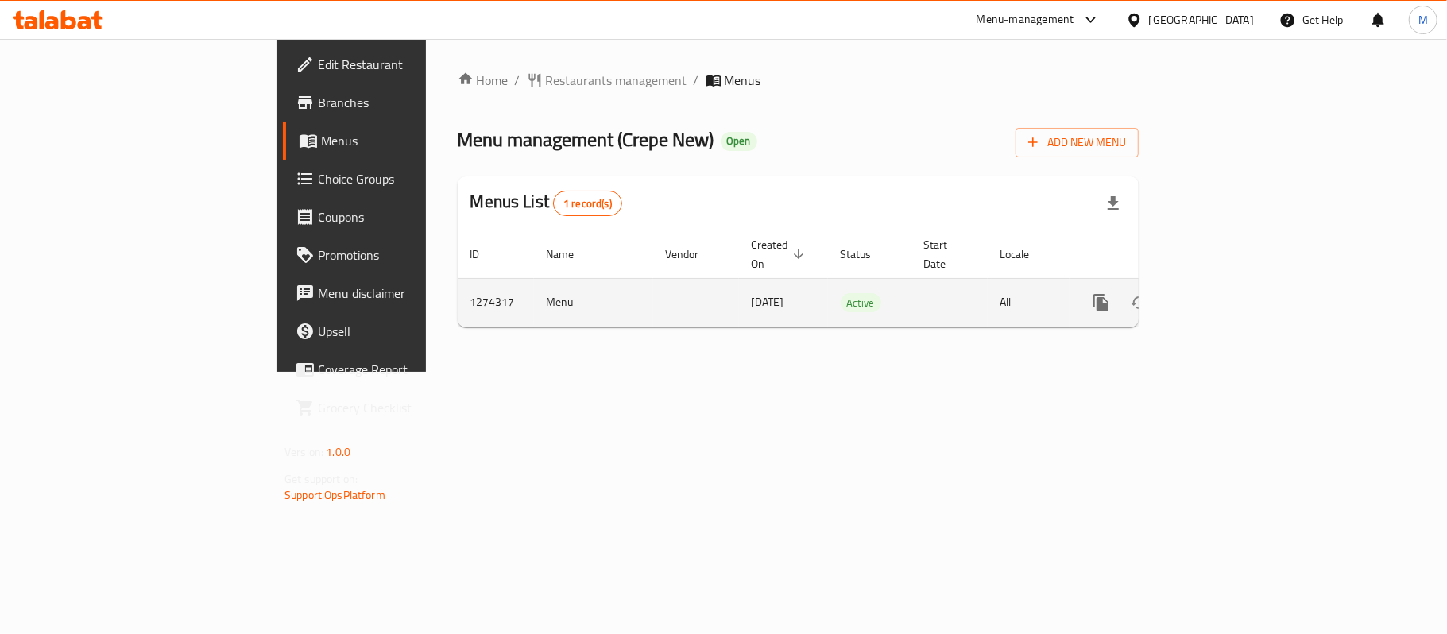
click at [1223, 296] on icon "enhanced table" at bounding box center [1216, 303] width 14 height 14
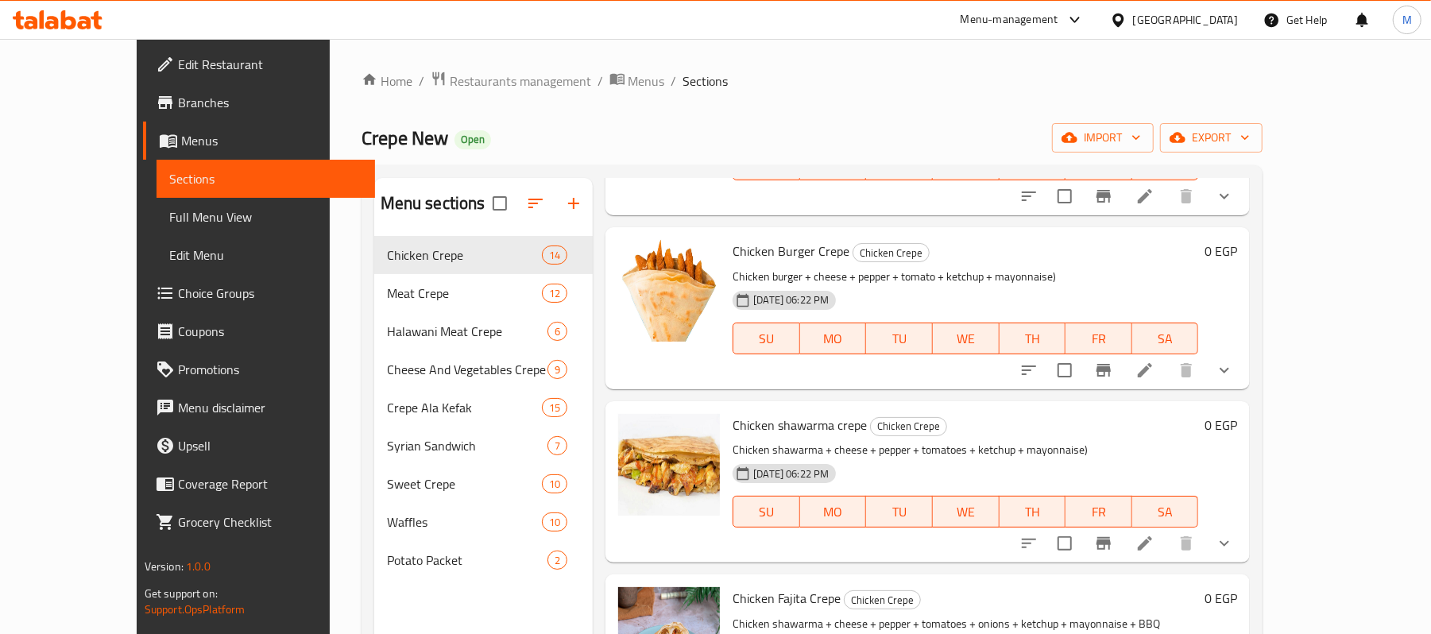
scroll to position [211, 0]
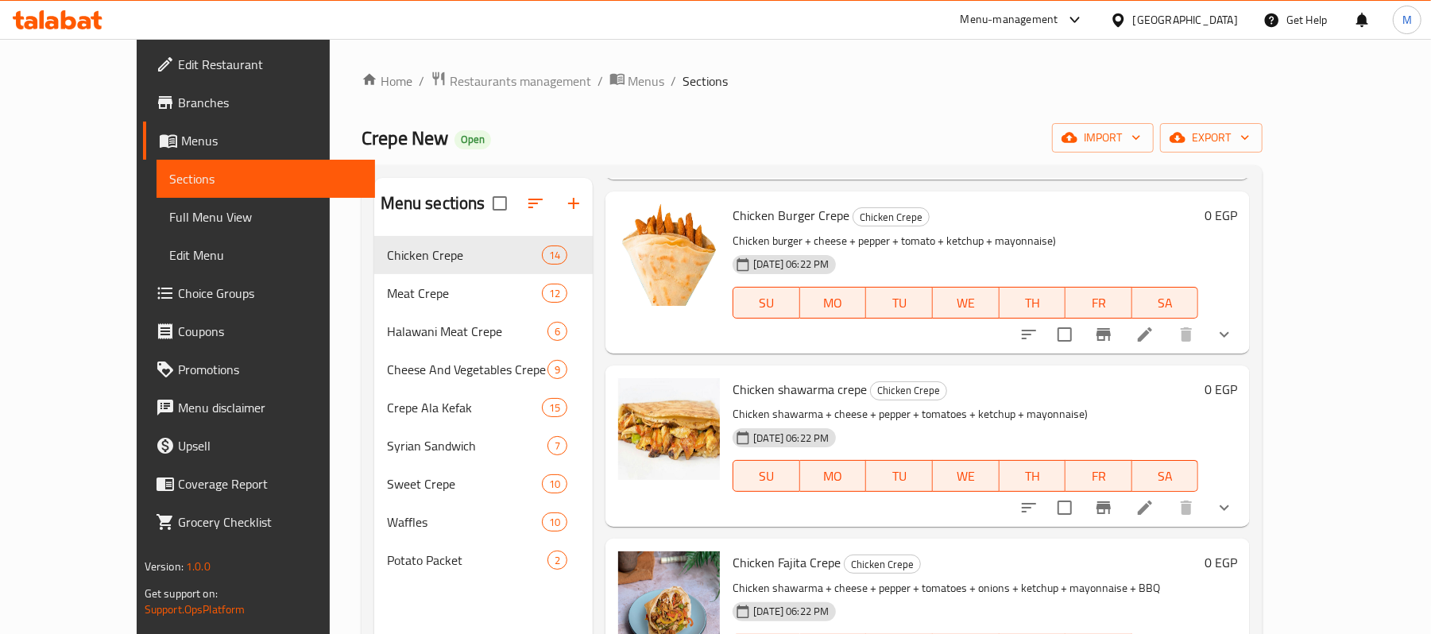
click at [1210, 19] on div "[GEOGRAPHIC_DATA]" at bounding box center [1185, 19] width 105 height 17
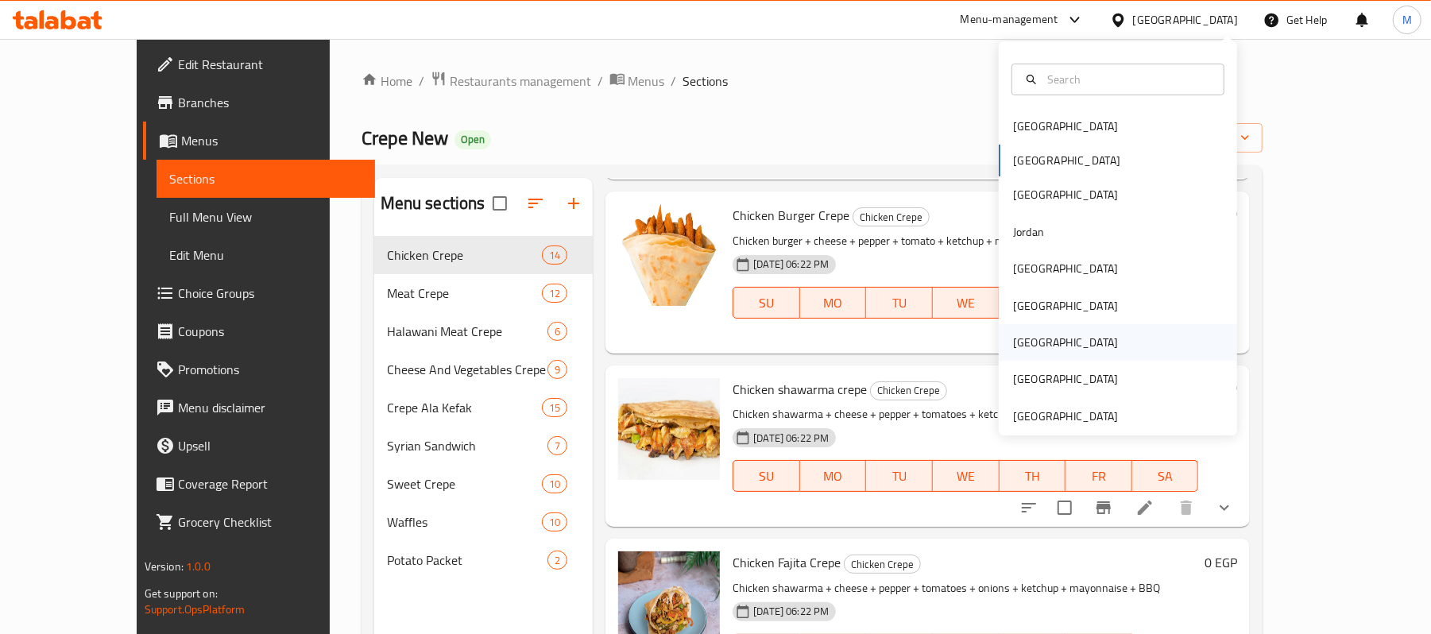
click at [1019, 347] on div "[GEOGRAPHIC_DATA]" at bounding box center [1065, 342] width 105 height 17
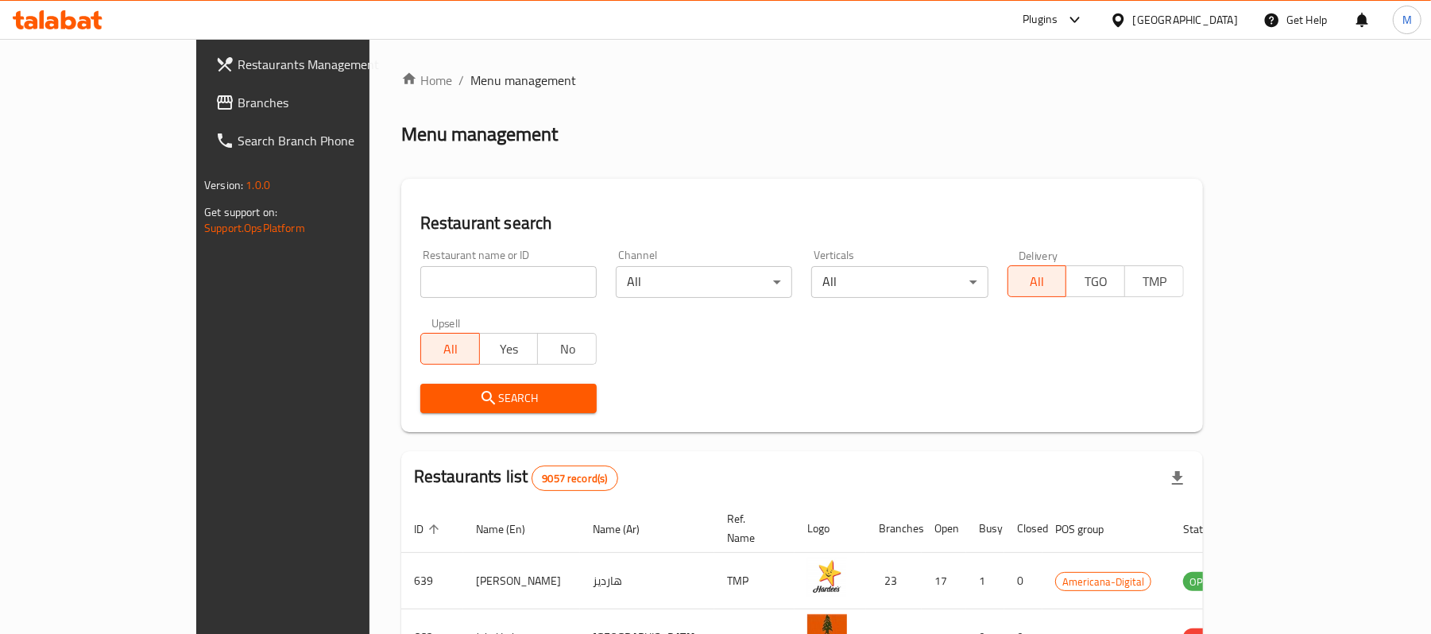
click at [238, 99] on span "Branches" at bounding box center [330, 102] width 185 height 19
